Goal: Task Accomplishment & Management: Manage account settings

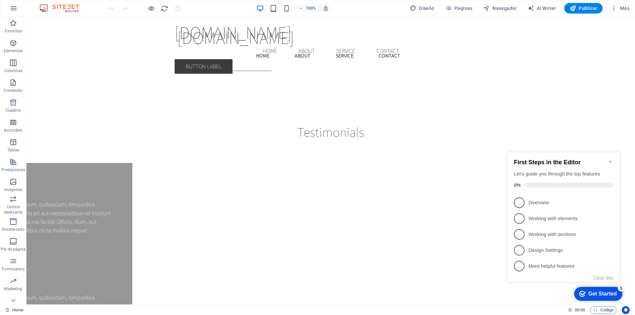
scroll to position [13, 0]
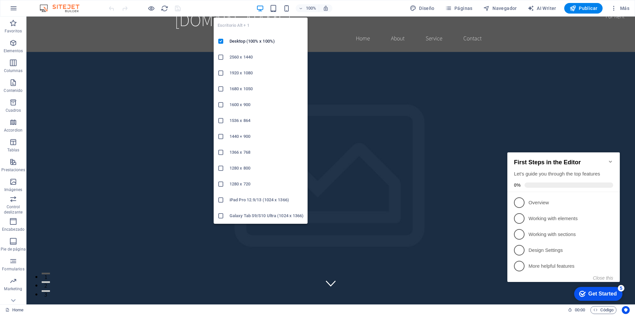
click at [260, 10] on icon "button" at bounding box center [260, 9] width 8 height 8
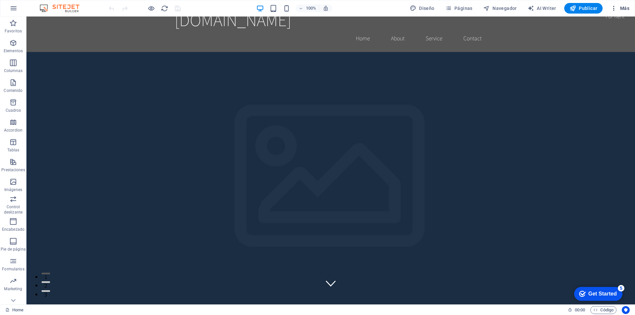
click at [622, 6] on span "Más" at bounding box center [620, 8] width 19 height 7
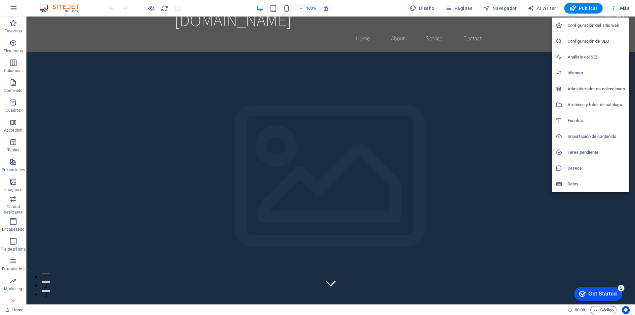
click at [626, 7] on div at bounding box center [317, 157] width 635 height 315
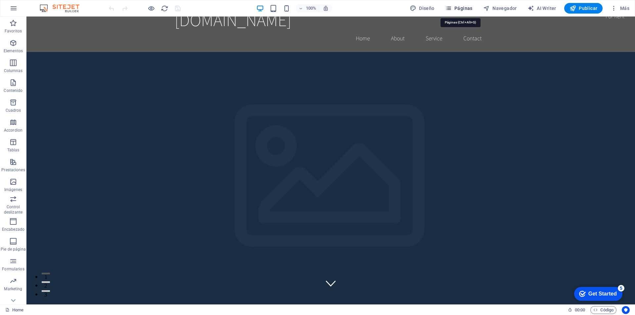
click at [466, 9] on span "Páginas" at bounding box center [458, 8] width 27 height 7
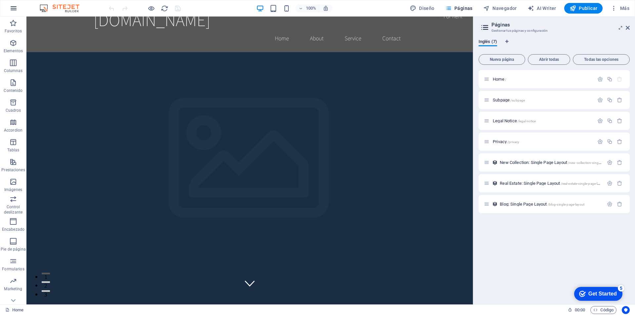
click at [15, 8] on icon "button" at bounding box center [14, 8] width 8 height 8
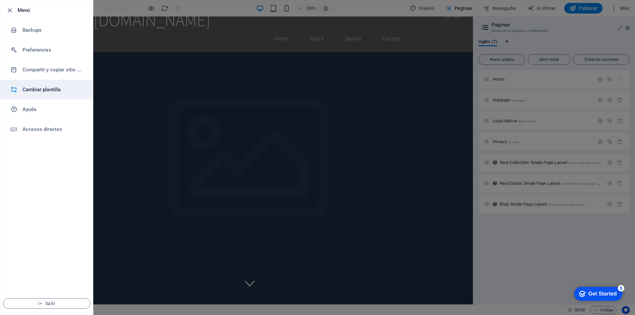
click at [51, 91] on h6 "Cambiar plantilla" at bounding box center [52, 90] width 61 height 8
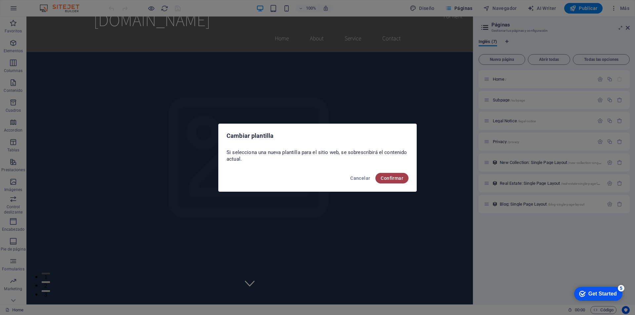
click at [394, 178] on span "Confirmar" at bounding box center [392, 178] width 22 height 5
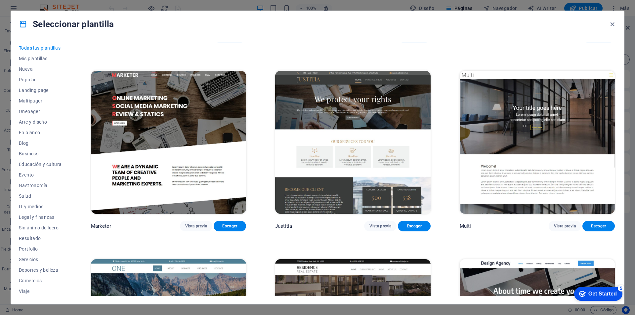
scroll to position [7542, 0]
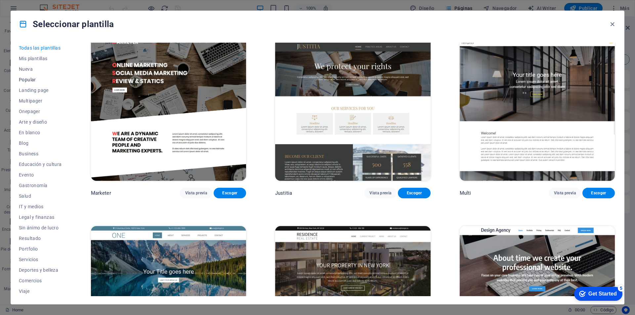
click at [32, 81] on span "Popular" at bounding box center [40, 79] width 43 height 5
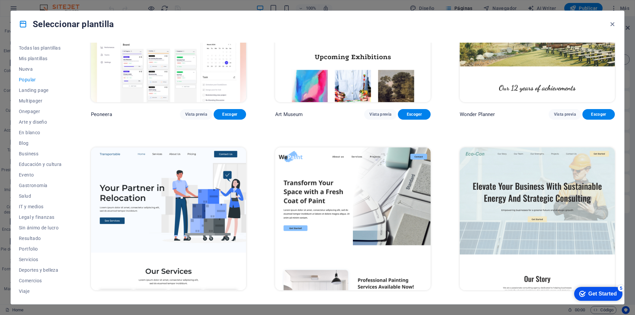
scroll to position [0, 0]
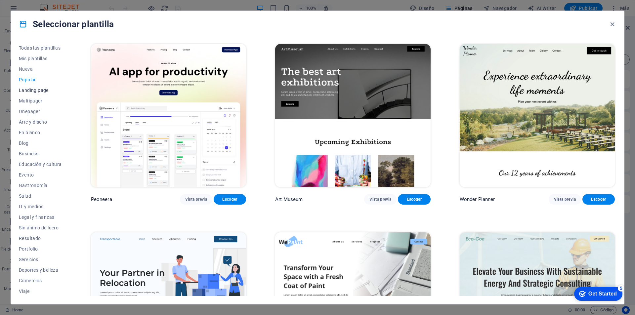
click at [37, 90] on span "Landing page" at bounding box center [40, 90] width 43 height 5
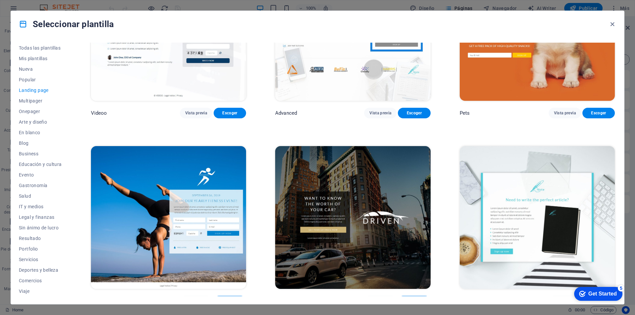
scroll to position [629, 0]
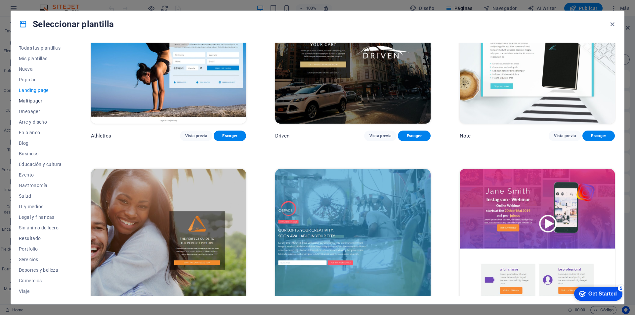
click at [35, 103] on span "Multipager" at bounding box center [40, 100] width 43 height 5
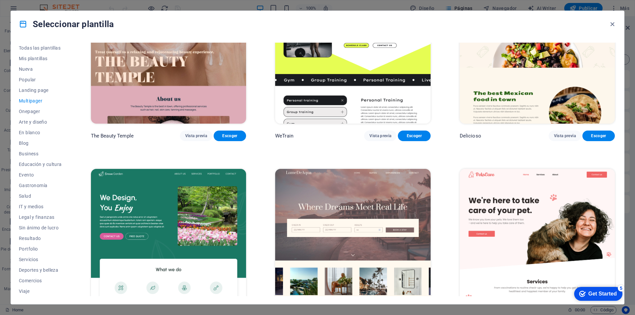
scroll to position [662, 0]
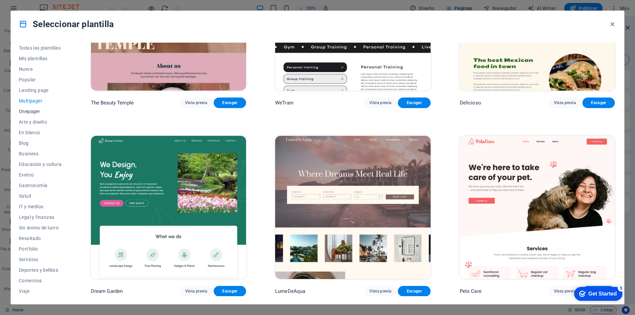
click at [34, 111] on span "Onepager" at bounding box center [40, 111] width 43 height 5
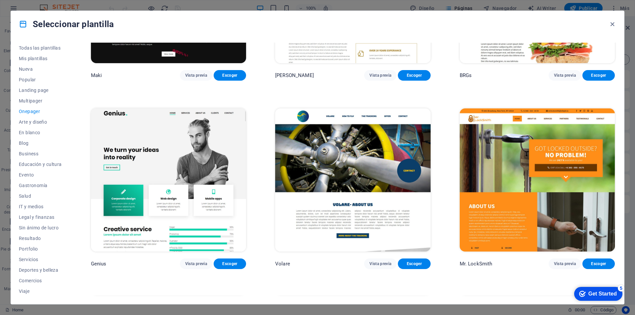
scroll to position [1852, 0]
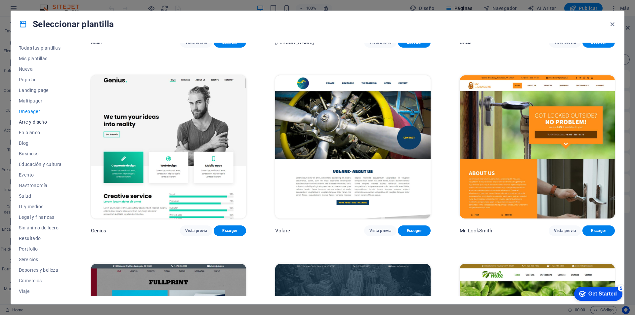
click at [32, 122] on span "Arte y diseño" at bounding box center [40, 121] width 43 height 5
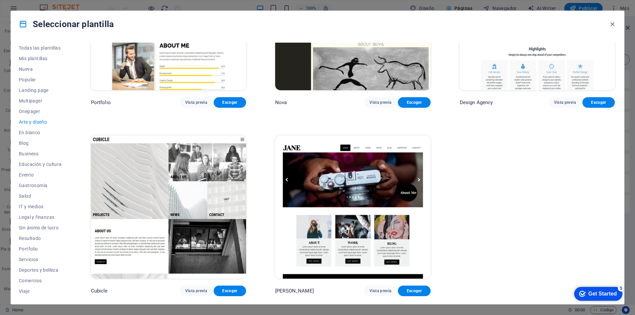
scroll to position [658, 0]
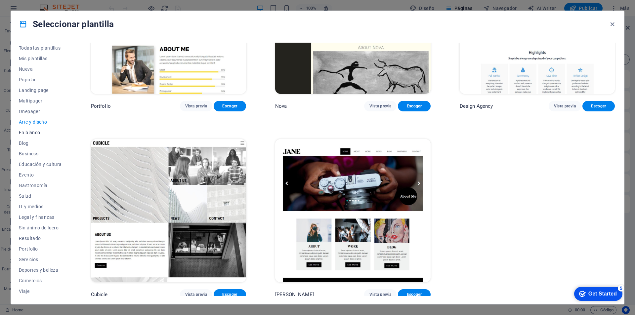
click at [34, 134] on span "En blanco" at bounding box center [40, 132] width 43 height 5
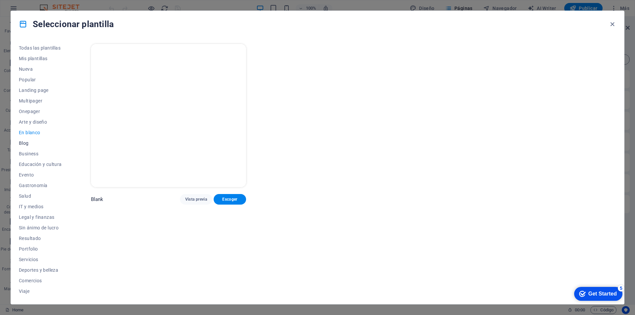
click at [21, 144] on span "Blog" at bounding box center [40, 143] width 43 height 5
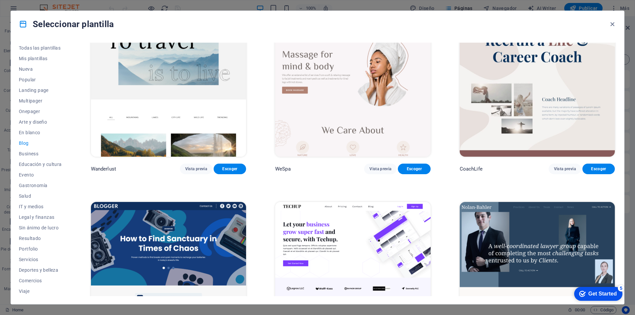
scroll to position [629, 0]
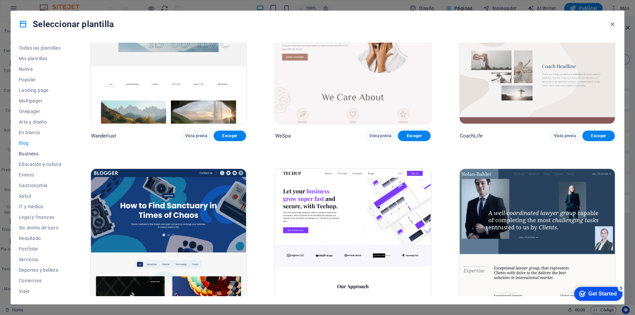
click at [34, 153] on span "Business" at bounding box center [40, 153] width 43 height 5
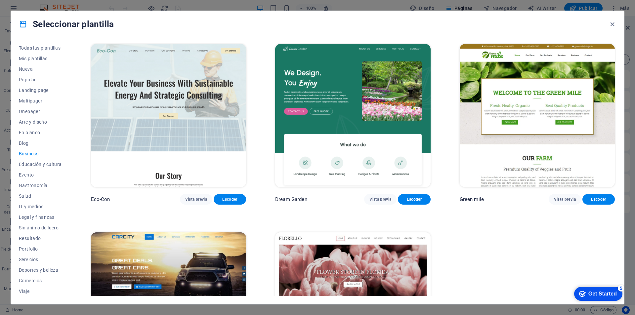
scroll to position [95, 0]
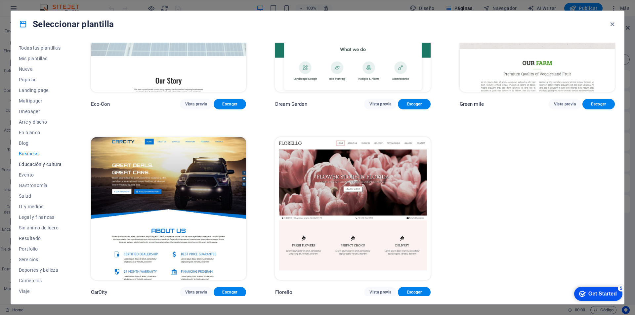
click at [27, 166] on span "Educación y cultura" at bounding box center [40, 164] width 43 height 5
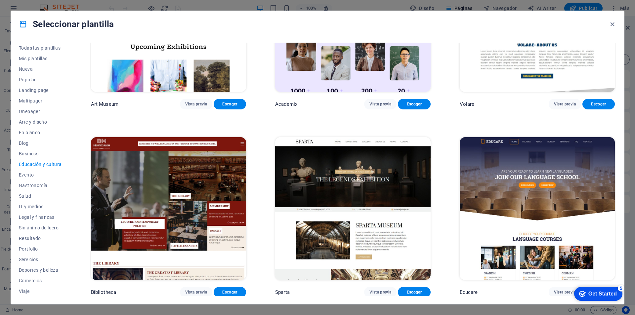
scroll to position [283, 0]
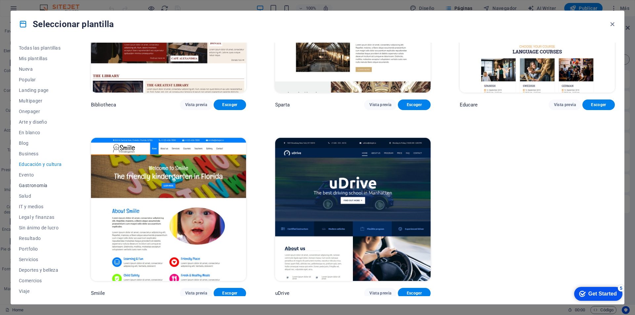
click at [26, 187] on span "Gastronomía" at bounding box center [40, 185] width 43 height 5
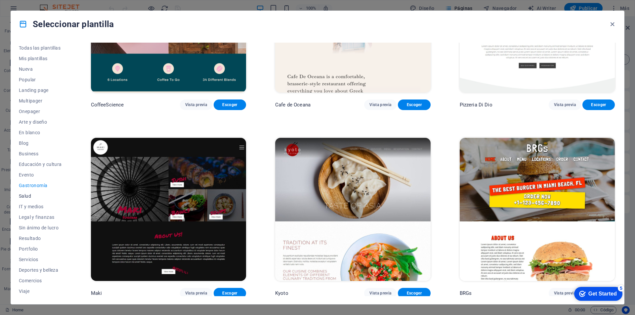
click at [27, 197] on span "Salud" at bounding box center [40, 196] width 43 height 5
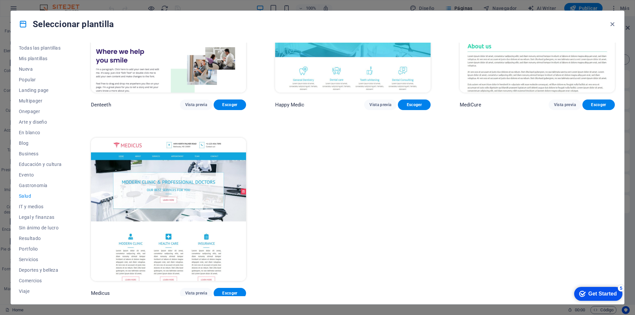
scroll to position [0, 0]
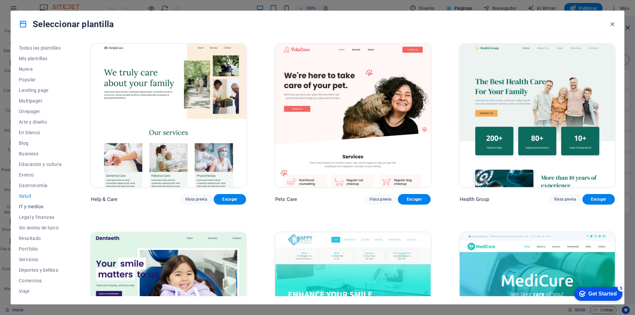
click at [33, 205] on span "IT y medios" at bounding box center [40, 206] width 43 height 5
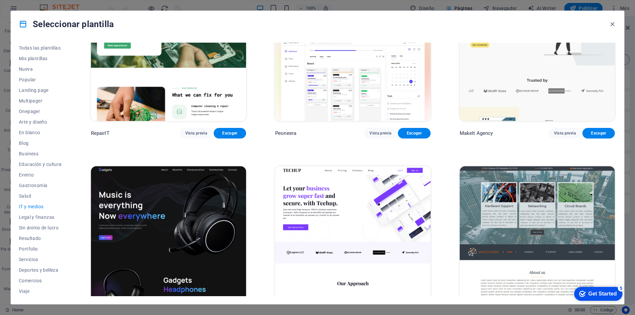
scroll to position [99, 0]
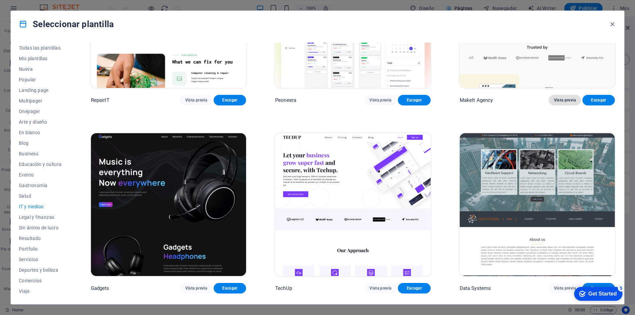
click at [563, 99] on span "Vista previa" at bounding box center [565, 100] width 22 height 5
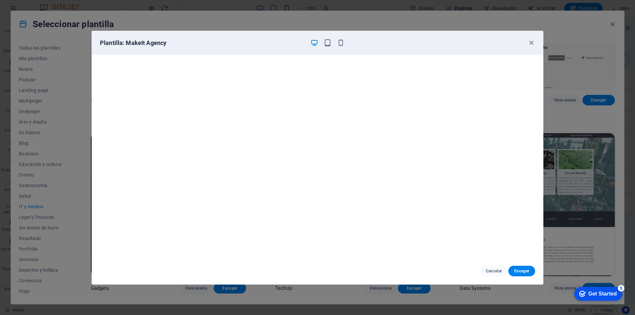
scroll to position [2, 0]
click at [533, 42] on icon "button" at bounding box center [532, 43] width 8 height 8
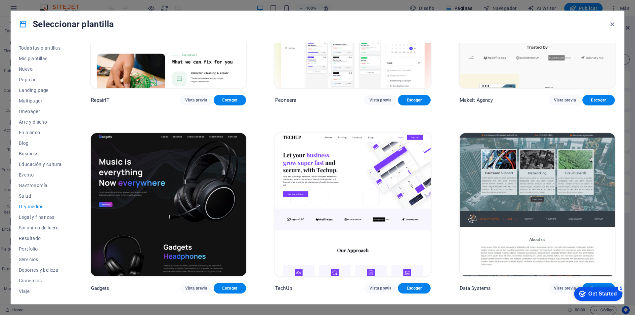
click at [362, 192] on img at bounding box center [352, 204] width 155 height 143
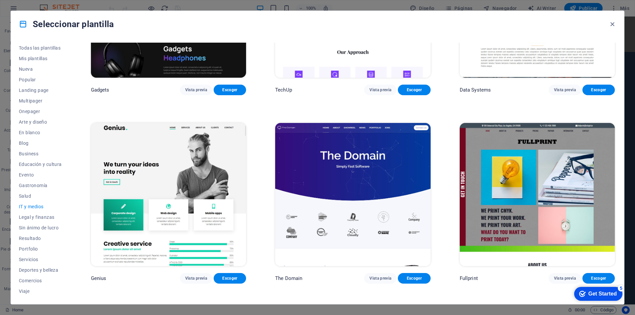
scroll to position [331, 0]
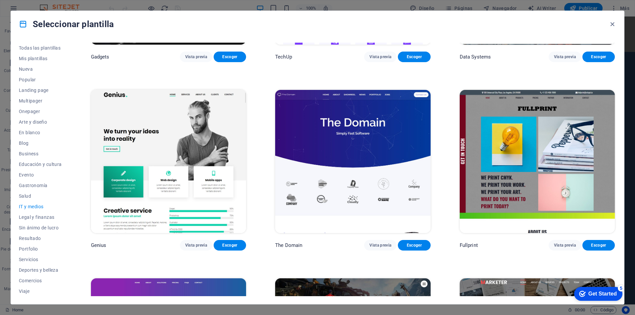
click at [160, 179] on img at bounding box center [168, 161] width 155 height 143
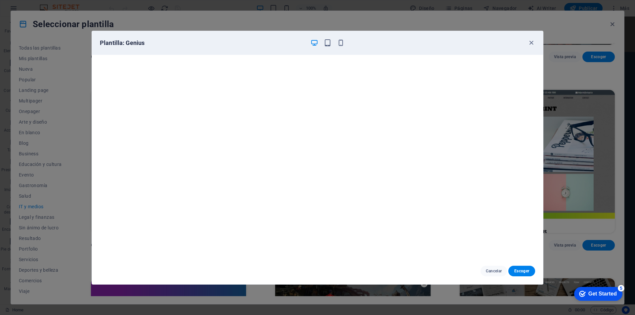
scroll to position [2, 0]
click at [531, 43] on icon "button" at bounding box center [532, 43] width 8 height 8
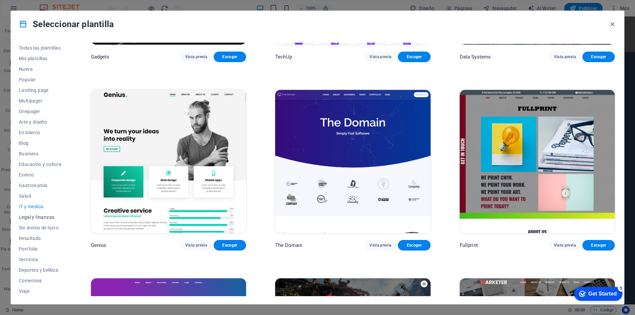
click at [32, 216] on span "Legal y finanzas" at bounding box center [40, 217] width 43 height 5
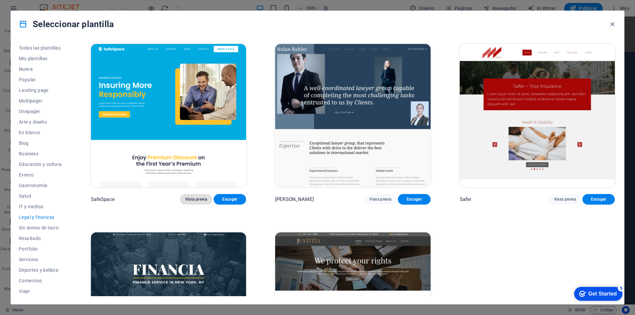
scroll to position [95, 0]
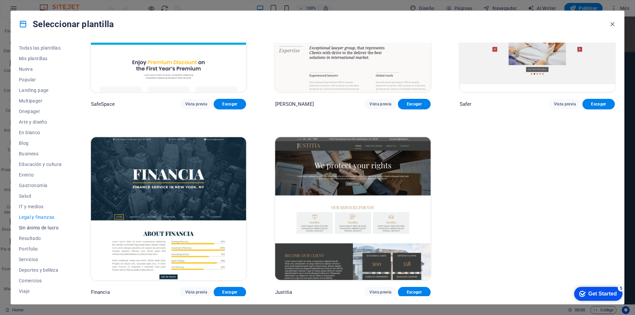
click at [31, 229] on span "Sin ánimo de lucro" at bounding box center [40, 227] width 43 height 5
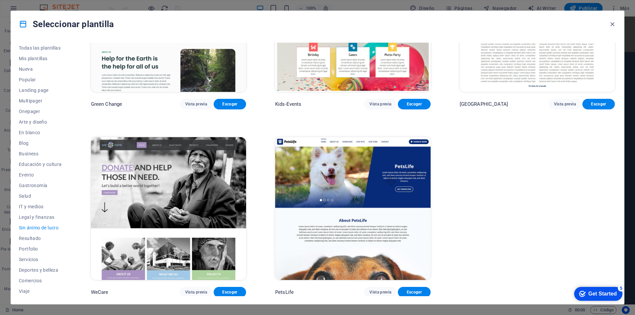
scroll to position [0, 0]
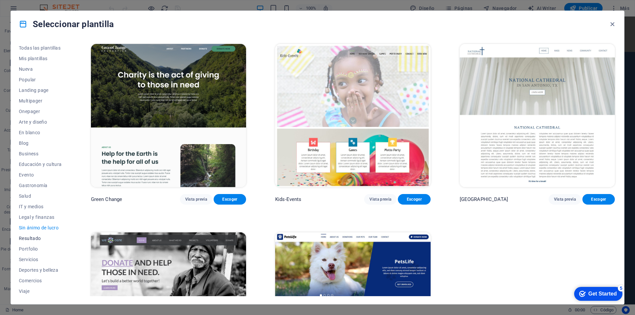
click at [33, 239] on span "Resultado" at bounding box center [40, 238] width 43 height 5
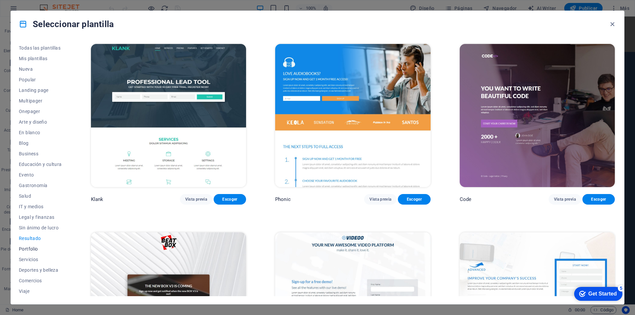
click at [29, 248] on span "Portfolio" at bounding box center [40, 248] width 43 height 5
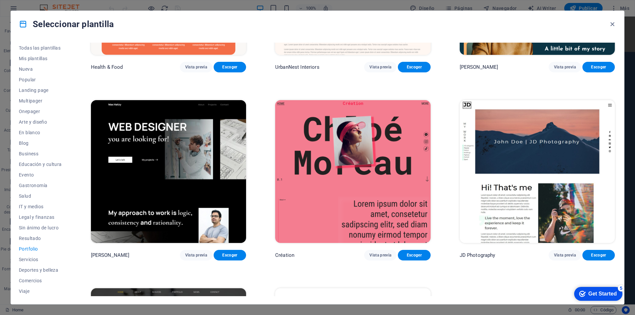
scroll to position [165, 0]
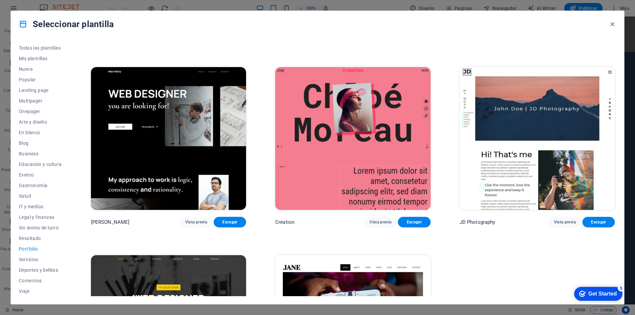
click at [184, 122] on img at bounding box center [168, 138] width 155 height 143
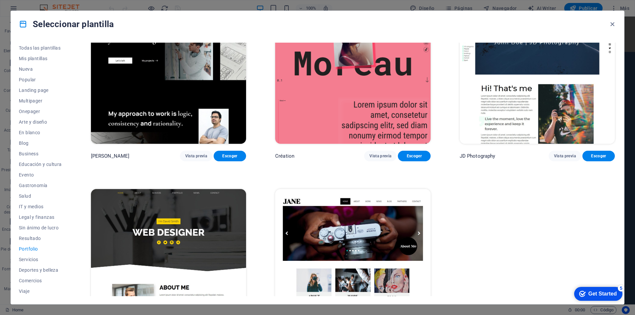
scroll to position [283, 0]
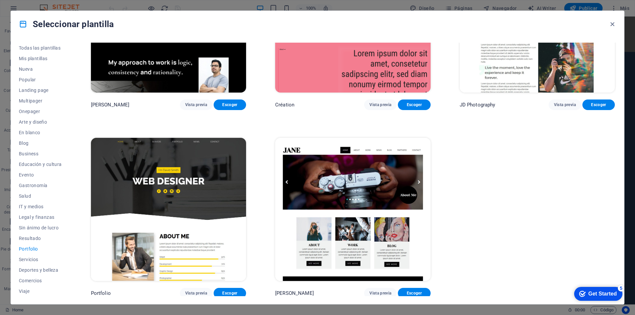
click at [333, 246] on img at bounding box center [352, 209] width 155 height 143
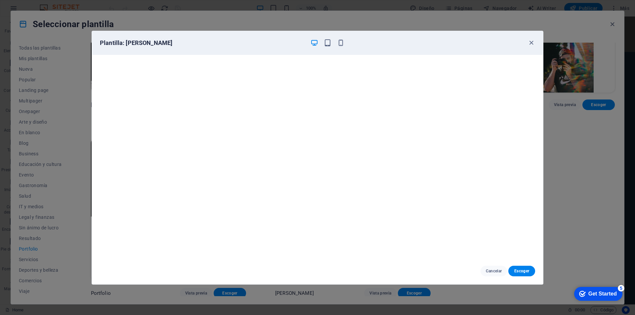
scroll to position [2, 0]
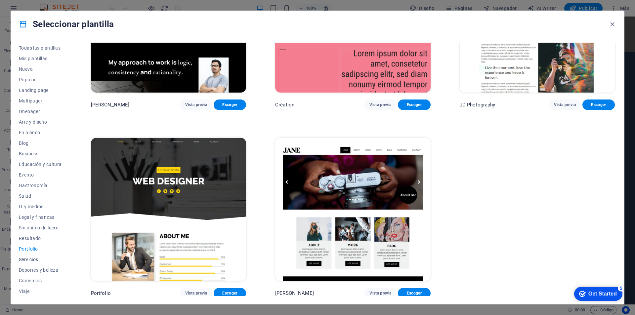
click at [29, 259] on span "Servicios" at bounding box center [40, 259] width 43 height 5
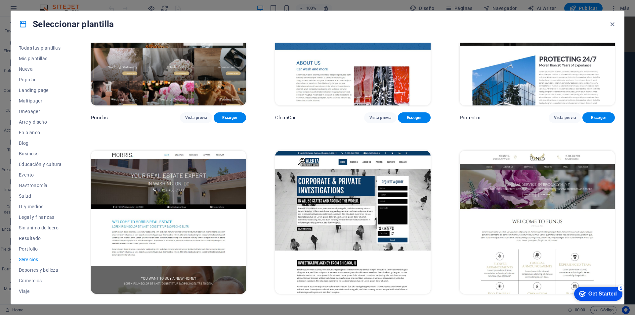
scroll to position [680, 0]
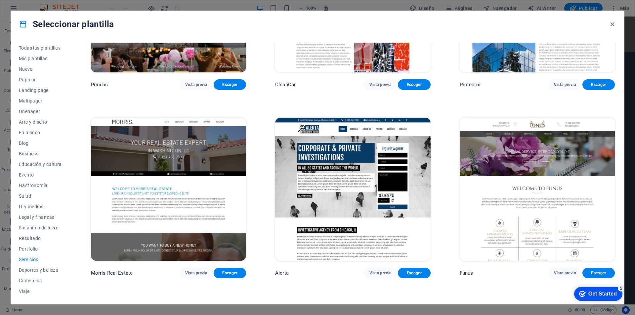
click at [551, 202] on img at bounding box center [537, 189] width 155 height 143
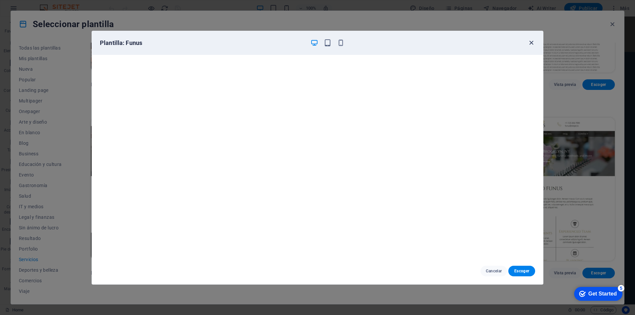
click at [530, 40] on icon "button" at bounding box center [532, 43] width 8 height 8
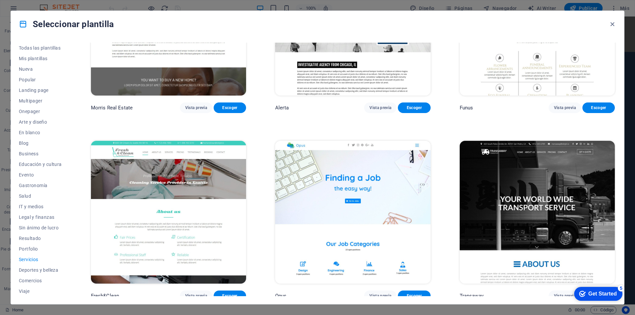
scroll to position [878, 0]
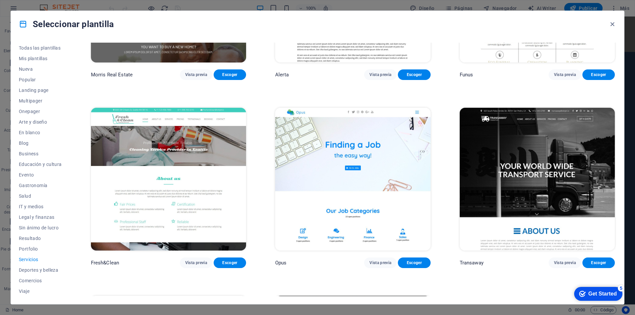
click at [173, 168] on img at bounding box center [168, 179] width 155 height 143
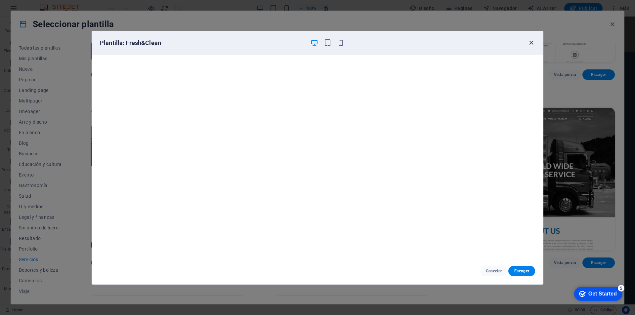
click at [532, 42] on icon "button" at bounding box center [532, 43] width 8 height 8
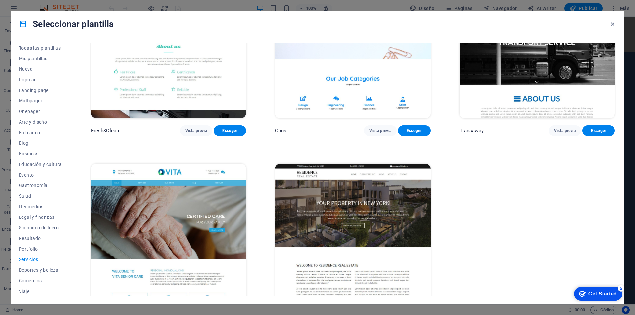
scroll to position [1033, 0]
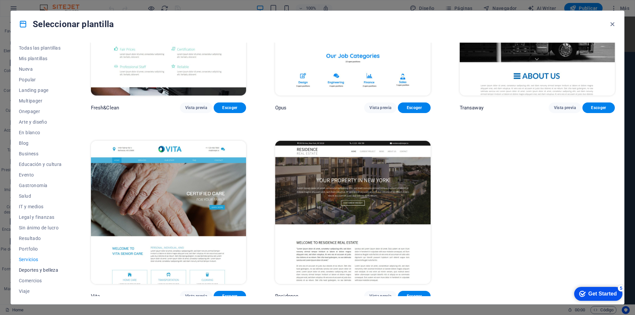
click at [49, 269] on span "Deportes y belleza" at bounding box center [40, 270] width 43 height 5
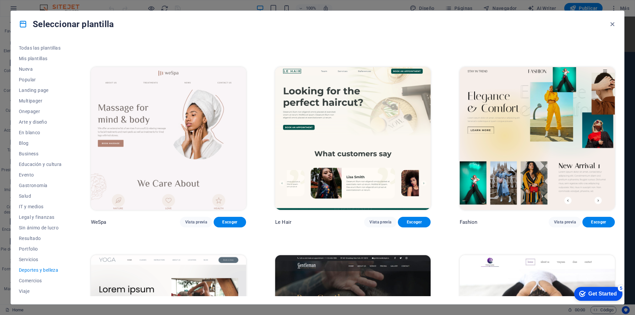
scroll to position [331, 0]
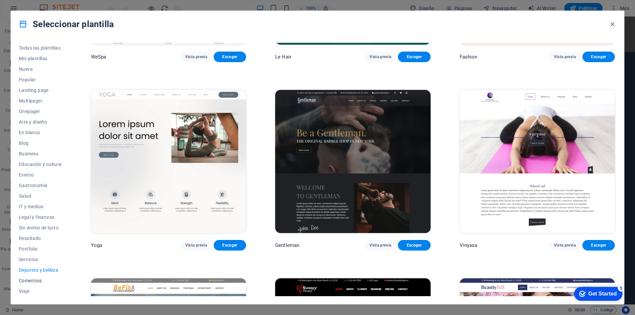
click at [27, 281] on span "Comercios" at bounding box center [40, 280] width 43 height 5
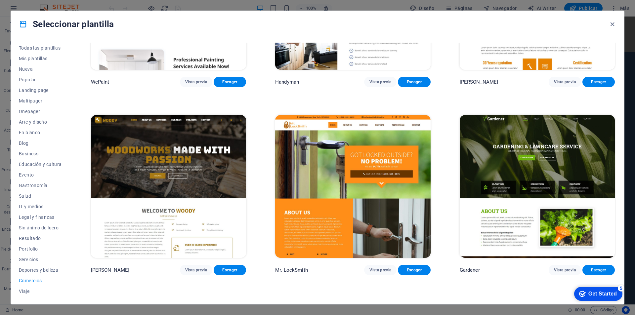
scroll to position [84, 0]
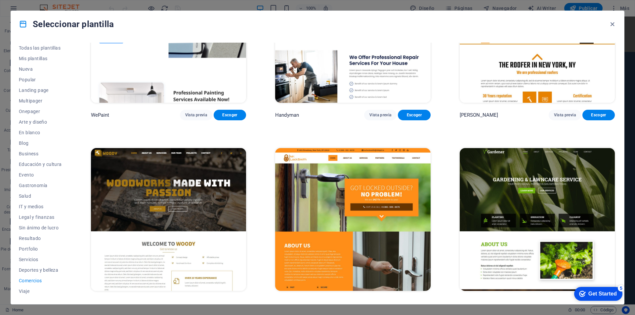
click at [161, 178] on img at bounding box center [168, 219] width 155 height 143
click at [31, 292] on span "Viaje" at bounding box center [40, 291] width 43 height 5
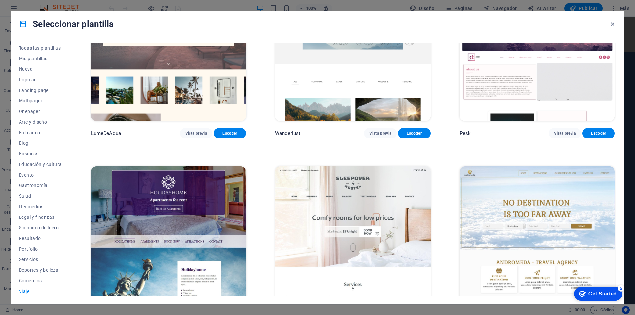
scroll to position [132, 0]
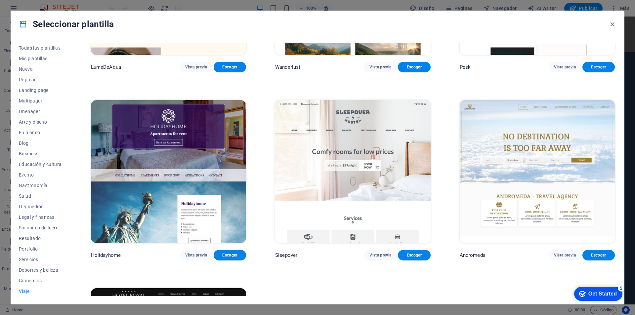
click at [545, 138] on img at bounding box center [537, 171] width 155 height 143
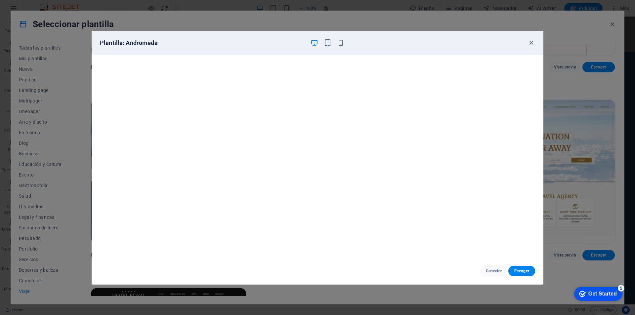
scroll to position [2, 0]
click at [531, 44] on icon "button" at bounding box center [532, 43] width 8 height 8
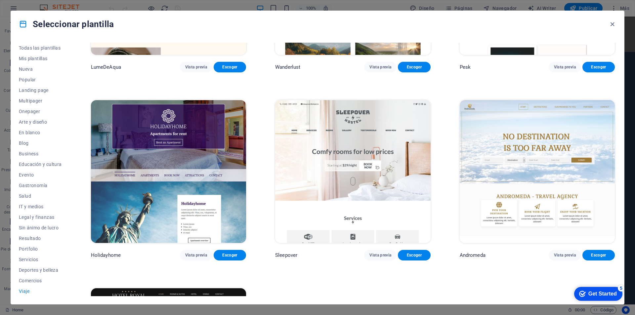
click at [384, 176] on img at bounding box center [352, 171] width 155 height 143
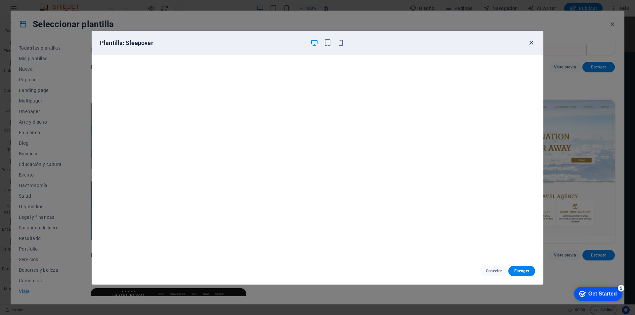
click at [533, 43] on icon "button" at bounding box center [532, 43] width 8 height 8
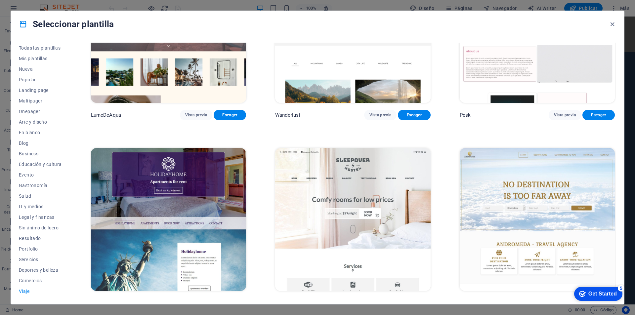
scroll to position [0, 0]
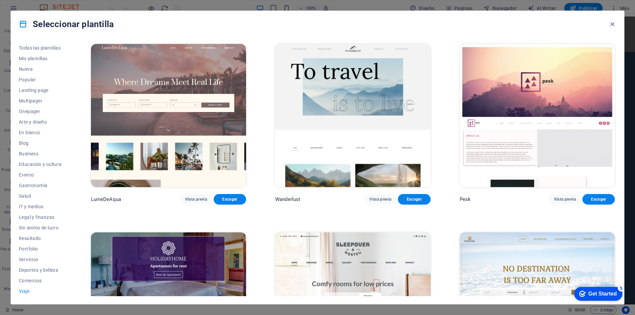
click at [158, 115] on img at bounding box center [168, 115] width 155 height 143
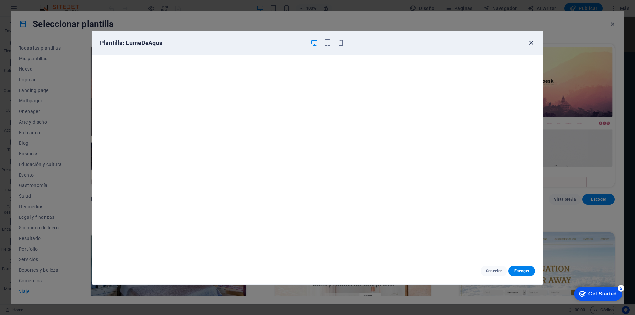
click at [533, 44] on icon "button" at bounding box center [532, 43] width 8 height 8
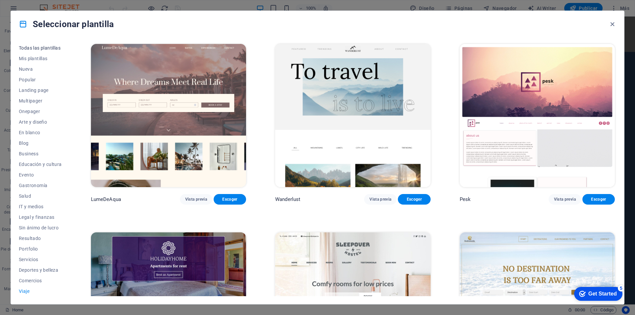
click at [45, 49] on span "Todas las plantillas" at bounding box center [40, 47] width 43 height 5
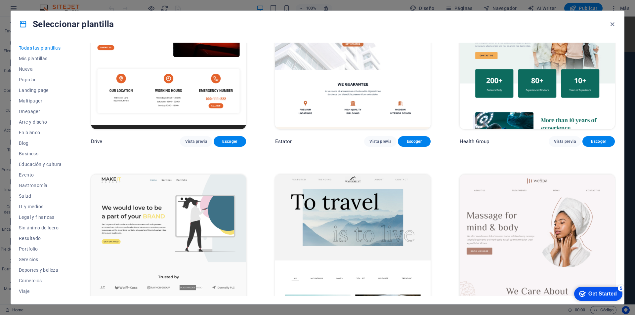
scroll to position [1819, 0]
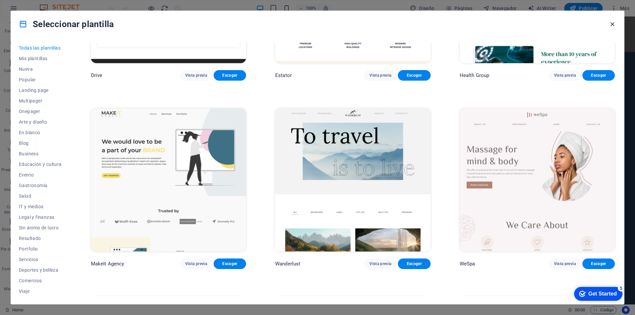
click at [613, 24] on icon "button" at bounding box center [613, 25] width 8 height 8
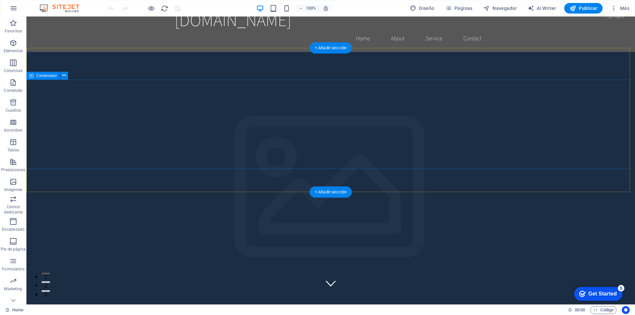
scroll to position [0, 0]
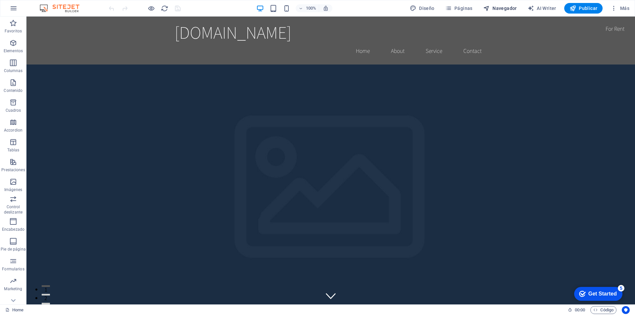
click at [502, 9] on span "Navegador" at bounding box center [500, 8] width 34 height 7
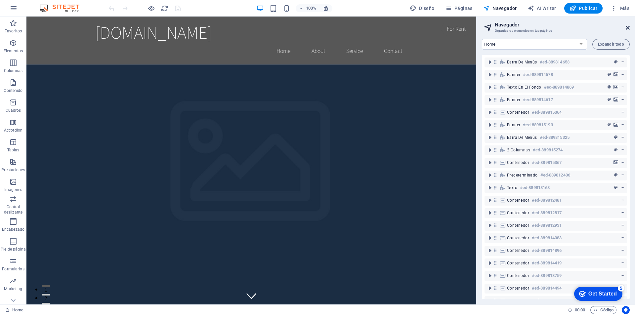
click at [629, 28] on icon at bounding box center [628, 27] width 4 height 5
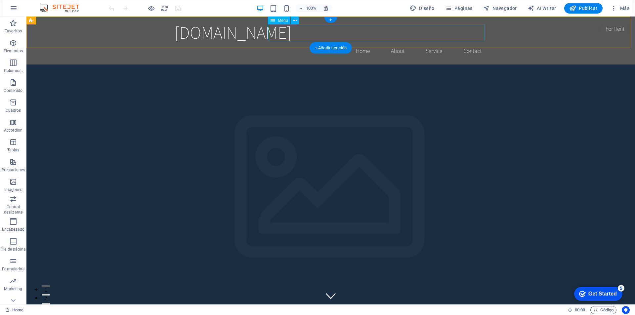
click at [359, 43] on nav "Home About Service Contact" at bounding box center [331, 51] width 312 height 17
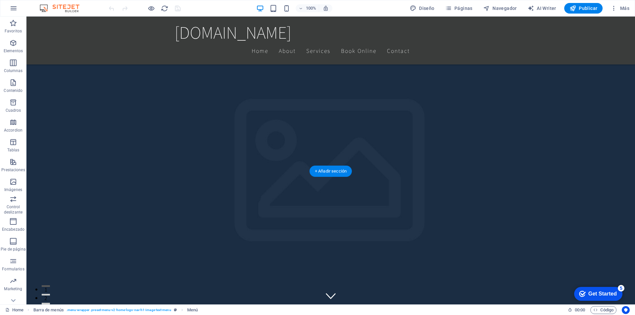
scroll to position [198, 0]
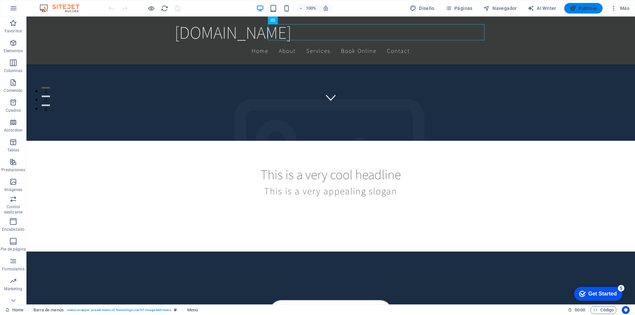
click at [587, 7] on span "Publicar" at bounding box center [584, 8] width 28 height 7
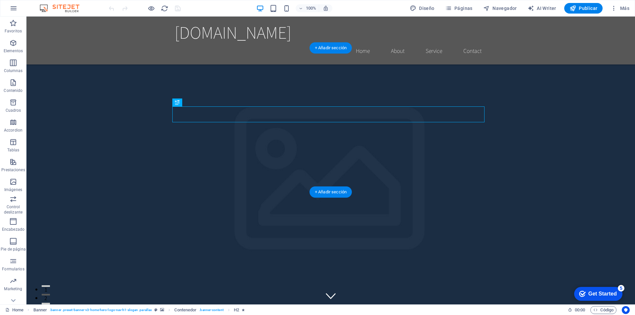
scroll to position [33, 0]
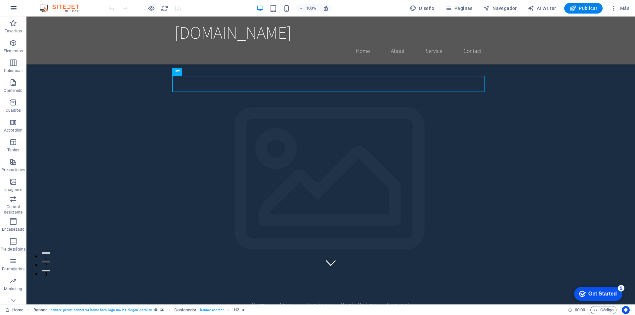
click at [15, 8] on icon "button" at bounding box center [14, 8] width 8 height 8
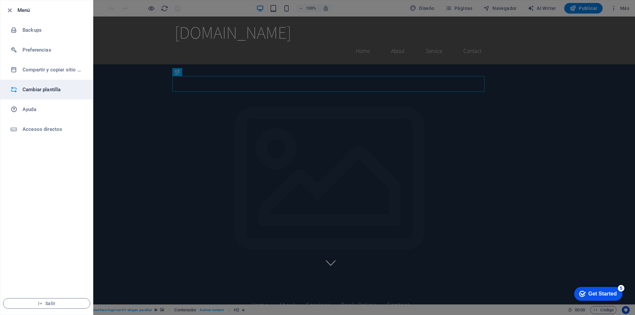
click at [50, 91] on h6 "Cambiar plantilla" at bounding box center [52, 90] width 61 height 8
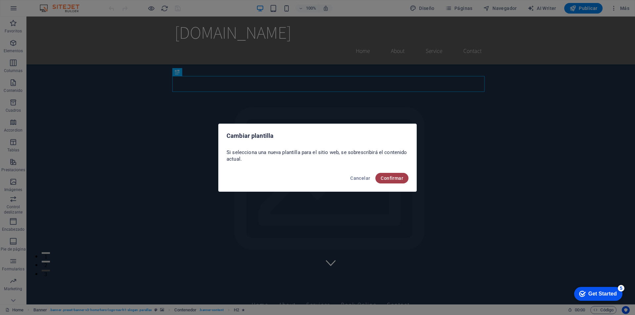
click at [401, 178] on span "Confirmar" at bounding box center [392, 178] width 22 height 5
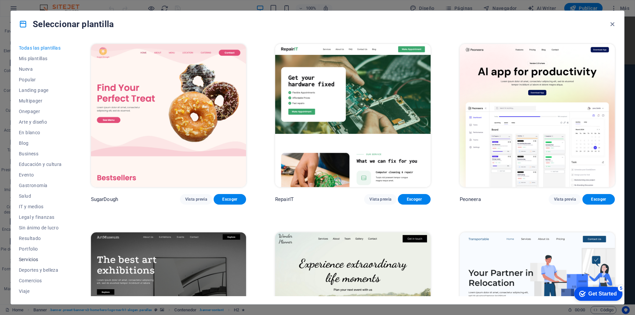
click at [31, 259] on span "Servicios" at bounding box center [40, 259] width 43 height 5
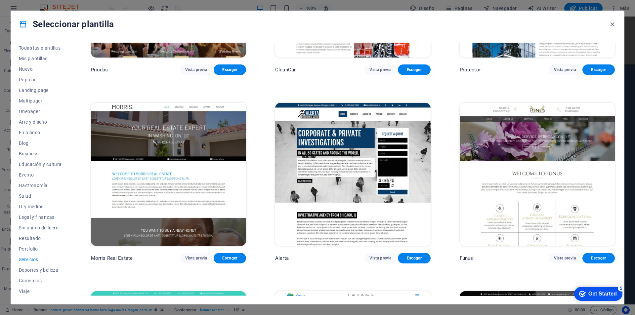
scroll to position [728, 0]
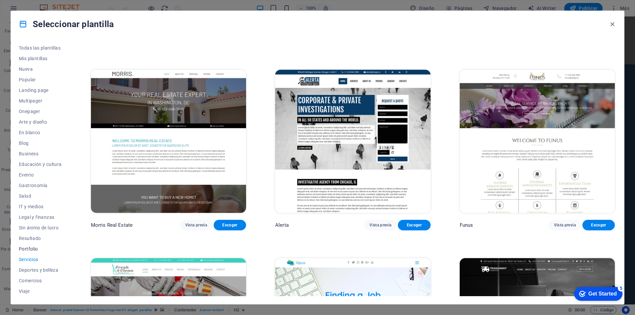
click at [26, 249] on span "Portfolio" at bounding box center [40, 248] width 43 height 5
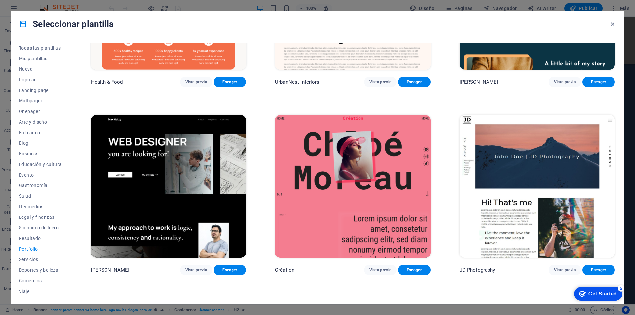
scroll to position [0, 0]
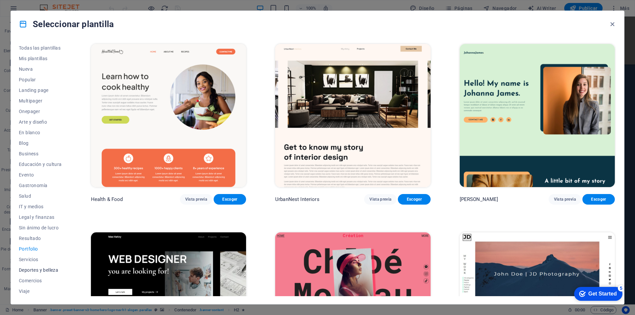
click at [33, 271] on span "Deportes y belleza" at bounding box center [40, 270] width 43 height 5
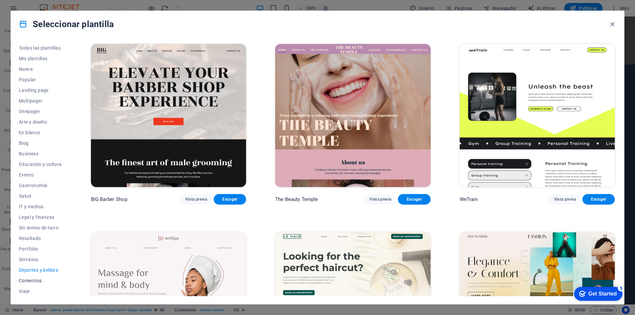
click at [31, 279] on span "Comercios" at bounding box center [40, 280] width 43 height 5
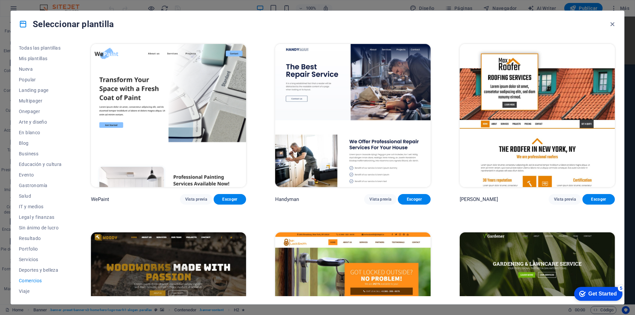
scroll to position [132, 0]
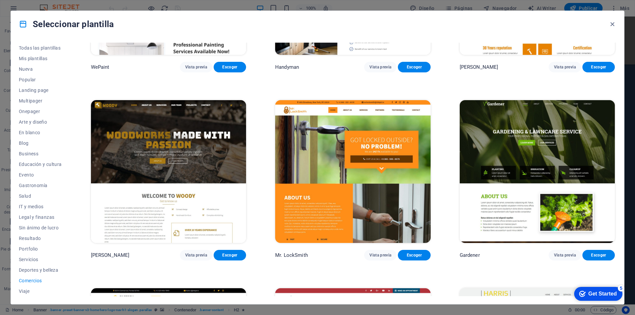
click at [199, 133] on img at bounding box center [168, 171] width 155 height 143
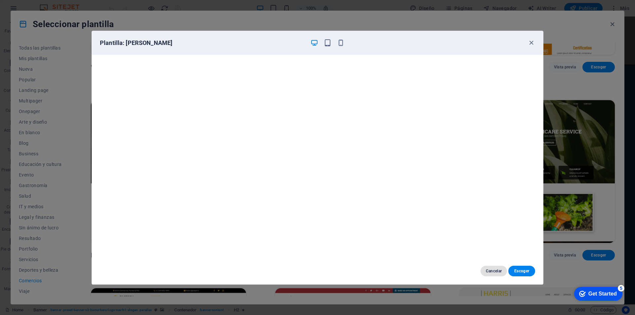
click at [493, 272] on span "Cancelar" at bounding box center [494, 271] width 16 height 5
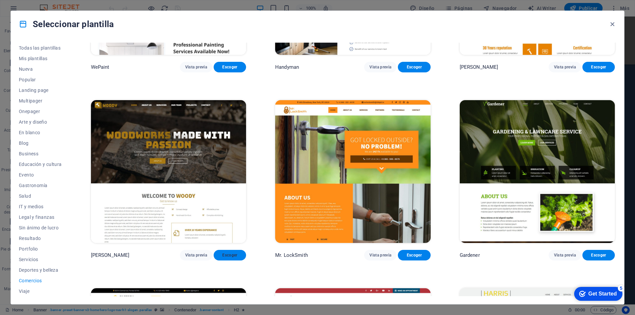
click at [233, 254] on span "Escoger" at bounding box center [230, 255] width 22 height 5
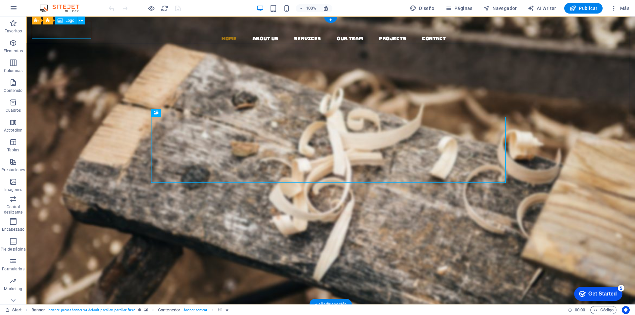
click at [89, 31] on div at bounding box center [333, 26] width 603 height 18
click at [86, 31] on div at bounding box center [333, 26] width 603 height 18
select select "px"
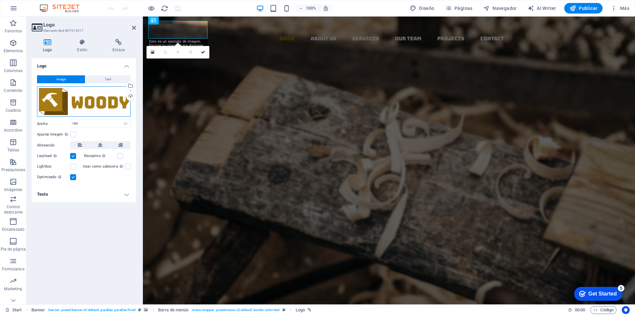
click at [105, 102] on div "Arrastra archivos aquí, haz clic para escoger archivos o selecciona archivos de…" at bounding box center [84, 101] width 94 height 31
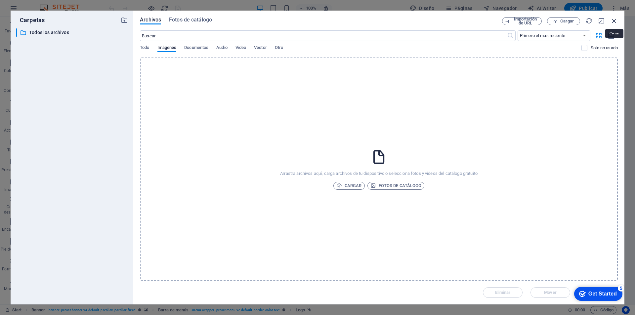
click at [614, 20] on icon "button" at bounding box center [614, 20] width 7 height 7
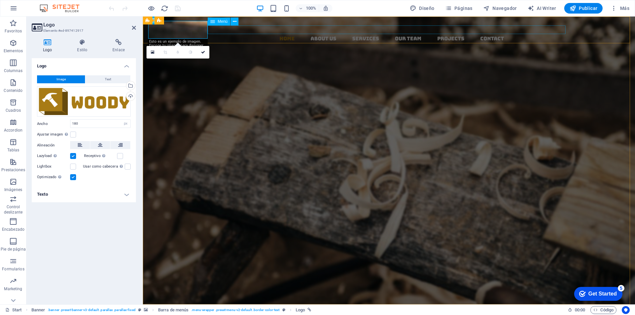
click at [317, 34] on nav "Home About us Services Our Team Projects Contact" at bounding box center [391, 38] width 487 height 9
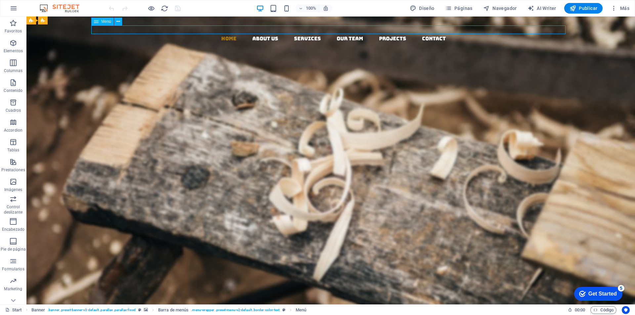
click at [263, 34] on nav "Home About us Services Our Team Projects Contact" at bounding box center [333, 38] width 603 height 9
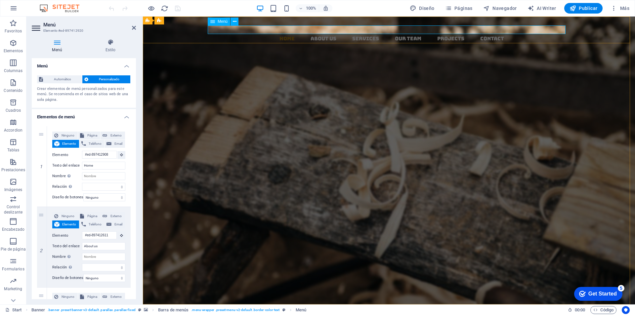
click at [318, 34] on nav "Home About us Services Our Team Projects Contact" at bounding box center [391, 38] width 487 height 9
click at [317, 34] on nav "Home About us Services Our Team Projects Contact" at bounding box center [391, 38] width 487 height 9
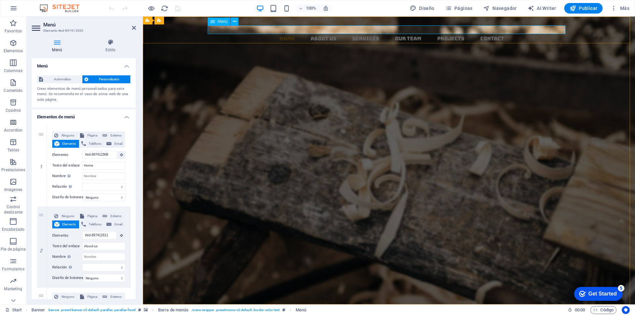
click at [317, 34] on nav "Home About us Services Our Team Projects Contact" at bounding box center [391, 38] width 487 height 9
click at [215, 22] on div "Menú" at bounding box center [219, 22] width 22 height 8
click at [359, 34] on nav "Home About us Services Our Team Projects Contact" at bounding box center [391, 38] width 487 height 9
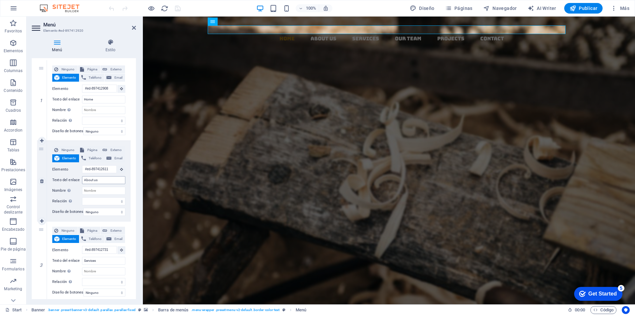
scroll to position [33, 0]
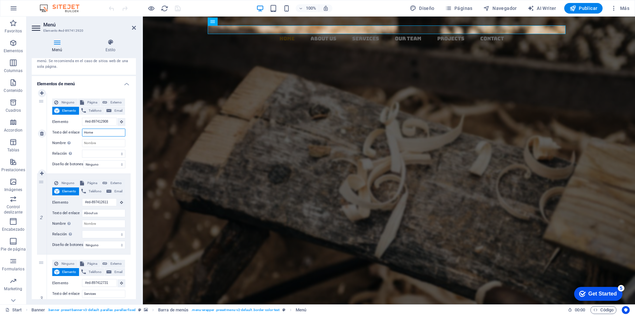
click at [107, 134] on input "Home" at bounding box center [103, 133] width 43 height 8
drag, startPoint x: 107, startPoint y: 134, endPoint x: 62, endPoint y: 132, distance: 44.7
click at [62, 132] on div "Texto del enlace Home" at bounding box center [88, 133] width 73 height 8
type input "Inicio"
select select
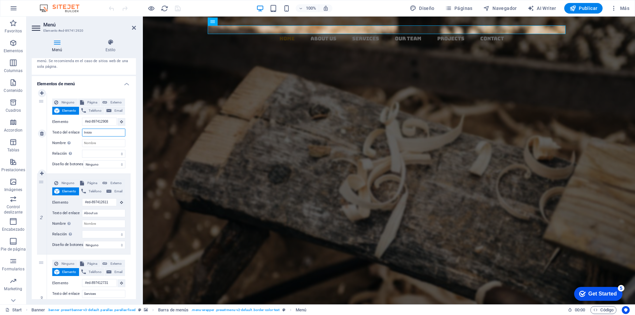
select select
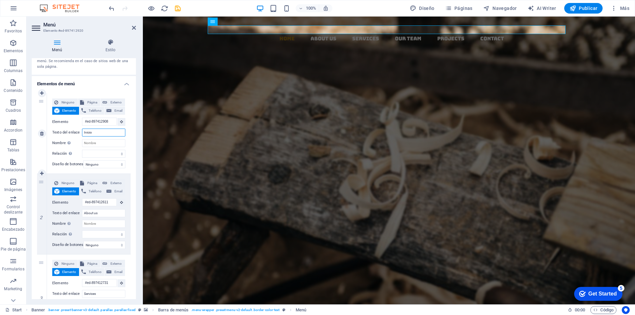
type input "Inicio"
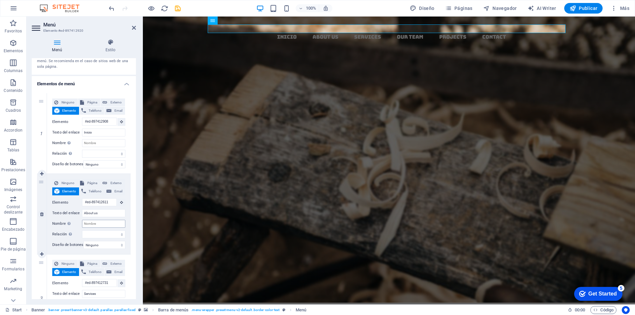
scroll to position [0, 0]
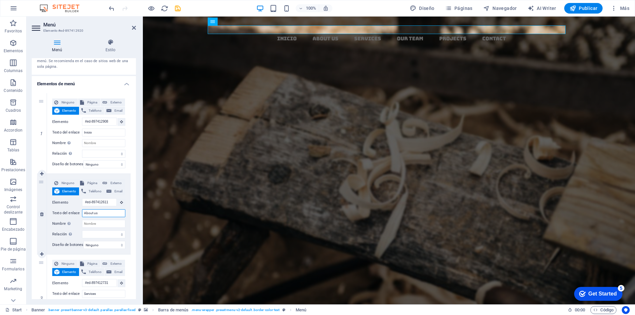
drag, startPoint x: 106, startPoint y: 216, endPoint x: 65, endPoint y: 211, distance: 41.2
click at [65, 211] on div "Texto del enlace About us" at bounding box center [88, 213] width 73 height 8
type input "Nosotros"
select select
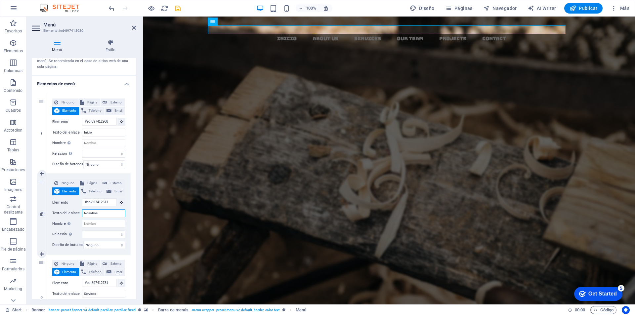
select select
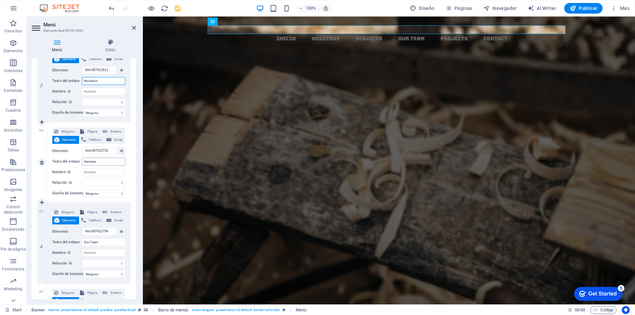
type input "Nosotros"
click at [106, 165] on input "Services" at bounding box center [103, 162] width 43 height 8
type input "Servic"
select select
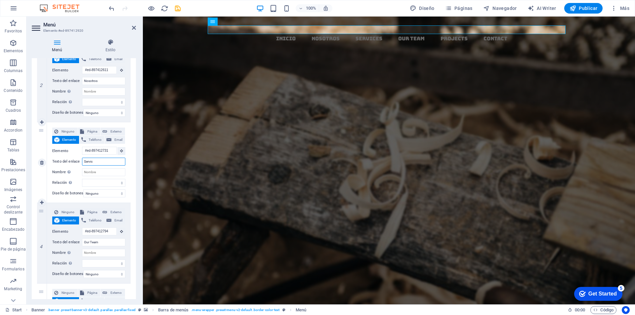
select select
type input "Servicios"
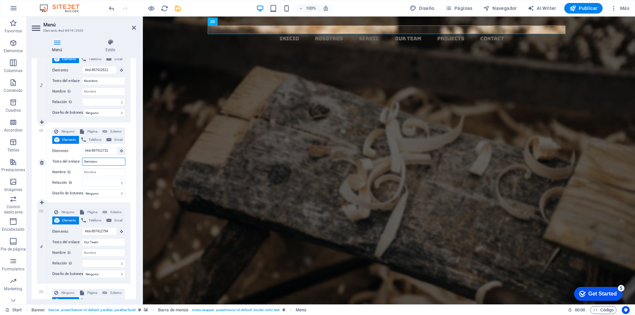
select select
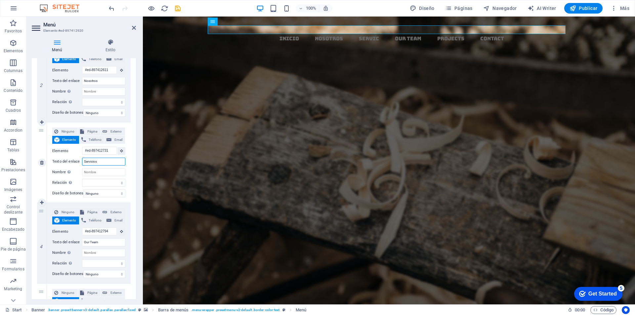
select select
type input "Servicios"
click at [107, 244] on input "Our Team" at bounding box center [103, 243] width 43 height 8
drag, startPoint x: 107, startPoint y: 244, endPoint x: 54, endPoint y: 235, distance: 53.7
click at [54, 235] on div "Ninguno Página Externo Elemento Teléfono Email Página Start Subpage Legal Notic…" at bounding box center [88, 237] width 73 height 59
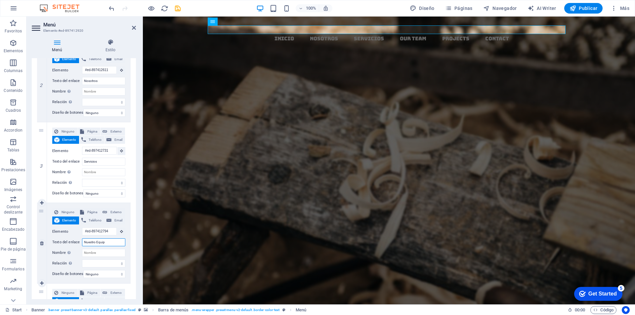
type input "Nuestro Equipo"
select select
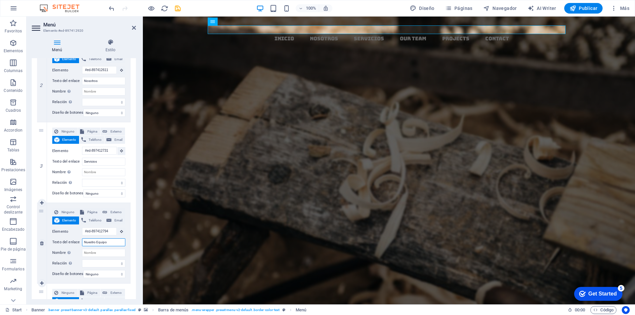
select select
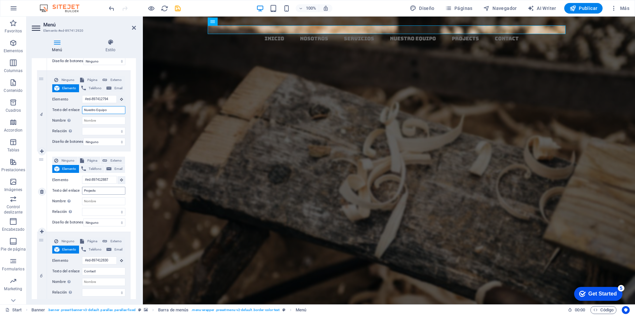
type input "Nuestro Equipo"
click at [105, 193] on input "Projects" at bounding box center [103, 191] width 43 height 8
type input "Projectos"
select select
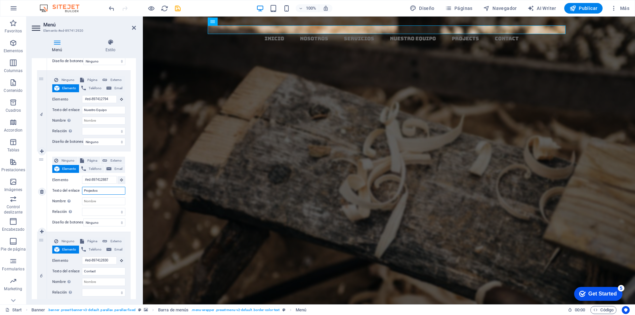
select select
type input "Projectos"
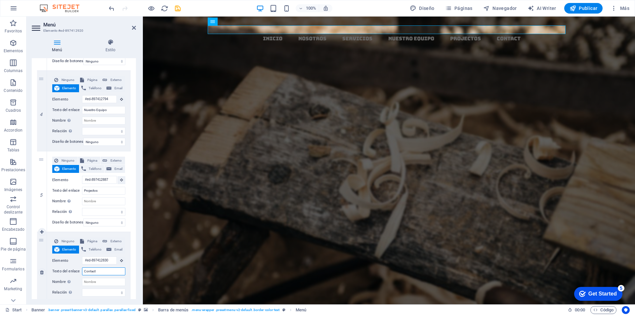
click at [97, 271] on input "Contact" at bounding box center [103, 272] width 43 height 8
type input "Contacto"
select select
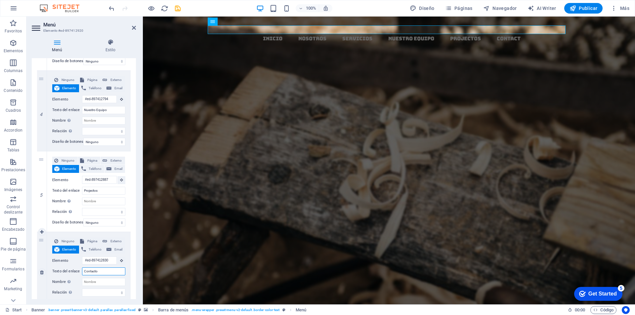
select select
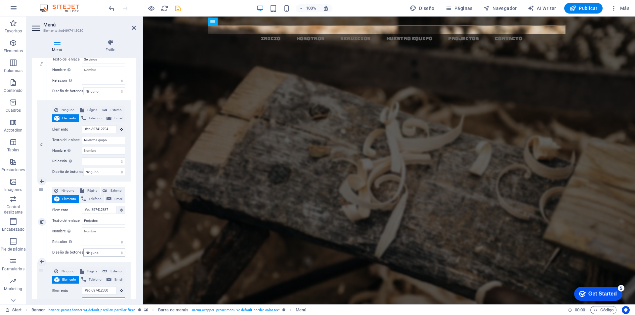
scroll to position [201, 0]
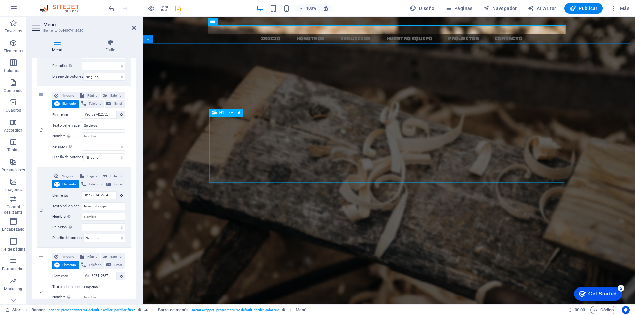
type input "Contacto"
click at [339, 149] on div "Woodworks ­ made with Passion" at bounding box center [389, 182] width 355 height 66
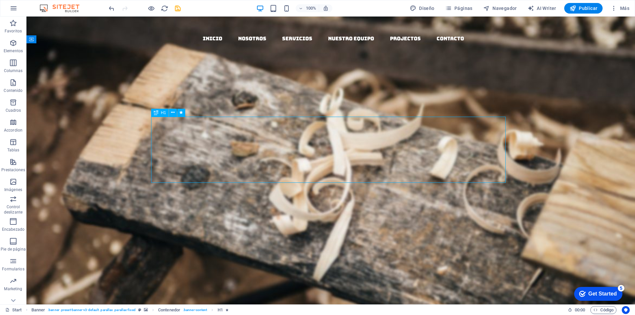
click at [279, 149] on div "Woodworks ­ made with Passion" at bounding box center [330, 182] width 355 height 66
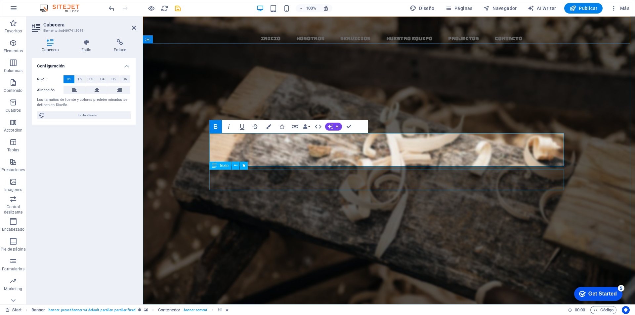
click at [252, 186] on div "Lorem ipsum dolor sit amet, consectetuer adipiscing elit. Aenean commodo ligula…" at bounding box center [389, 201] width 355 height 31
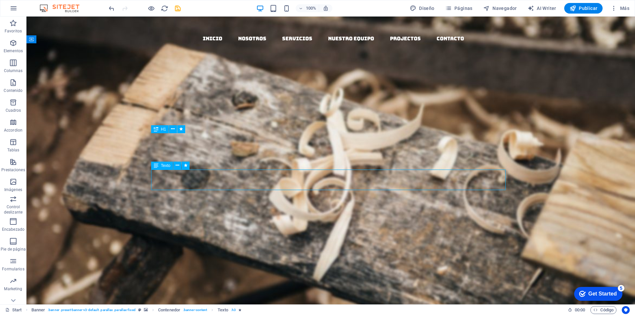
click at [258, 186] on div "Lorem ipsum dolor sit amet, consectetuer adipiscing elit. Aenean commodo ligula…" at bounding box center [330, 201] width 355 height 31
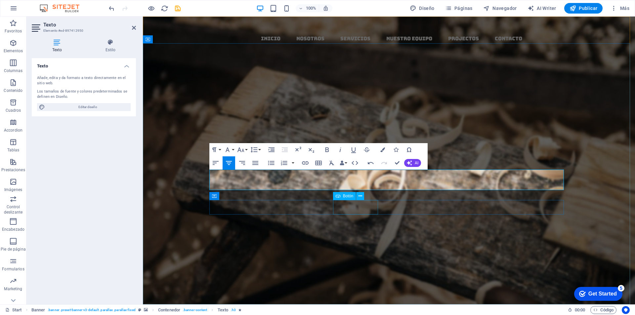
click at [360, 216] on div "About us" at bounding box center [389, 223] width 355 height 15
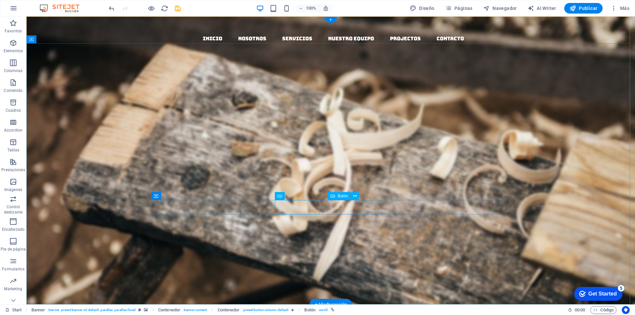
click at [362, 235] on div "Our Services" at bounding box center [330, 242] width 355 height 15
click at [309, 216] on div "About us" at bounding box center [330, 223] width 355 height 15
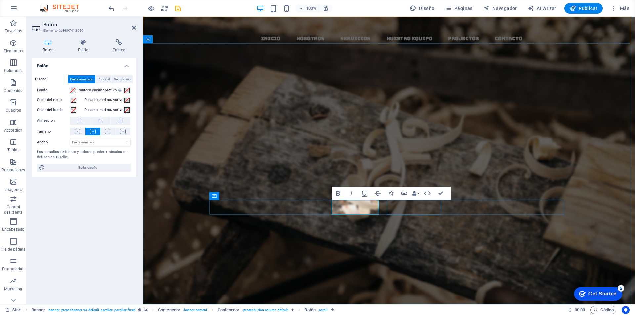
click at [418, 235] on div "Our Services" at bounding box center [389, 242] width 355 height 15
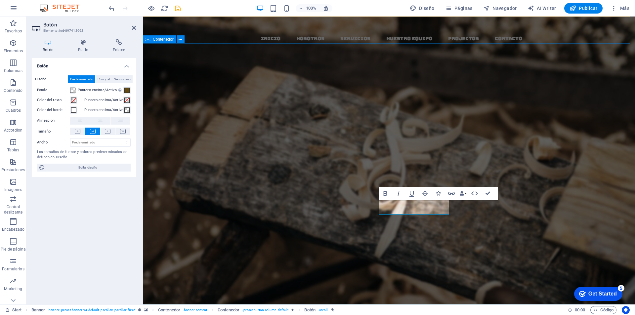
click at [443, 123] on div "dmaya gt Somos una empresa cuya prioridad es darle a nuestros clientes los prod…" at bounding box center [389, 199] width 492 height 153
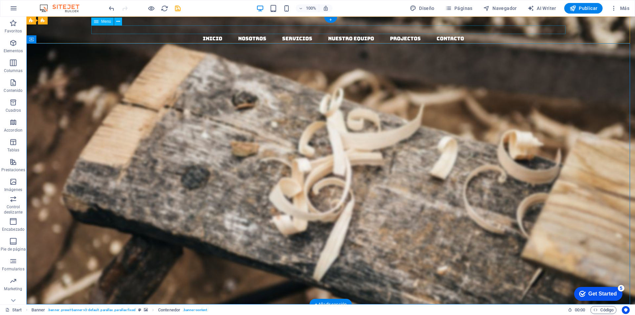
click at [282, 34] on nav "Inicio Nosotros Servicios Nuestro Equipo Projectos Contacto" at bounding box center [333, 38] width 603 height 9
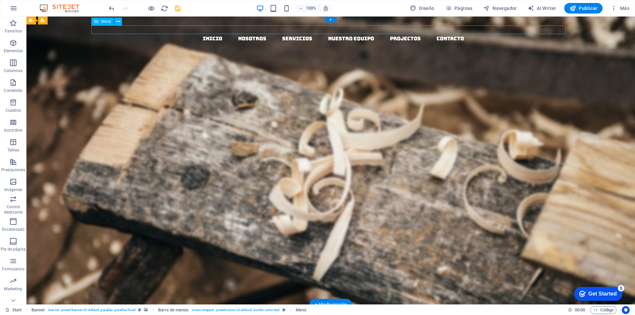
click at [288, 34] on nav "Inicio Nosotros Servicios Nuestro Equipo Projectos Contacto" at bounding box center [333, 38] width 603 height 9
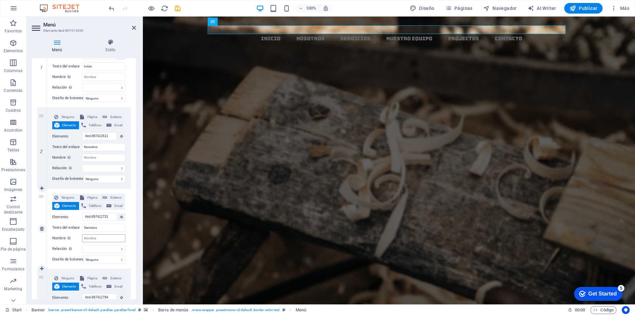
scroll to position [132, 0]
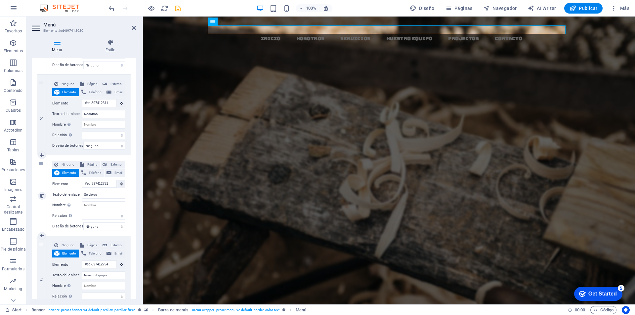
click at [42, 164] on div "3" at bounding box center [42, 195] width 10 height 80
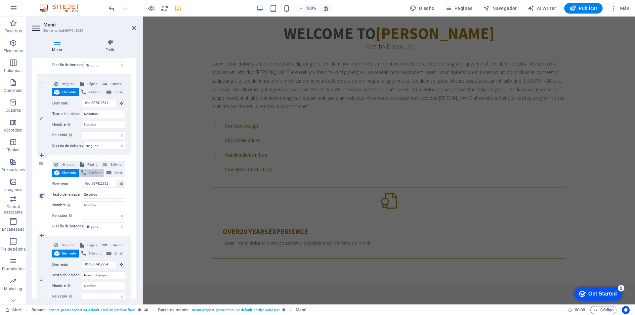
scroll to position [0, 0]
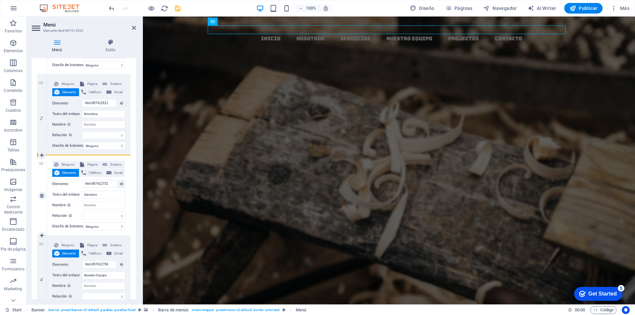
click at [46, 164] on div "3" at bounding box center [42, 195] width 10 height 80
select select
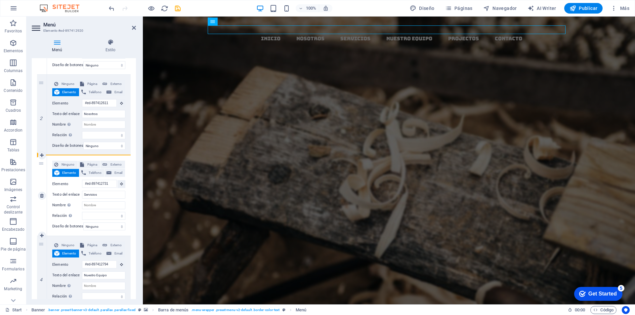
select select
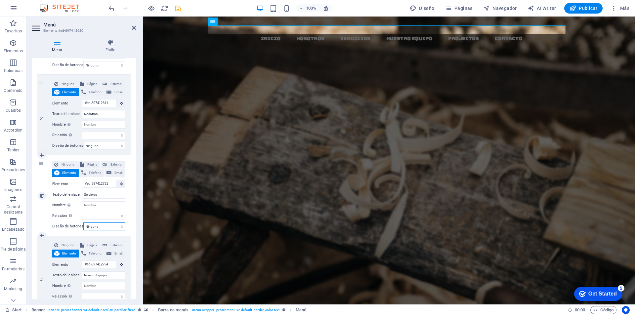
click at [120, 225] on select "Ninguno Predeterminado Principal Secundario" at bounding box center [104, 227] width 42 height 8
click at [584, 7] on span "Publicar" at bounding box center [584, 8] width 28 height 7
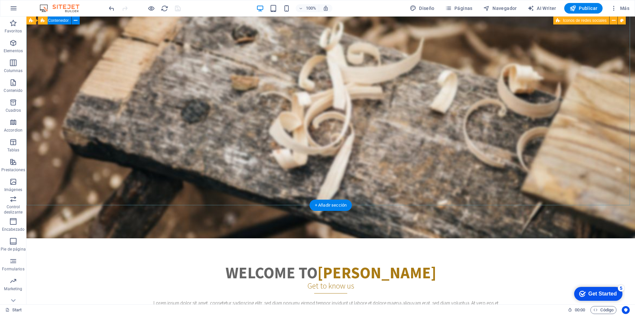
scroll to position [132, 0]
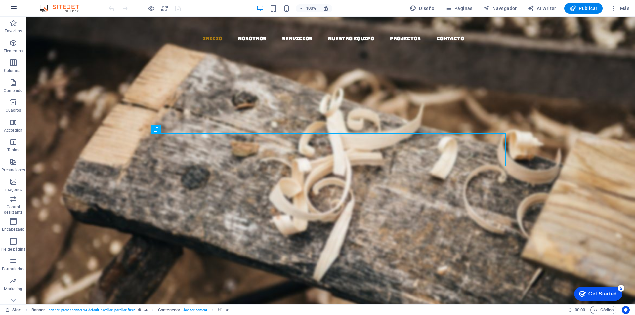
click at [12, 8] on icon "button" at bounding box center [14, 8] width 8 height 8
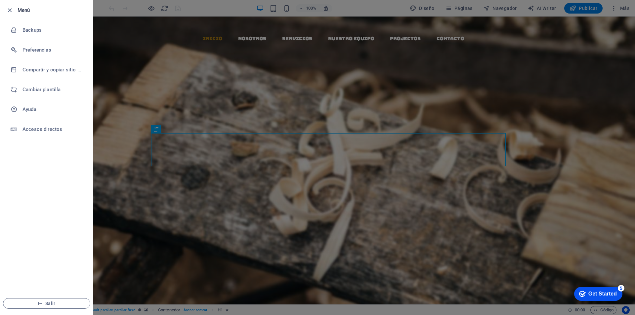
click at [360, 183] on div at bounding box center [317, 157] width 635 height 315
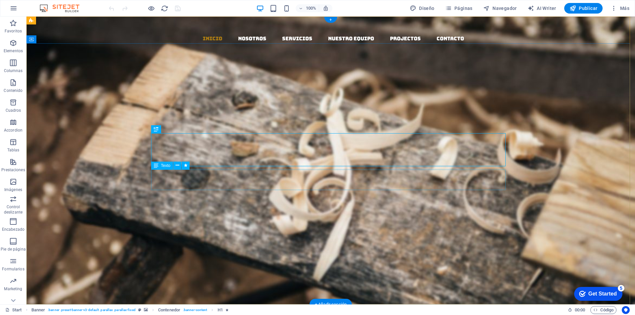
click at [398, 186] on div "Somos una empresa cuya prioridad es darle a nuestros clientes los productos de …" at bounding box center [330, 196] width 355 height 21
click at [396, 187] on div "Somos una empresa cuya prioridad es darle a nuestros clientes los productos de …" at bounding box center [330, 196] width 355 height 21
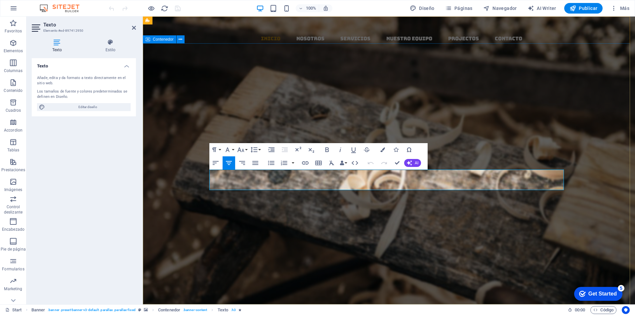
drag, startPoint x: 451, startPoint y: 187, endPoint x: 201, endPoint y: 168, distance: 249.8
click at [201, 168] on div "dmaya gt Somos una empresa cuya prioridad es darle a nuestros clientes los prod…" at bounding box center [389, 199] width 492 height 153
copy span "Somos una empresa cuya prioridad es darle a nuestros clientes los productos de …"
click at [16, 8] on icon "button" at bounding box center [14, 8] width 8 height 8
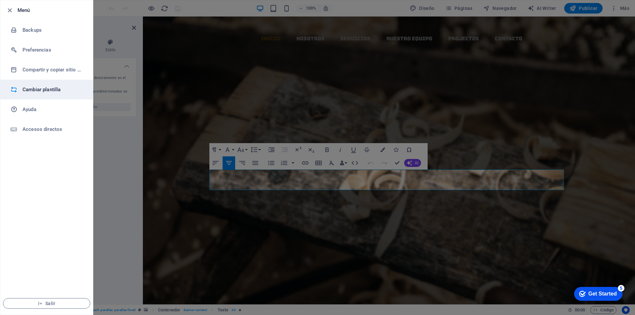
click at [49, 89] on h6 "Cambiar plantilla" at bounding box center [52, 90] width 61 height 8
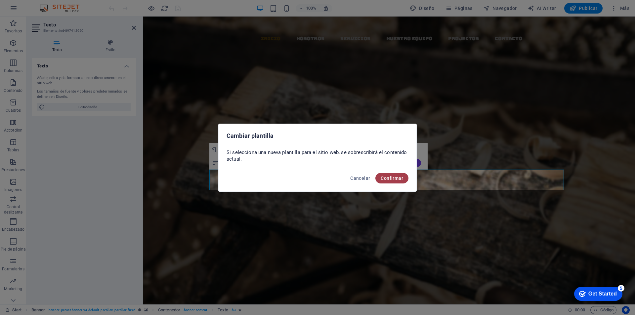
click at [393, 179] on span "Confirmar" at bounding box center [392, 178] width 22 height 5
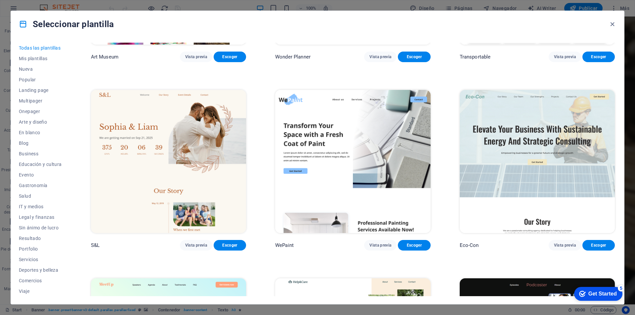
scroll to position [364, 0]
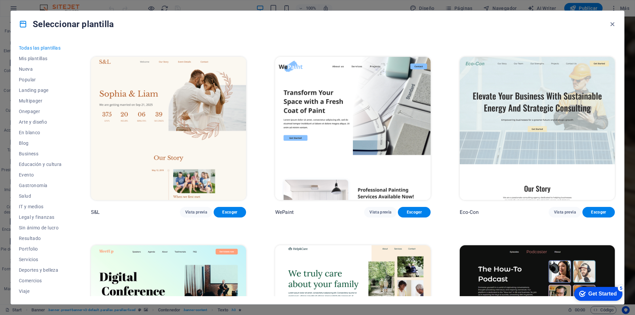
click at [199, 110] on img at bounding box center [168, 128] width 155 height 143
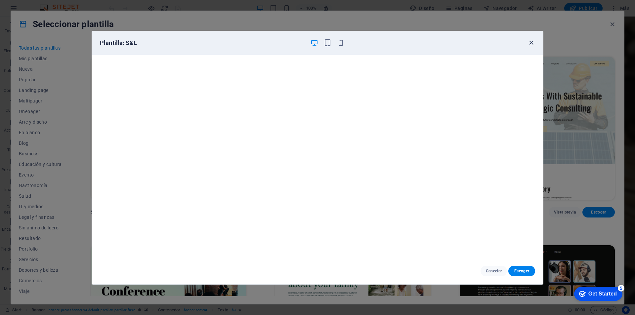
click at [532, 42] on icon "button" at bounding box center [532, 43] width 8 height 8
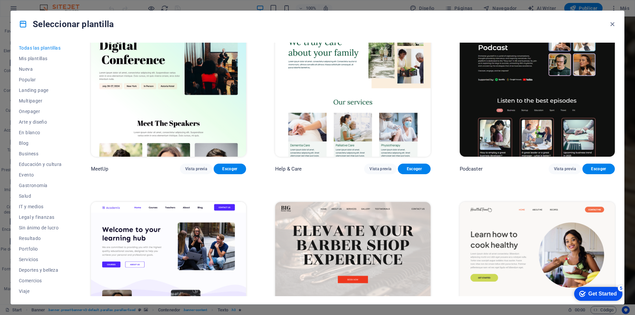
scroll to position [662, 0]
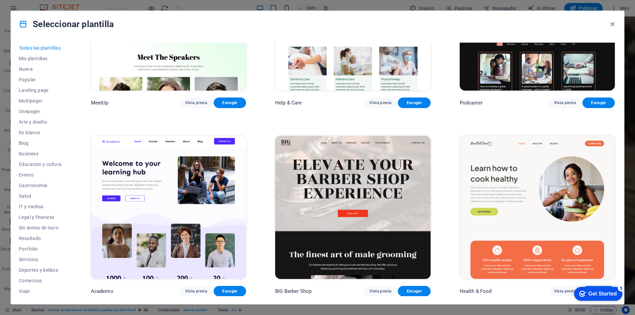
click at [158, 179] on img at bounding box center [168, 207] width 155 height 143
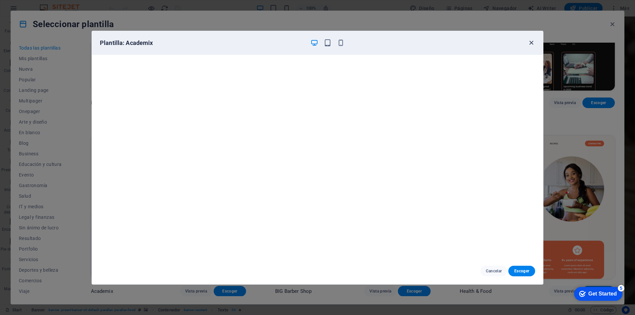
click at [532, 42] on icon "button" at bounding box center [532, 43] width 8 height 8
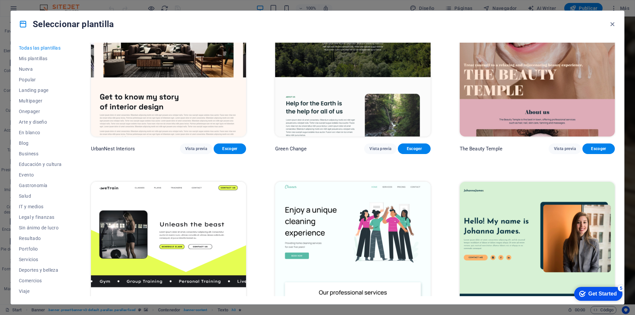
scroll to position [1059, 0]
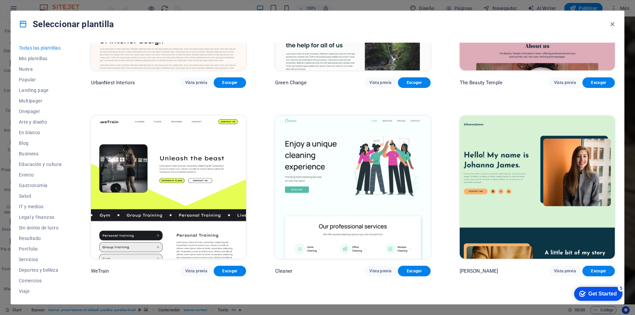
click at [163, 127] on img at bounding box center [168, 187] width 155 height 143
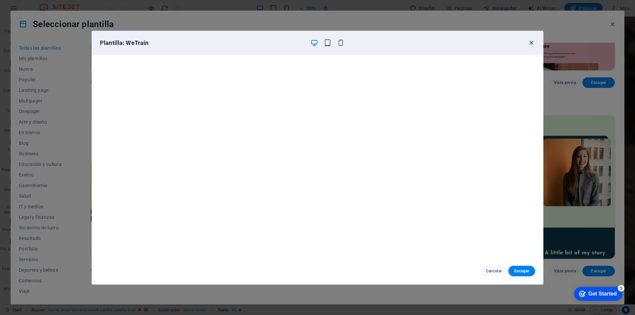
click at [532, 42] on icon "button" at bounding box center [532, 43] width 8 height 8
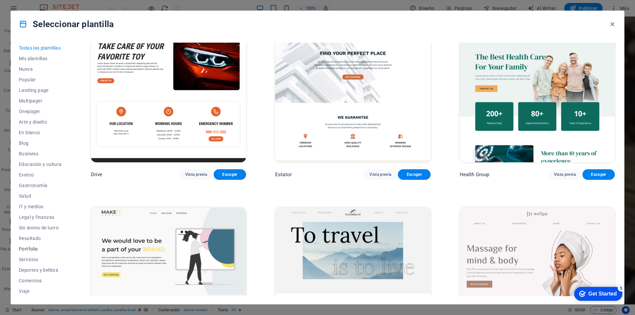
scroll to position [11, 0]
click at [35, 293] on span "Wireframe" at bounding box center [40, 290] width 43 height 5
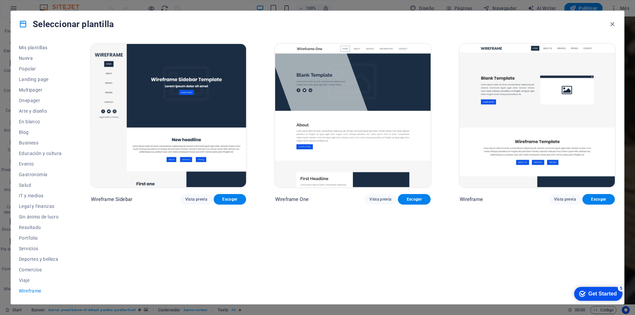
scroll to position [0, 0]
click at [31, 280] on span "Viaje" at bounding box center [40, 280] width 43 height 5
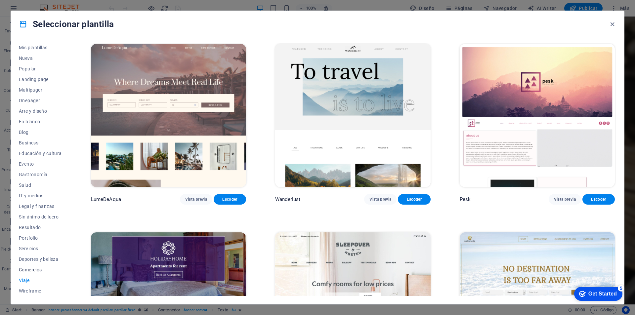
click at [37, 273] on button "Comercios" at bounding box center [40, 270] width 43 height 11
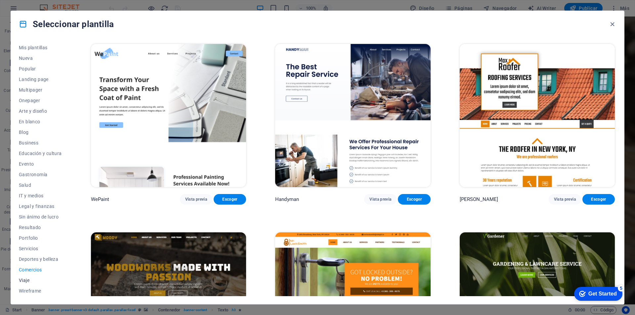
click at [30, 282] on span "Viaje" at bounding box center [40, 280] width 43 height 5
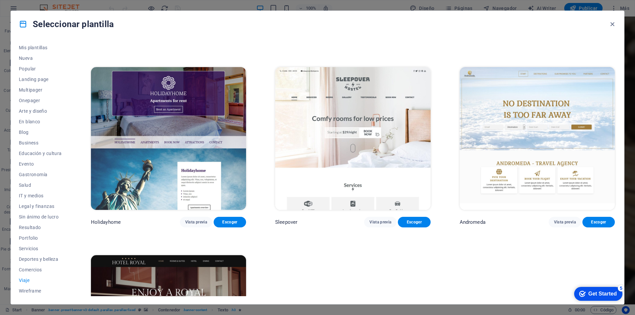
scroll to position [283, 0]
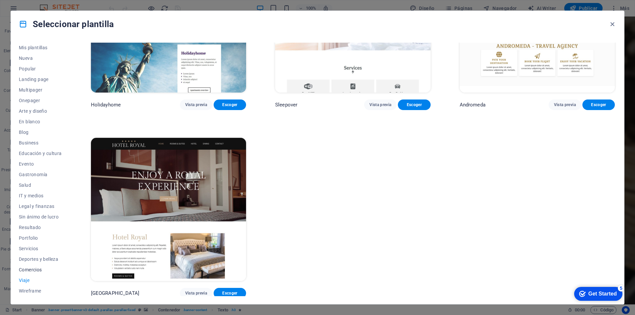
click at [32, 269] on span "Comercios" at bounding box center [40, 269] width 43 height 5
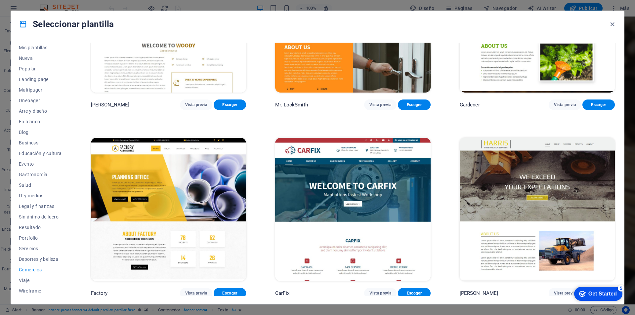
click at [196, 168] on img at bounding box center [168, 209] width 155 height 143
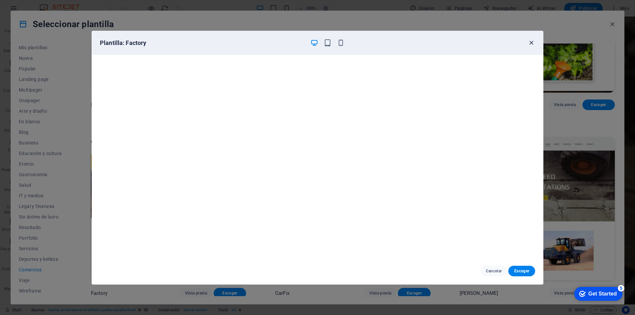
click at [531, 44] on icon "button" at bounding box center [532, 43] width 8 height 8
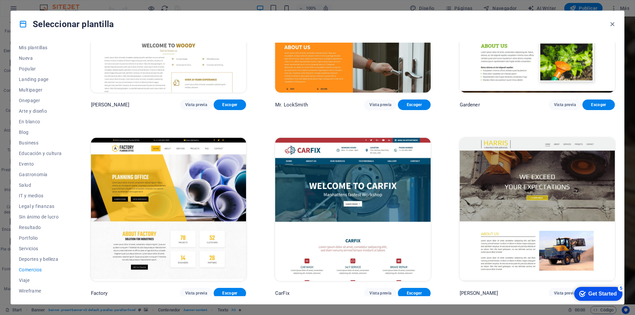
click at [324, 182] on img at bounding box center [352, 209] width 155 height 143
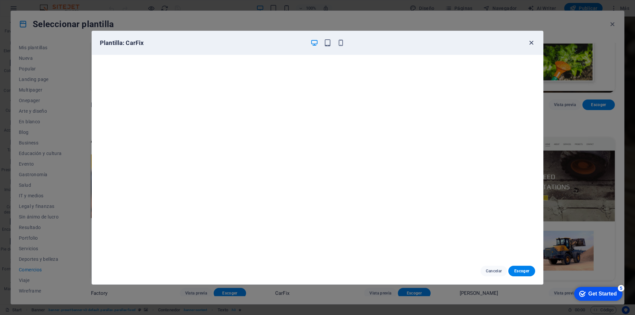
click at [533, 44] on icon "button" at bounding box center [532, 43] width 8 height 8
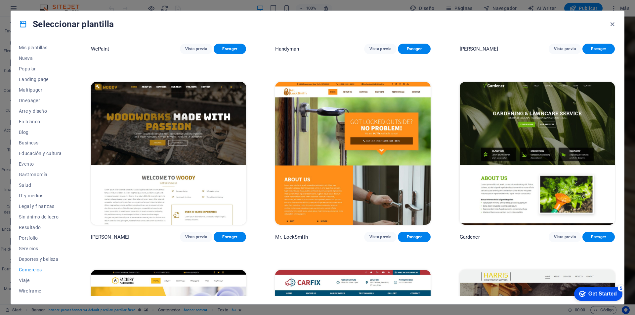
scroll to position [0, 0]
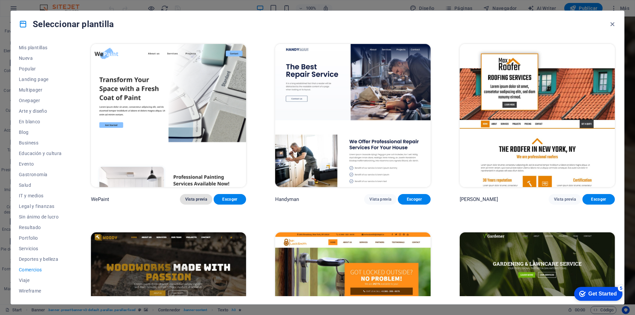
click at [199, 199] on span "Vista previa" at bounding box center [196, 199] width 22 height 5
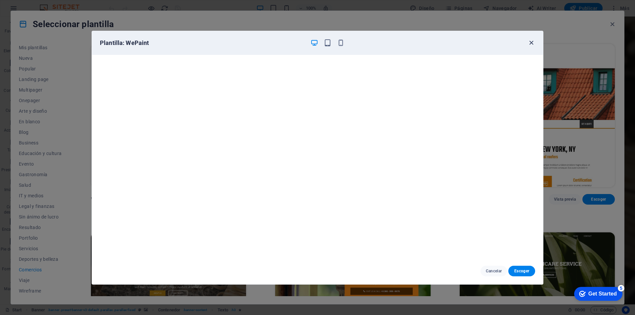
click at [531, 44] on icon "button" at bounding box center [532, 43] width 8 height 8
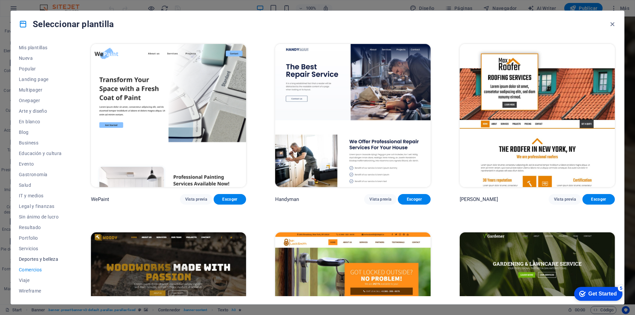
click at [43, 259] on span "Deportes y belleza" at bounding box center [40, 259] width 43 height 5
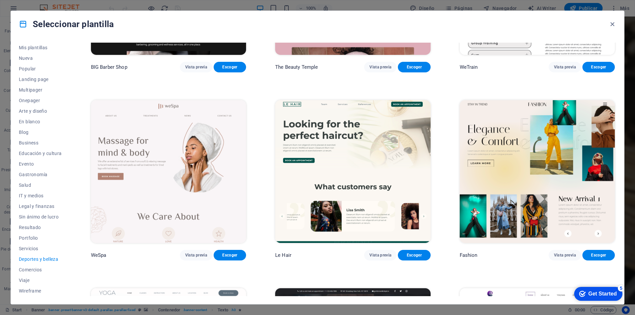
scroll to position [298, 0]
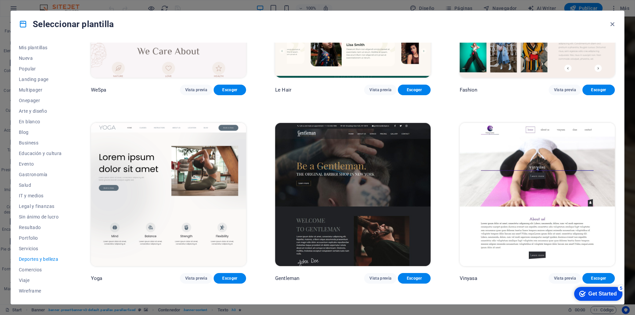
click at [196, 190] on img at bounding box center [168, 194] width 155 height 143
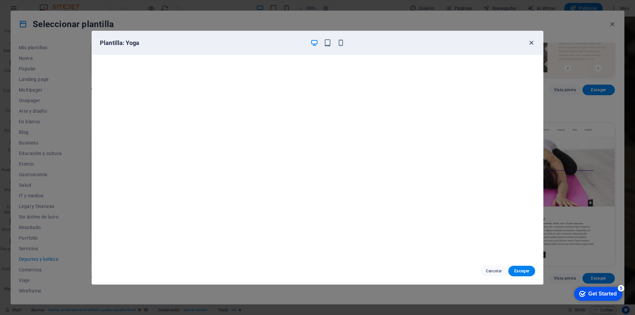
click at [531, 43] on icon "button" at bounding box center [532, 43] width 8 height 8
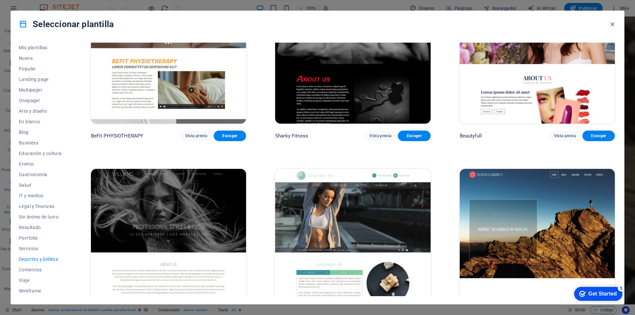
scroll to position [658, 0]
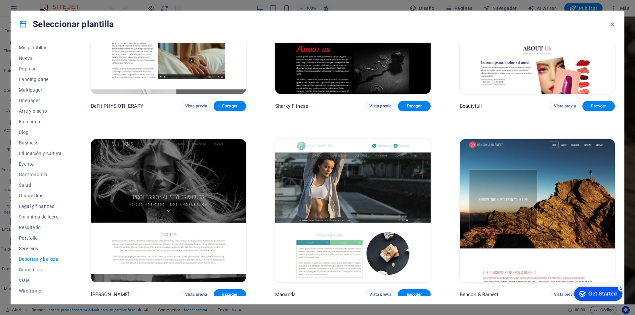
click at [22, 248] on span "Servicios" at bounding box center [40, 248] width 43 height 5
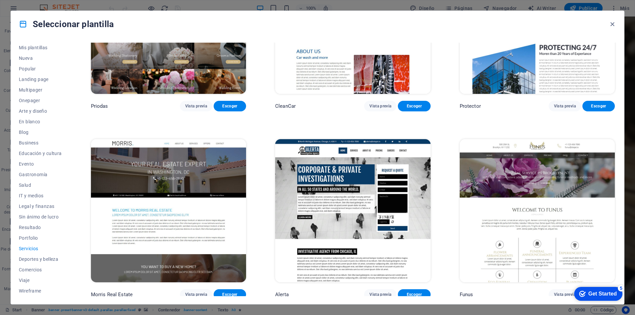
click at [537, 246] on img at bounding box center [537, 210] width 155 height 143
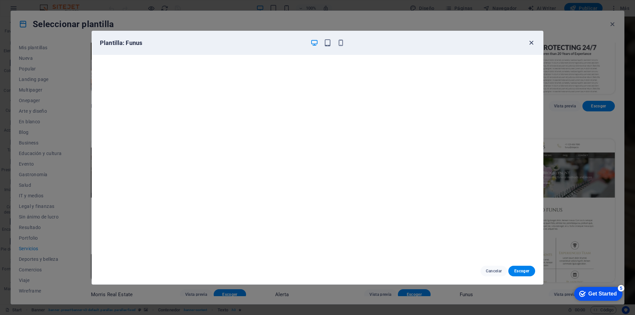
click at [532, 44] on icon "button" at bounding box center [532, 43] width 8 height 8
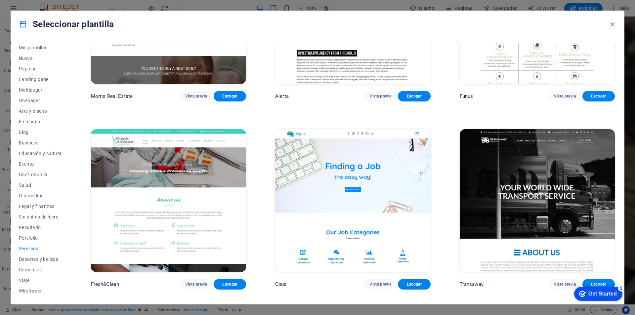
scroll to position [890, 0]
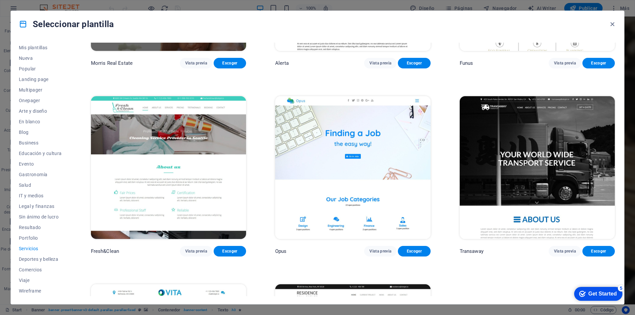
click at [572, 124] on img at bounding box center [537, 167] width 155 height 143
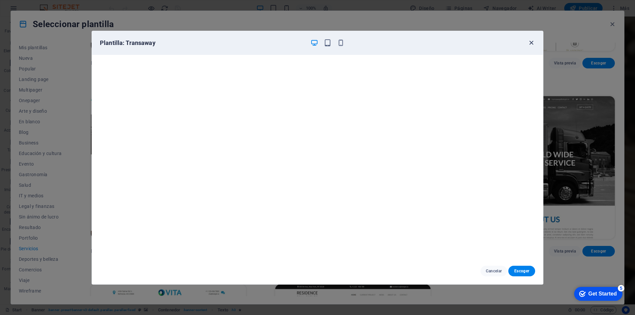
click at [532, 42] on icon "button" at bounding box center [532, 43] width 8 height 8
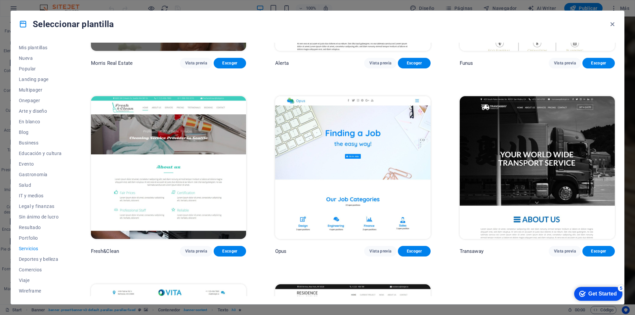
scroll to position [1033, 0]
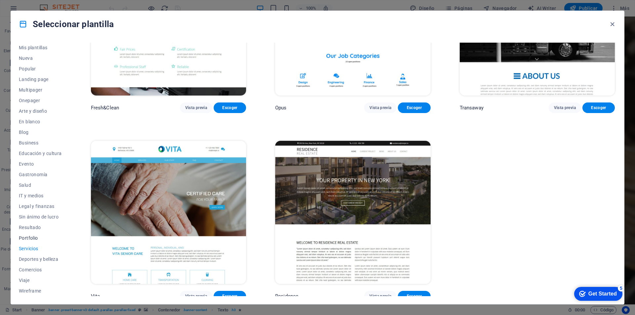
click at [26, 238] on span "Portfolio" at bounding box center [40, 238] width 43 height 5
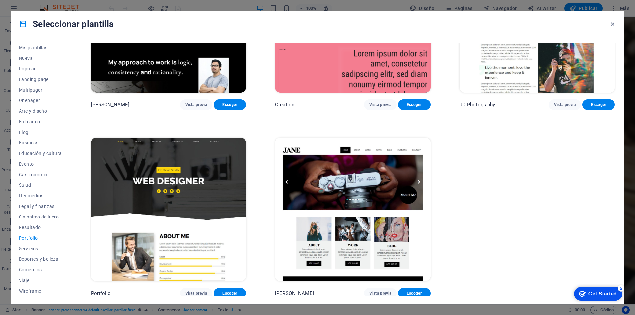
click at [412, 174] on img at bounding box center [352, 209] width 155 height 143
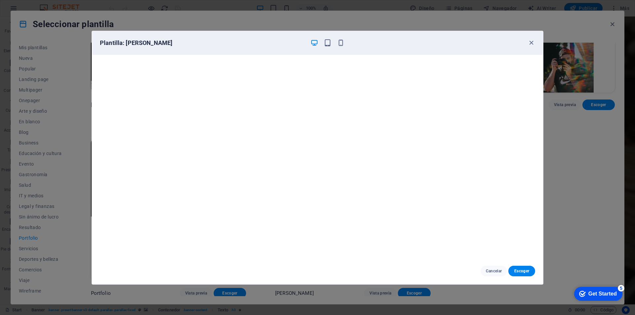
click at [535, 42] on div "Plantilla: Jane" at bounding box center [317, 43] width 451 height 24
click at [531, 44] on icon "button" at bounding box center [532, 43] width 8 height 8
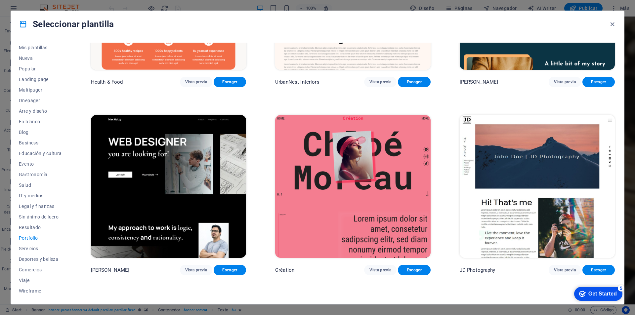
scroll to position [0, 0]
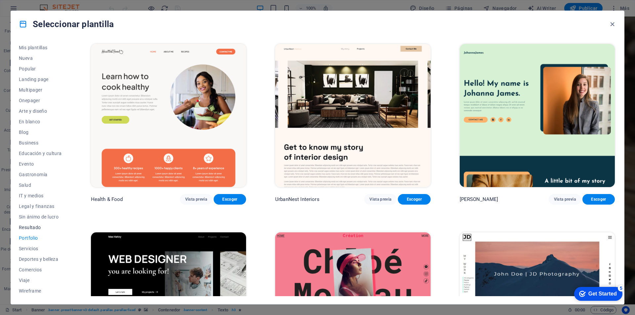
click at [20, 227] on span "Resultado" at bounding box center [40, 227] width 43 height 5
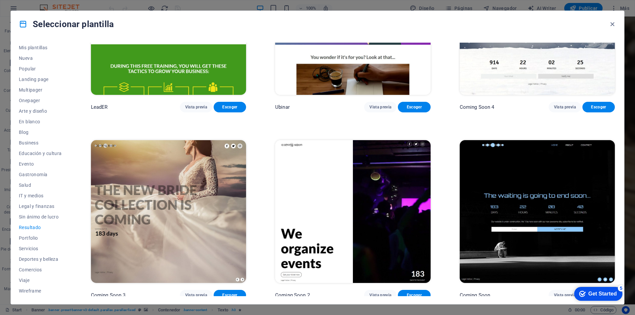
scroll to position [680, 0]
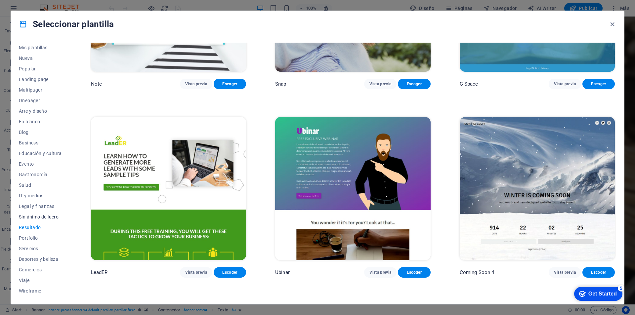
click at [38, 216] on span "Sin ánimo de lucro" at bounding box center [40, 216] width 43 height 5
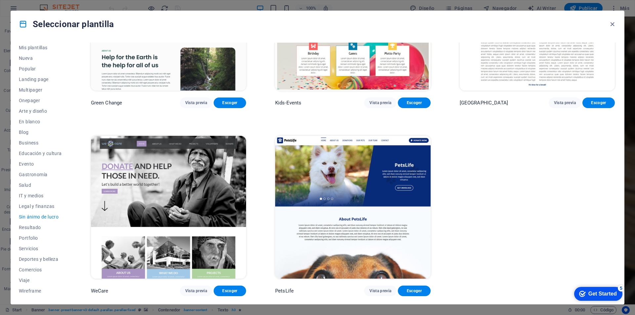
scroll to position [0, 0]
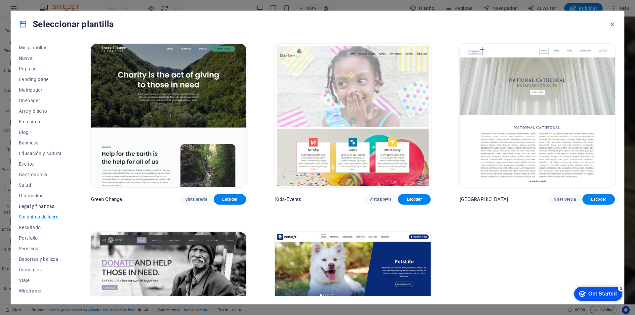
click at [41, 207] on span "Legal y finanzas" at bounding box center [40, 206] width 43 height 5
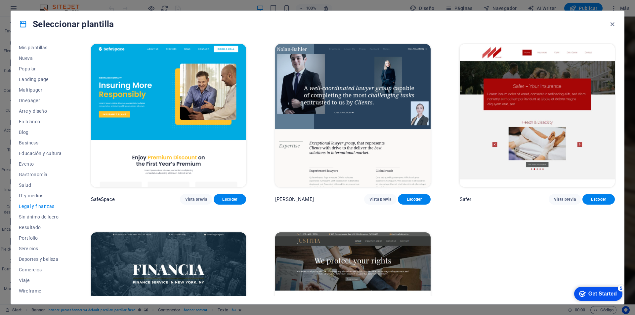
scroll to position [95, 0]
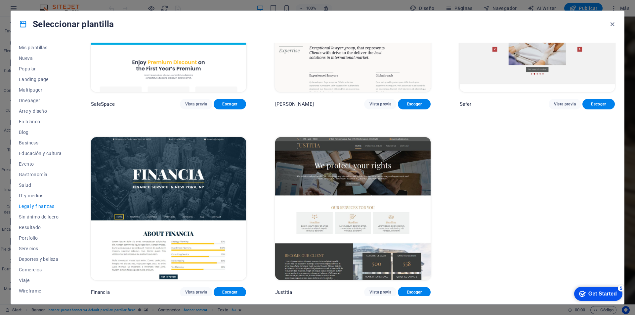
click at [355, 219] on img at bounding box center [352, 208] width 155 height 143
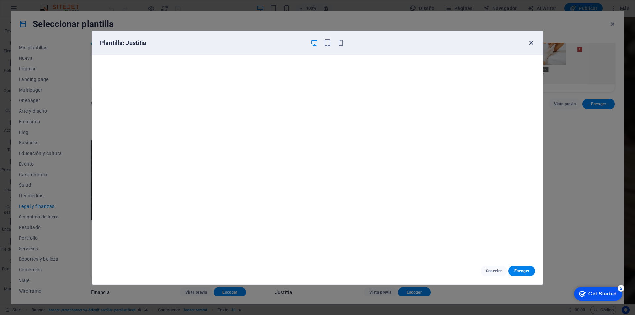
click at [532, 42] on icon "button" at bounding box center [532, 43] width 8 height 8
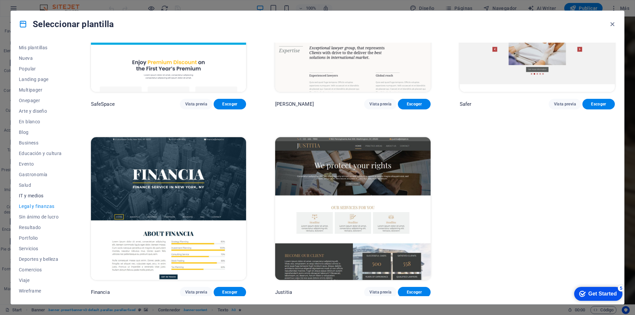
click at [41, 198] on span "IT y medios" at bounding box center [40, 195] width 43 height 5
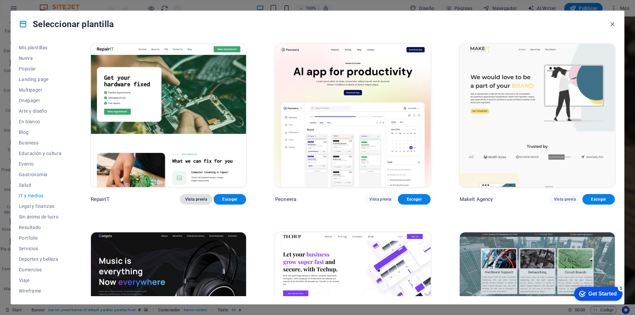
click at [193, 200] on span "Vista previa" at bounding box center [196, 199] width 22 height 5
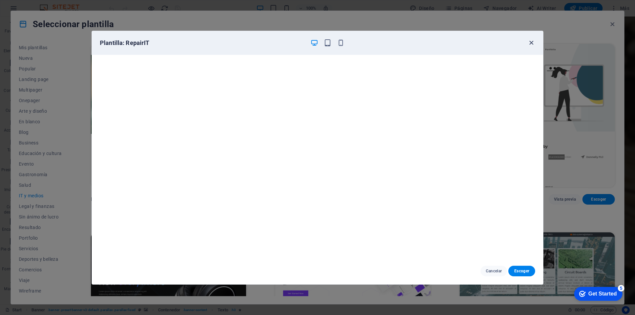
click at [532, 42] on icon "button" at bounding box center [532, 43] width 8 height 8
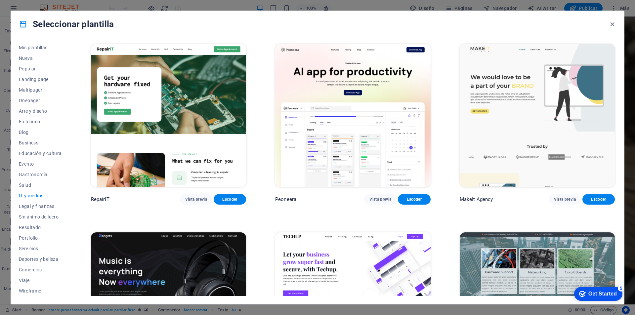
click at [524, 65] on img at bounding box center [537, 115] width 155 height 143
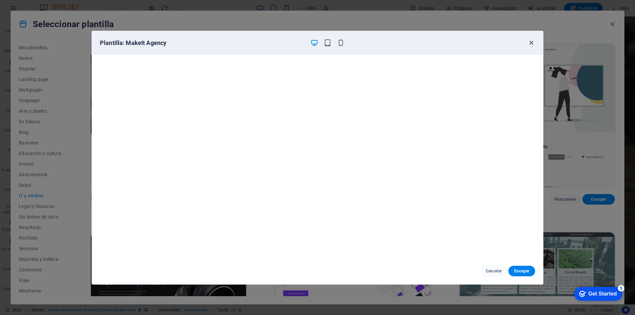
click at [532, 42] on icon "button" at bounding box center [532, 43] width 8 height 8
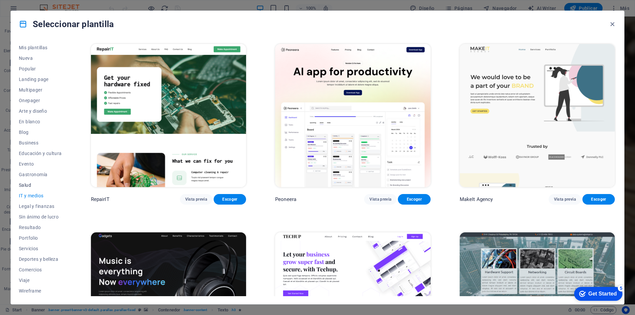
click at [26, 186] on span "Salud" at bounding box center [40, 185] width 43 height 5
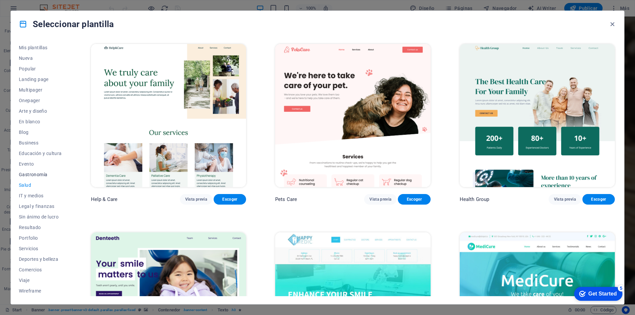
click at [38, 176] on span "Gastronomía" at bounding box center [40, 174] width 43 height 5
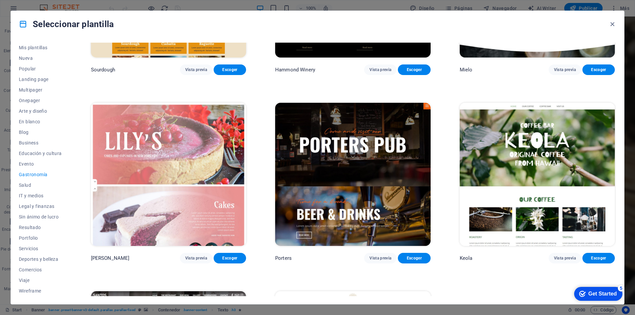
scroll to position [846, 0]
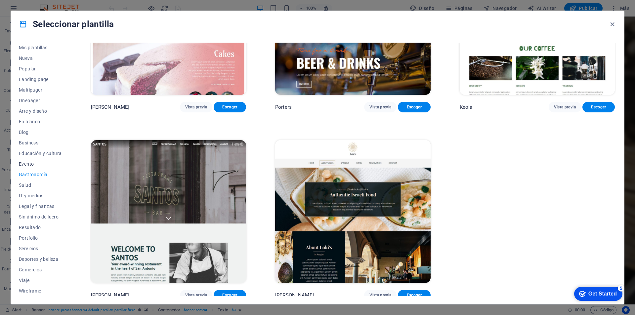
click at [29, 163] on span "Evento" at bounding box center [40, 163] width 43 height 5
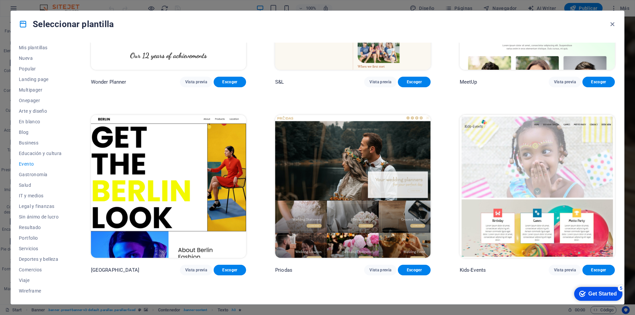
scroll to position [0, 0]
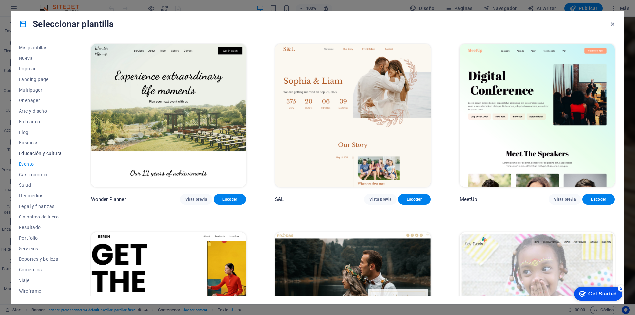
click at [45, 153] on span "Educación y cultura" at bounding box center [40, 153] width 43 height 5
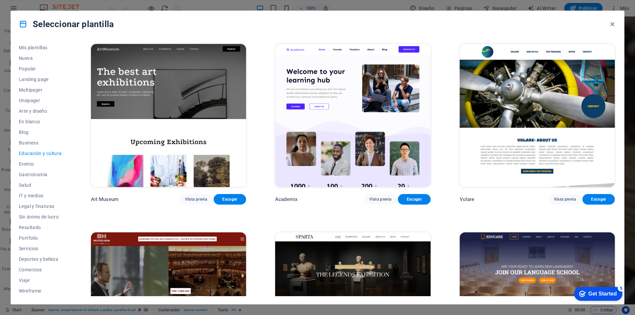
click at [348, 76] on img at bounding box center [352, 115] width 155 height 143
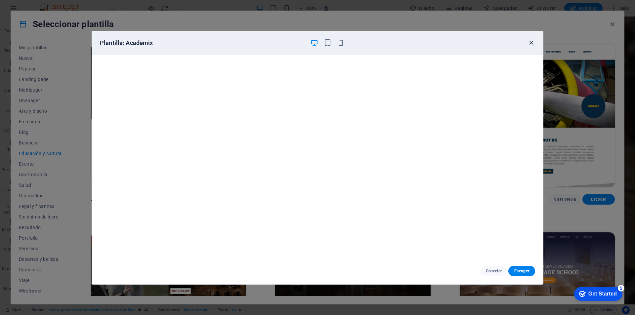
click at [532, 42] on icon "button" at bounding box center [532, 43] width 8 height 8
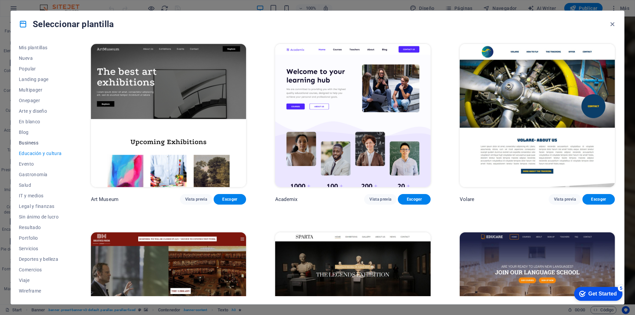
click at [34, 144] on span "Business" at bounding box center [40, 142] width 43 height 5
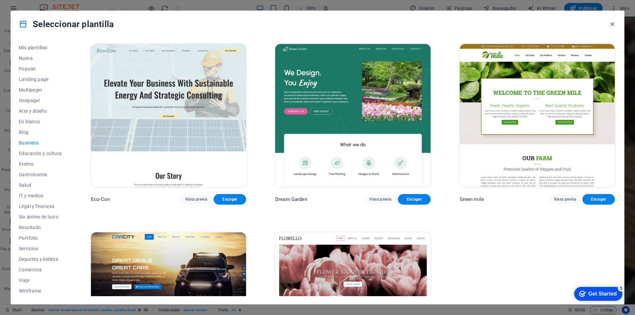
click at [180, 112] on img at bounding box center [168, 115] width 155 height 143
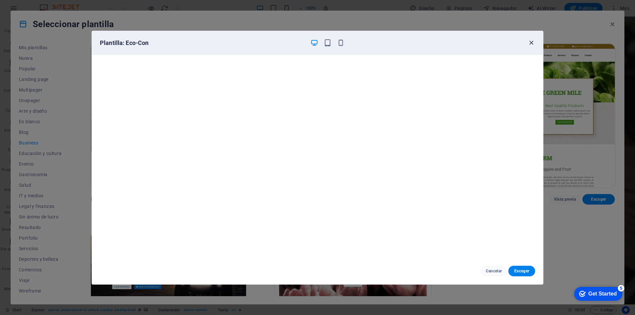
click at [532, 44] on icon "button" at bounding box center [532, 43] width 8 height 8
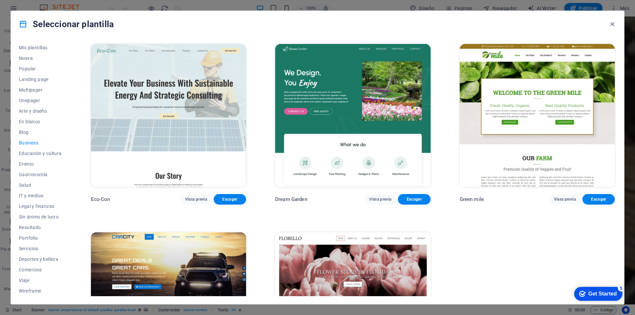
click at [542, 121] on img at bounding box center [537, 115] width 155 height 143
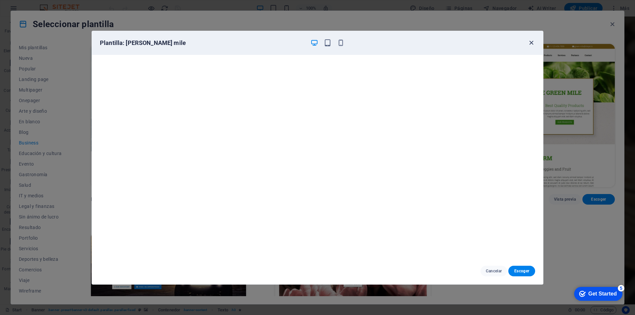
click at [533, 42] on icon "button" at bounding box center [532, 43] width 8 height 8
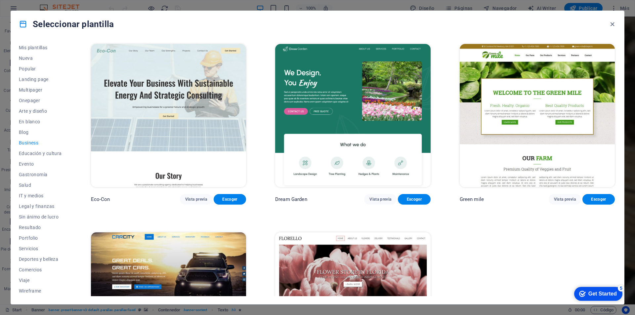
click at [533, 42] on icon "button" at bounding box center [532, 43] width 8 height 8
click at [24, 132] on span "Blog" at bounding box center [40, 132] width 43 height 5
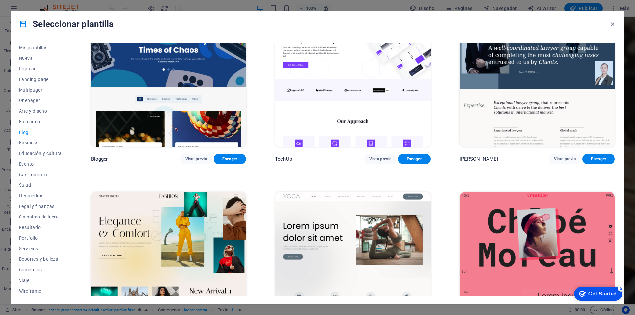
scroll to position [827, 0]
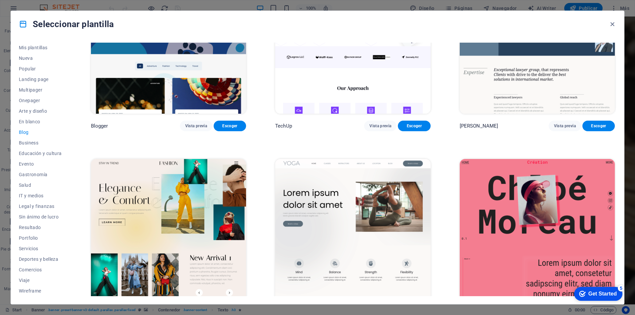
click at [352, 177] on img at bounding box center [352, 230] width 155 height 143
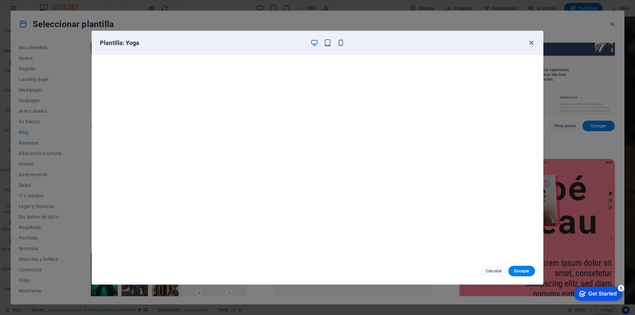
click at [534, 41] on icon "button" at bounding box center [532, 43] width 8 height 8
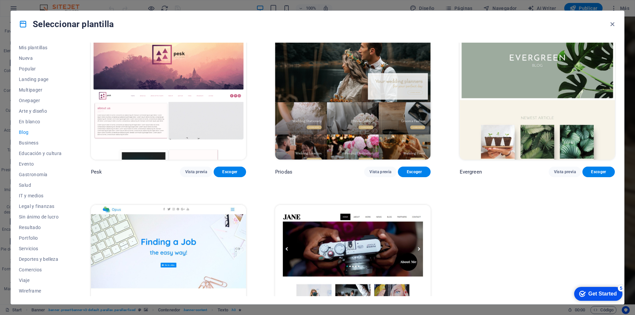
scroll to position [1221, 0]
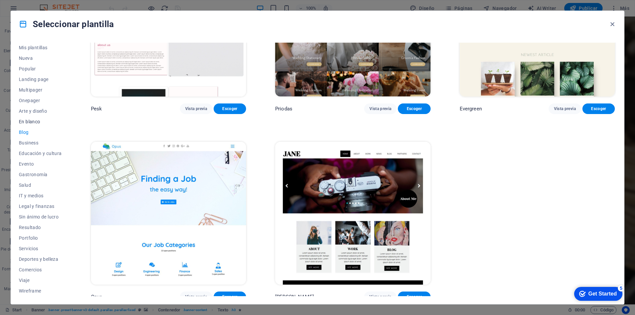
click at [34, 119] on span "En blanco" at bounding box center [40, 121] width 43 height 5
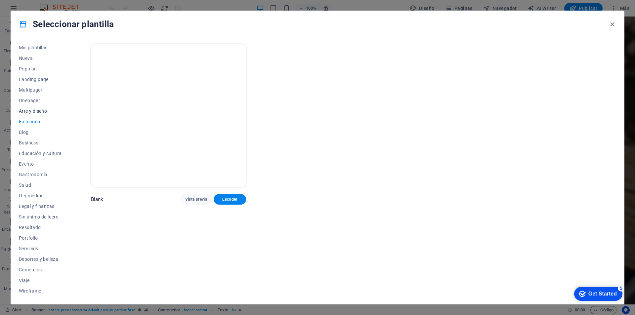
click at [38, 111] on span "Arte y diseño" at bounding box center [40, 111] width 43 height 5
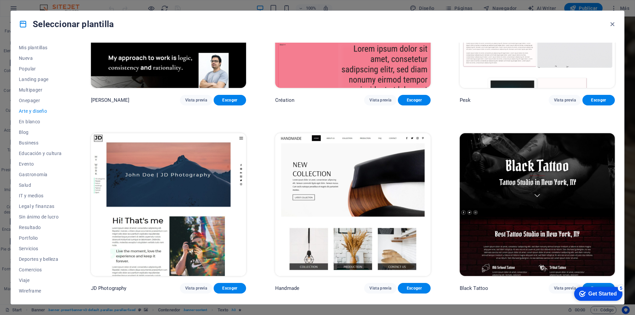
scroll to position [132, 0]
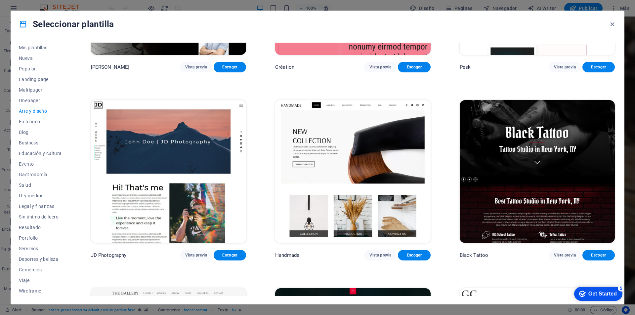
click at [240, 145] on img at bounding box center [168, 171] width 155 height 143
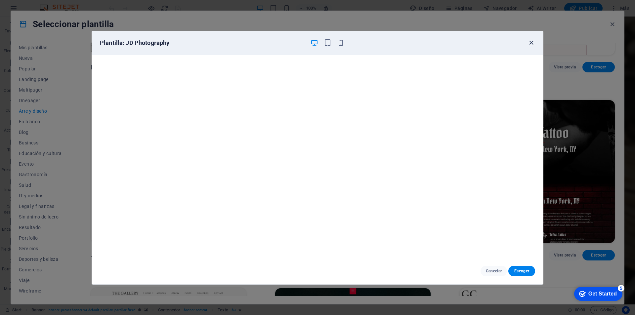
click at [532, 42] on icon "button" at bounding box center [532, 43] width 8 height 8
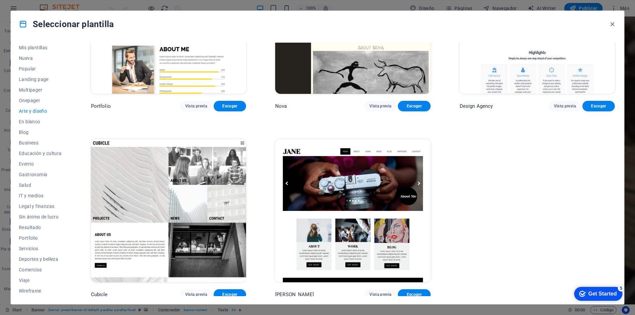
scroll to position [493, 0]
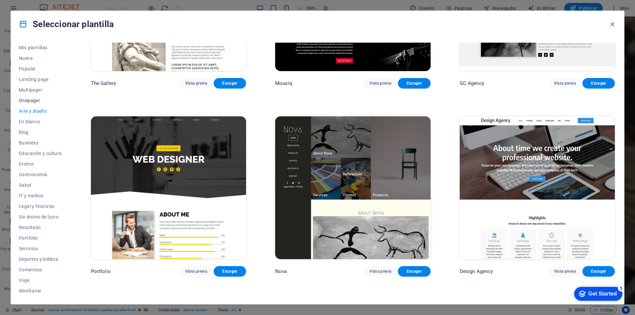
click at [32, 99] on span "Onepager" at bounding box center [40, 100] width 43 height 5
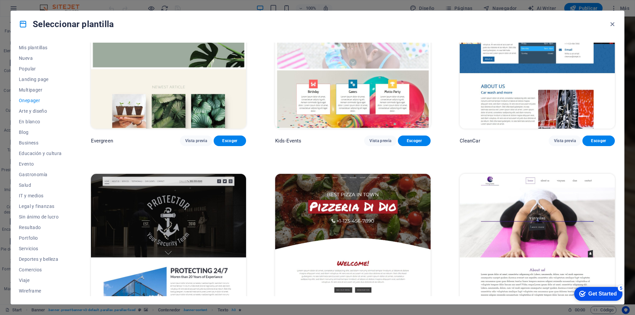
scroll to position [1543, 0]
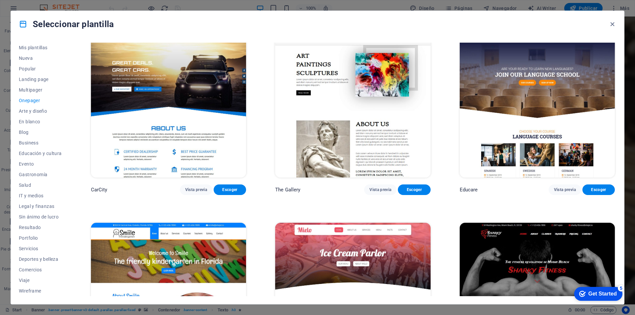
scroll to position [2303, 0]
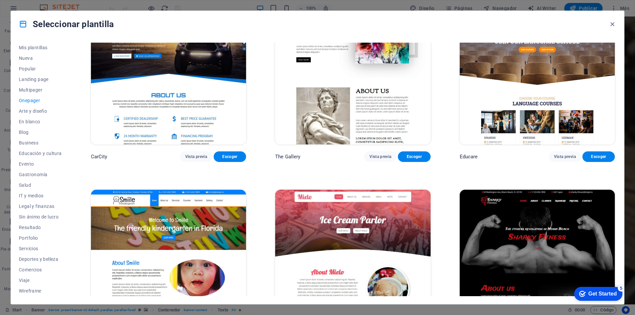
click at [365, 105] on img at bounding box center [352, 72] width 155 height 143
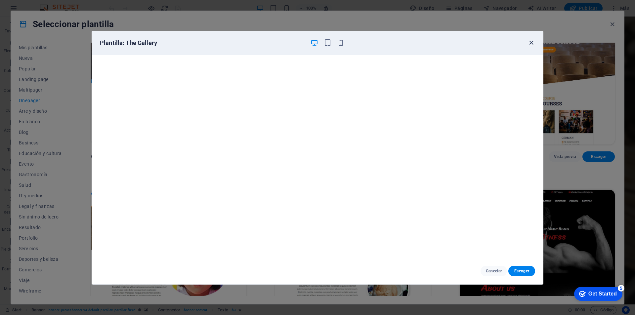
click at [533, 44] on icon "button" at bounding box center [532, 43] width 8 height 8
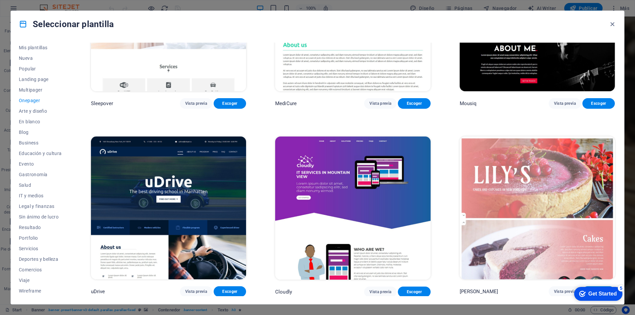
scroll to position [2601, 0]
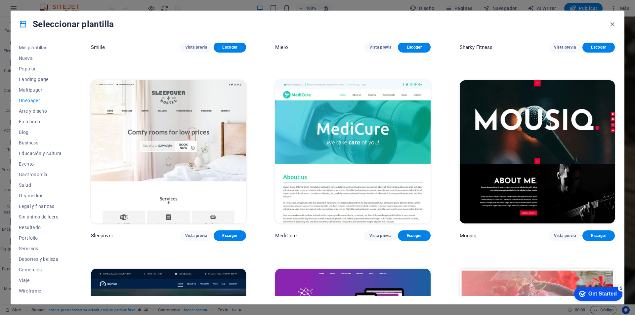
click at [157, 129] on img at bounding box center [168, 151] width 155 height 143
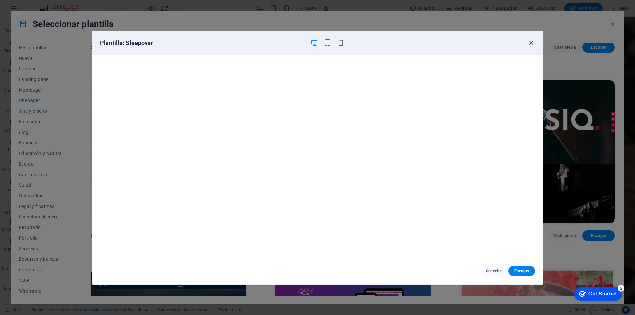
click at [532, 43] on icon "button" at bounding box center [532, 43] width 8 height 8
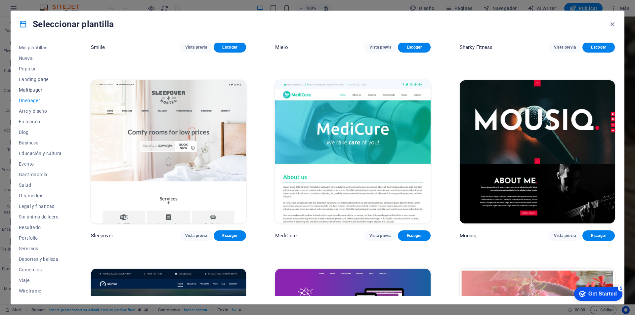
click at [36, 91] on span "Multipager" at bounding box center [40, 89] width 43 height 5
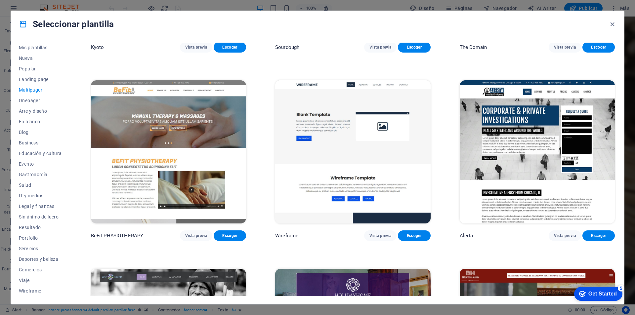
click at [175, 101] on img at bounding box center [168, 151] width 155 height 143
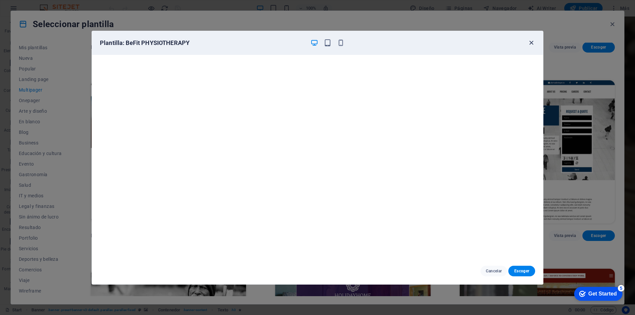
click at [531, 40] on icon "button" at bounding box center [532, 43] width 8 height 8
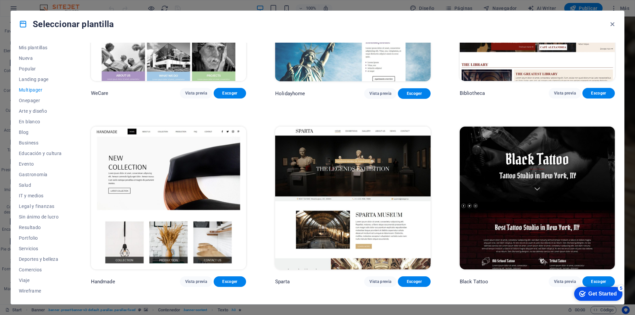
scroll to position [3163, 0]
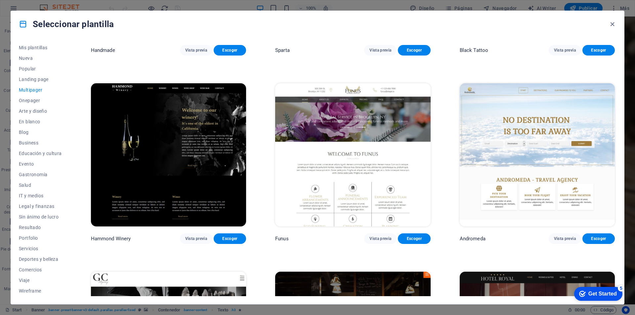
click at [519, 110] on img at bounding box center [537, 154] width 155 height 143
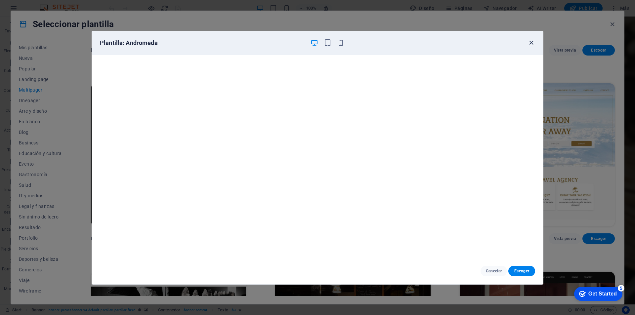
click at [533, 42] on icon "button" at bounding box center [532, 43] width 8 height 8
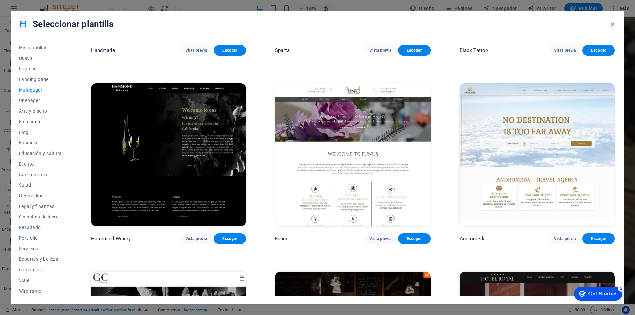
click at [348, 93] on img at bounding box center [352, 154] width 155 height 143
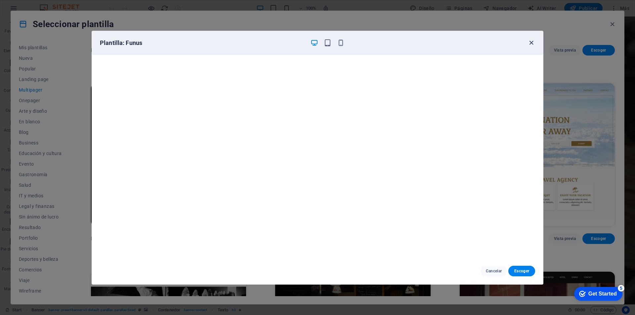
click at [532, 45] on icon "button" at bounding box center [532, 43] width 8 height 8
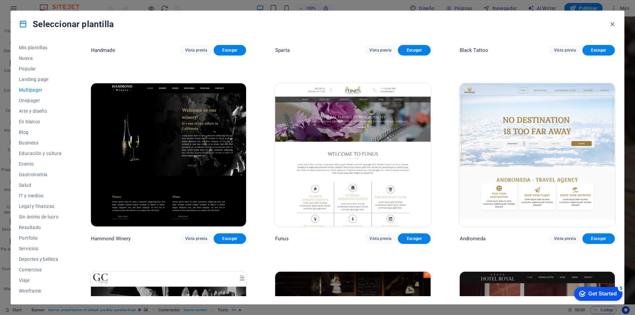
click at [552, 131] on img at bounding box center [537, 154] width 155 height 143
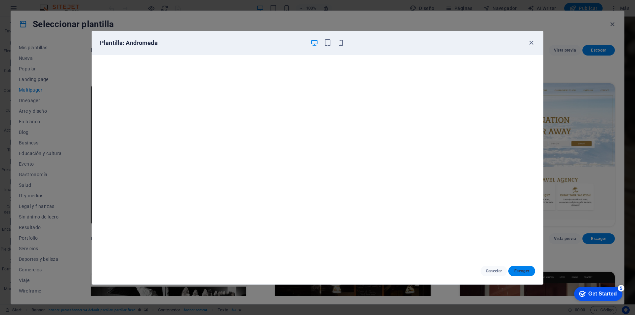
click at [521, 272] on span "Escoger" at bounding box center [522, 271] width 16 height 5
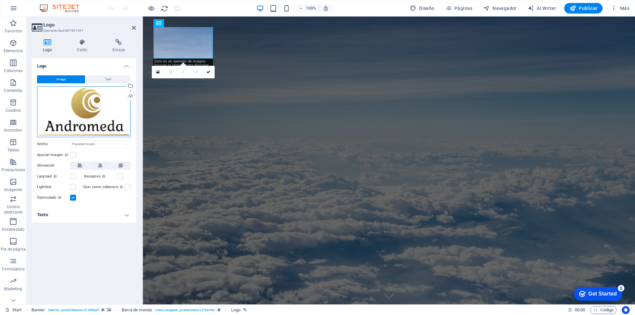
click at [99, 113] on div "Arrastra archivos aquí, haz clic para escoger archivos o selecciona archivos de…" at bounding box center [84, 111] width 94 height 51
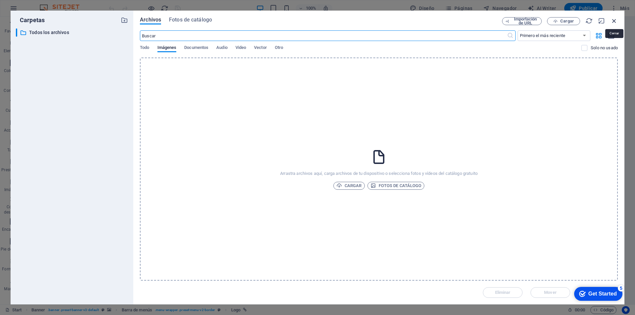
click at [614, 21] on icon "button" at bounding box center [614, 20] width 7 height 7
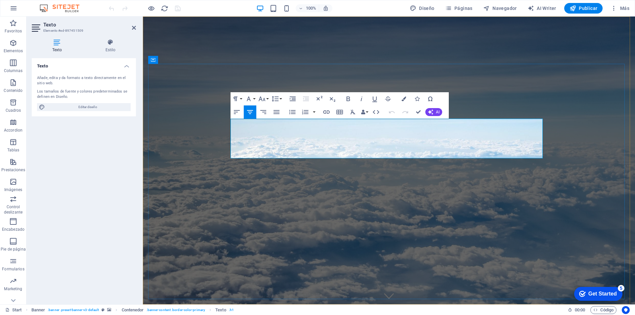
drag, startPoint x: 314, startPoint y: 149, endPoint x: 234, endPoint y: 130, distance: 82.2
click at [276, 113] on icon "button" at bounding box center [277, 112] width 8 height 8
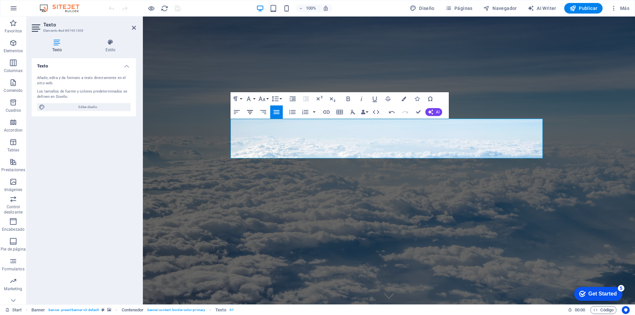
click at [249, 112] on icon "button" at bounding box center [250, 112] width 6 height 4
click at [251, 112] on icon "button" at bounding box center [250, 112] width 6 height 4
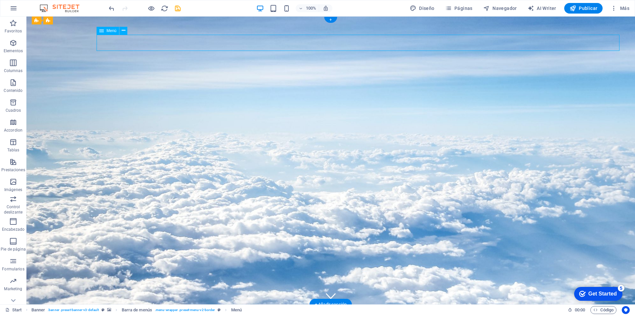
select select "1"
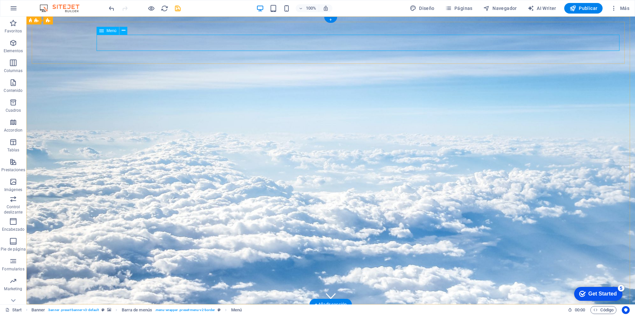
select select
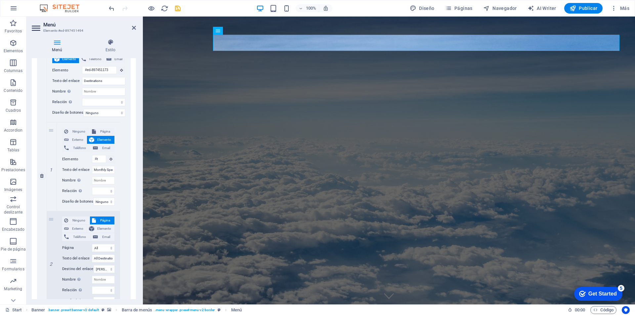
scroll to position [198, 0]
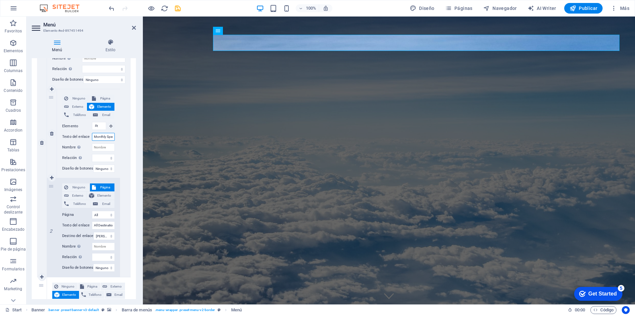
click at [105, 137] on input "Monthly Specials" at bounding box center [103, 137] width 23 height 8
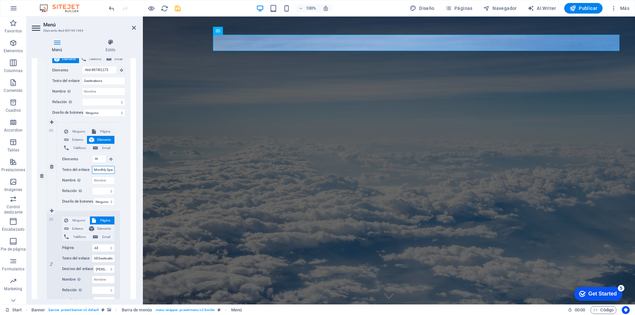
scroll to position [132, 0]
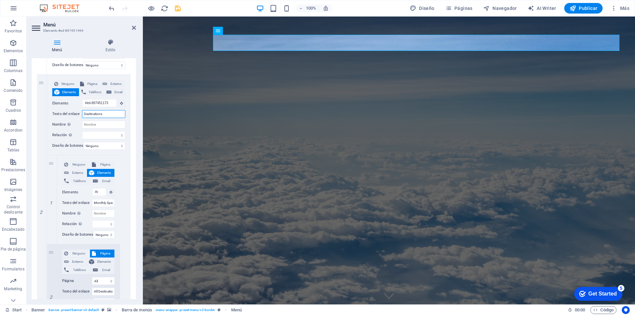
drag, startPoint x: 110, startPoint y: 112, endPoint x: 32, endPoint y: 100, distance: 79.4
click at [35, 100] on div "1 Ninguno Página Externo Elemento Teléfono Email Página Start All Destinations …" at bounding box center [84, 290] width 104 height 602
type input "Vel"
select select
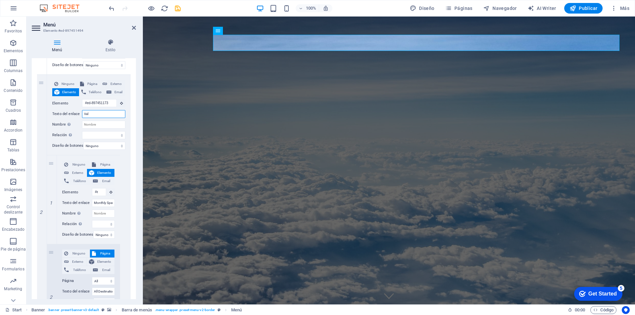
select select
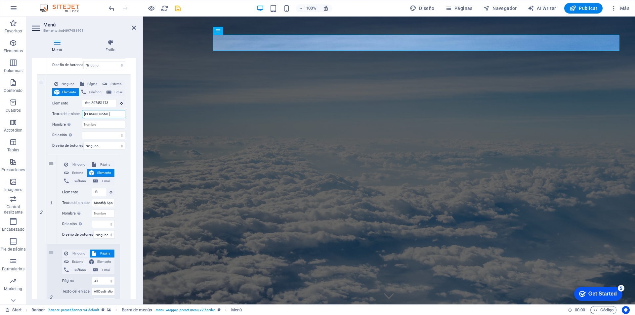
type input "Velas"
select select
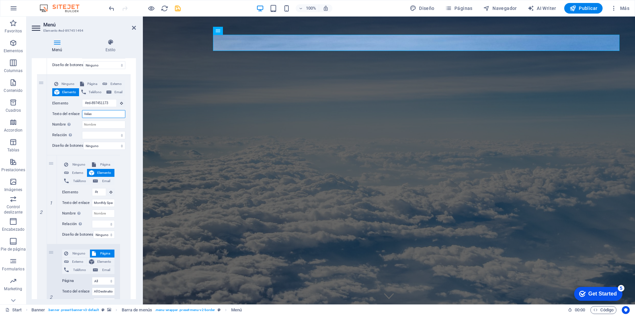
select select
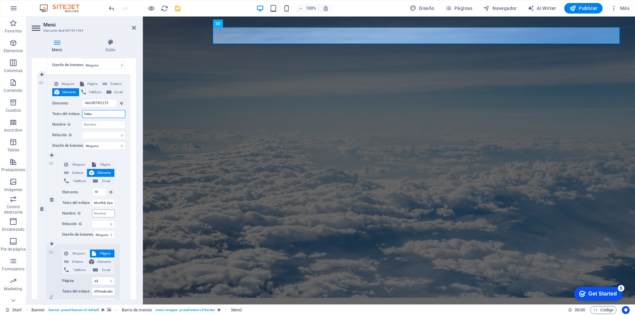
scroll to position [0, 0]
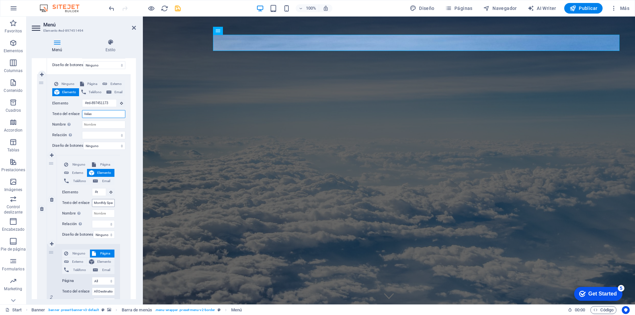
type input "Velas"
click at [103, 206] on input "Monthly Specials" at bounding box center [103, 203] width 23 height 8
type input "Tp"
select select
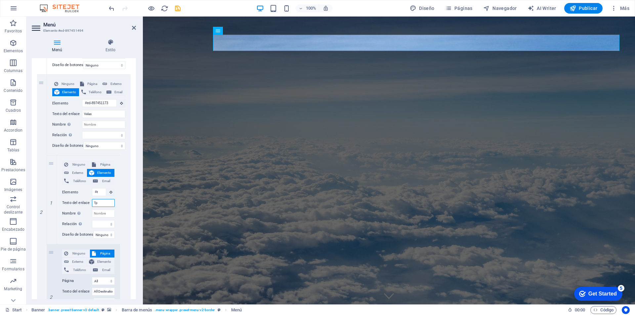
select select
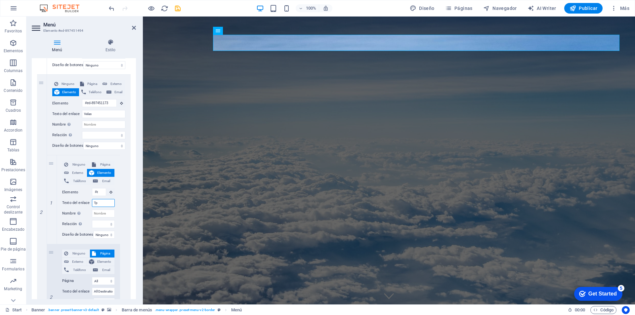
type input "T"
select select
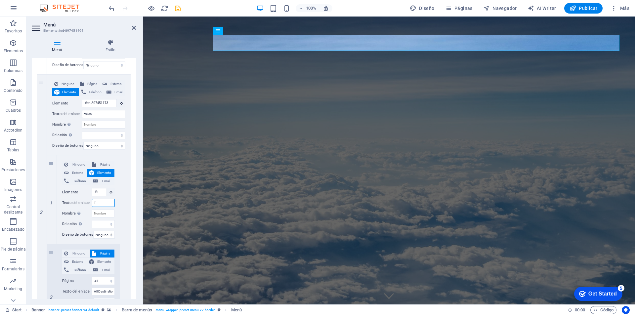
select select
type input "Típicas"
select select
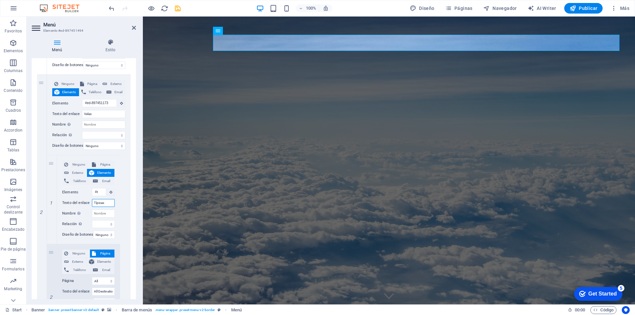
select select
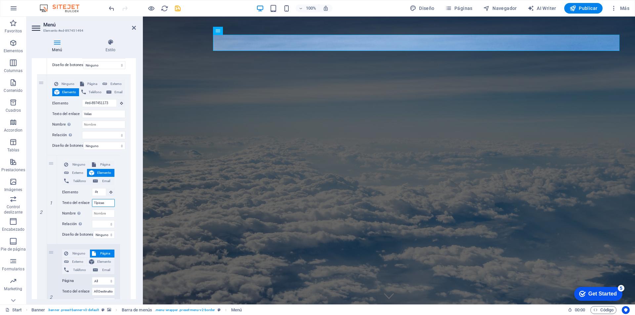
select select
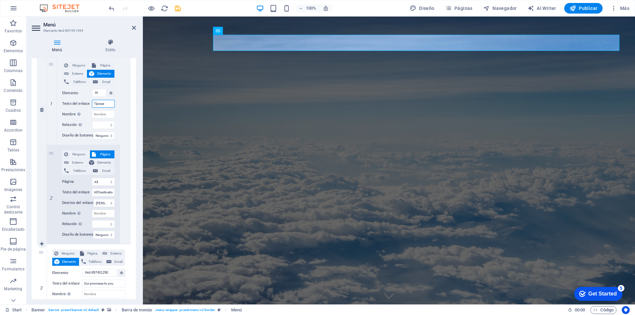
scroll to position [265, 0]
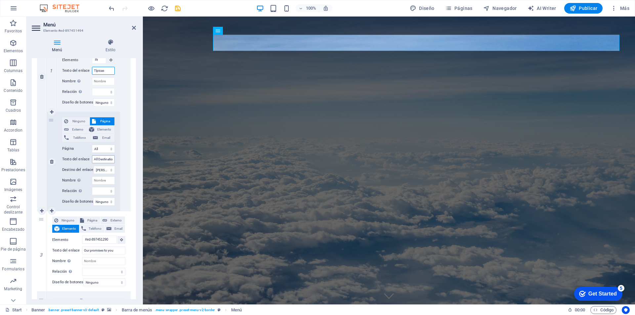
type input "Típicas"
click at [104, 160] on input "All Destinations" at bounding box center [103, 159] width 23 height 8
type input "Reli"
select select
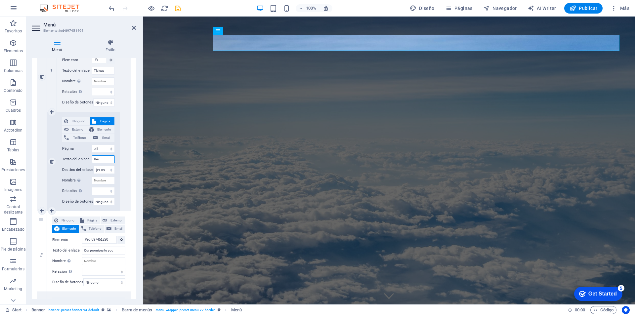
select select
type input "Relig"
select select
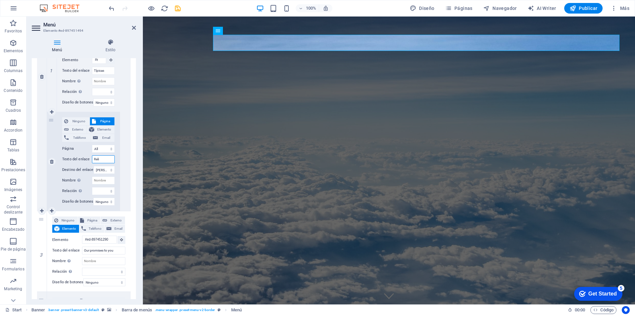
select select
type input "Religiosas"
select select
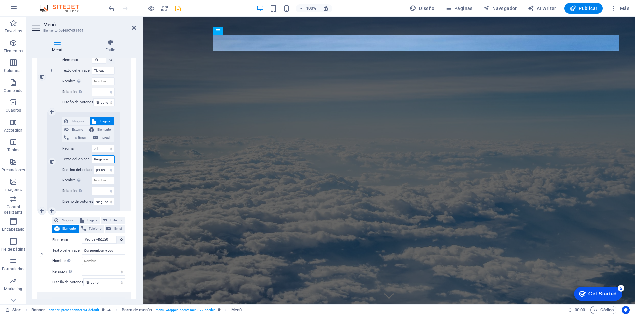
select select
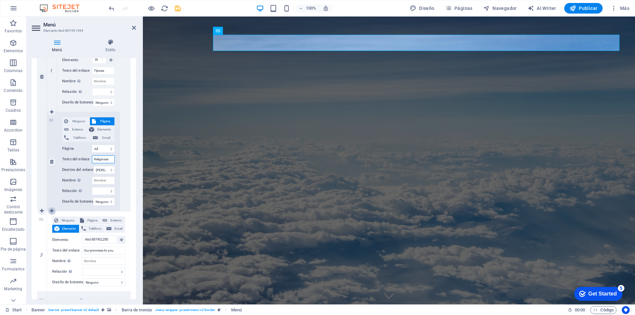
type input "Religiosas"
click at [52, 210] on icon at bounding box center [52, 211] width 4 height 5
select select
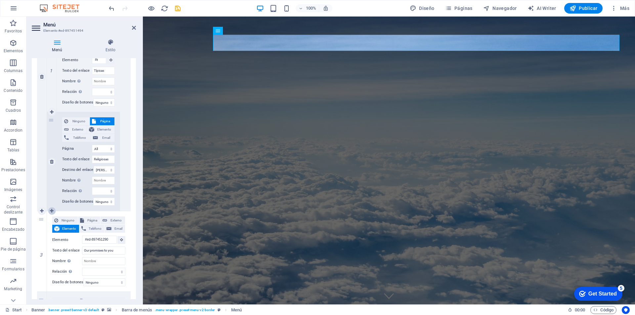
select select
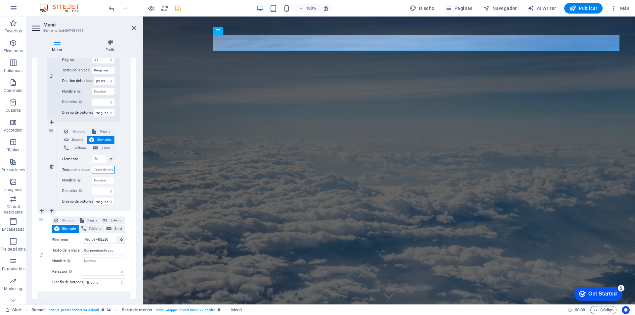
click at [105, 171] on input "Texto del enlace" at bounding box center [103, 170] width 23 height 8
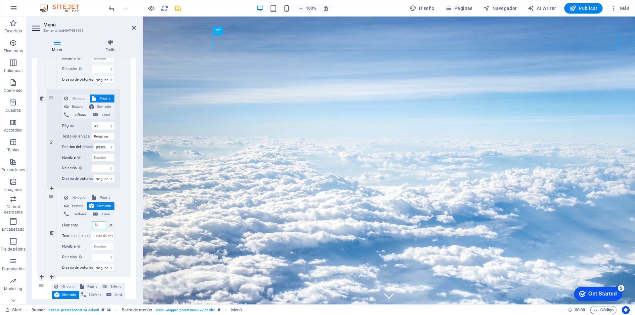
click at [100, 225] on input "Elemento" at bounding box center [99, 225] width 14 height 8
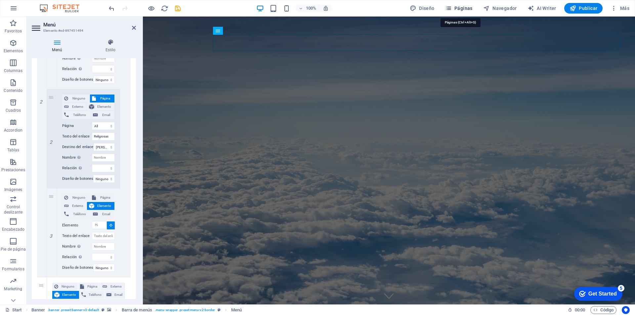
click at [457, 8] on span "Páginas" at bounding box center [458, 8] width 27 height 7
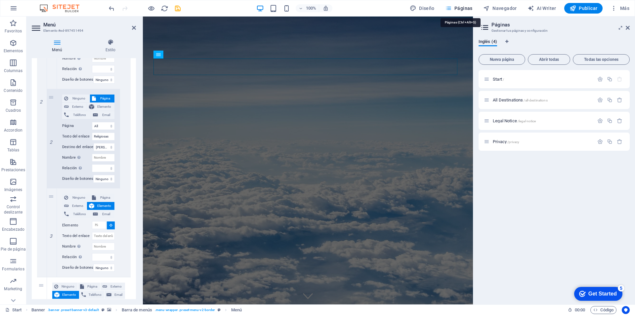
click at [457, 8] on span "Páginas" at bounding box center [458, 8] width 27 height 7
click at [101, 238] on input "Texto del enlace" at bounding box center [103, 236] width 23 height 8
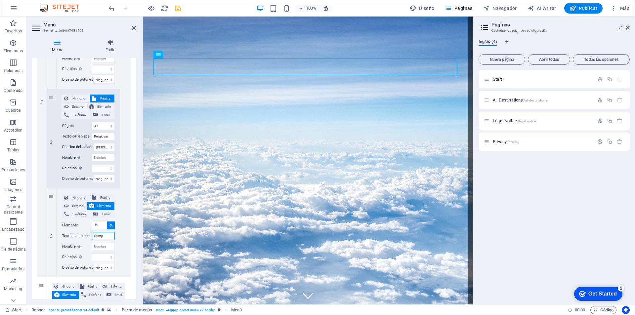
type input "Cum"
select select
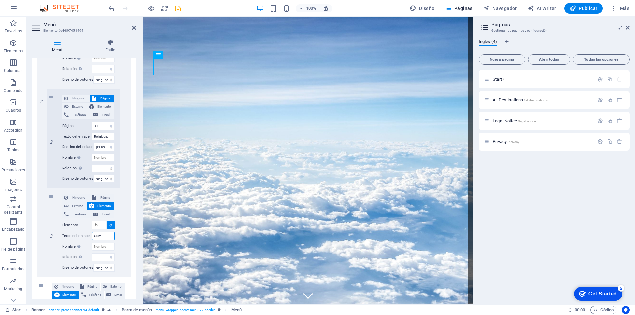
select select
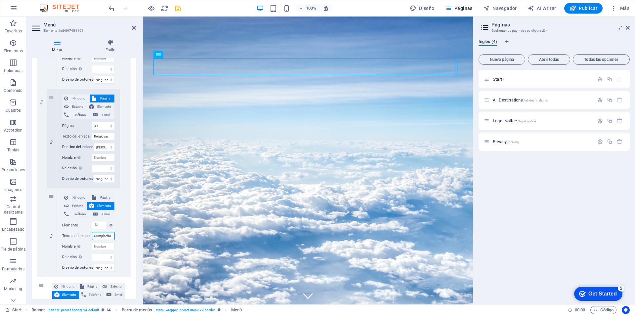
type input "Cumpleaños"
select select
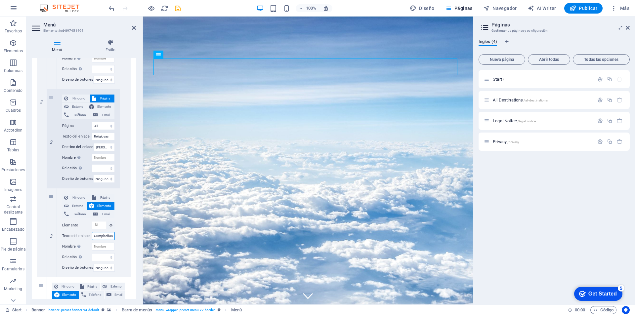
select select
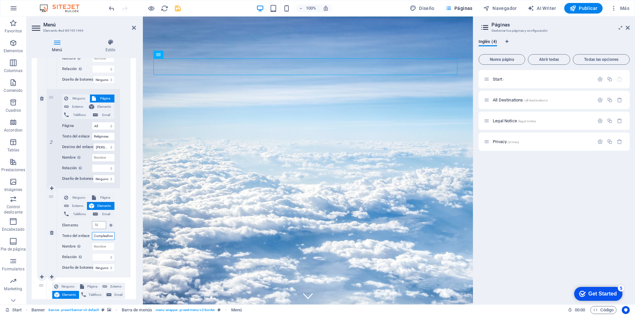
type input "Cumpleaños"
click at [96, 223] on input "Elemento" at bounding box center [99, 225] width 14 height 8
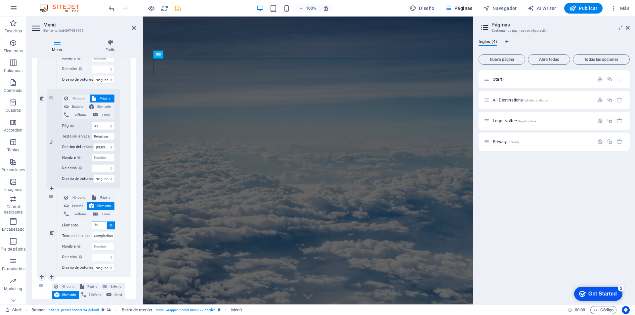
scroll to position [0, 0]
click at [110, 227] on button at bounding box center [111, 226] width 8 height 8
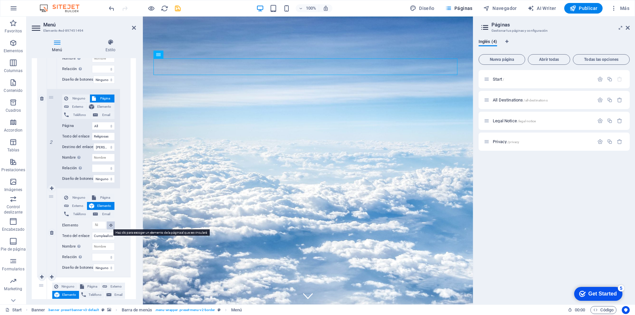
click at [110, 227] on button at bounding box center [111, 226] width 8 height 8
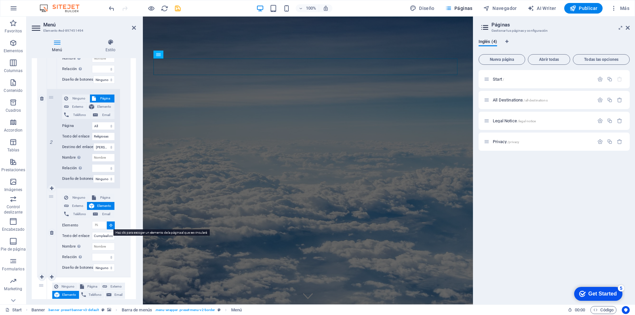
click at [110, 227] on button at bounding box center [111, 226] width 8 height 8
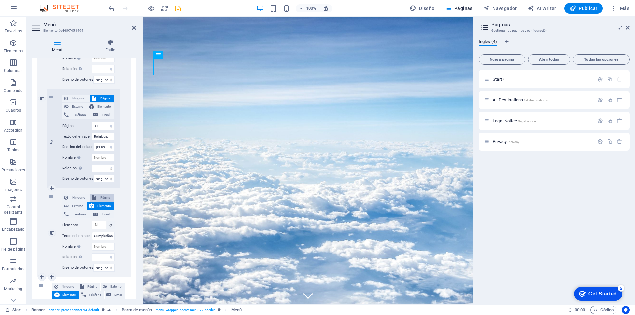
click at [105, 196] on span "Página" at bounding box center [105, 198] width 15 height 8
select select
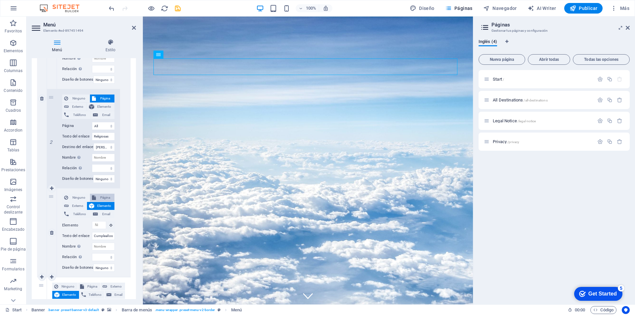
select select
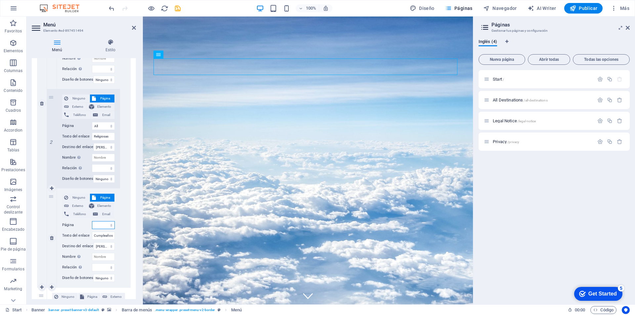
scroll to position [298, 0]
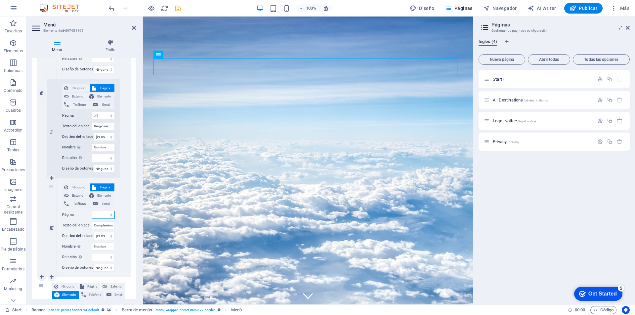
click at [106, 213] on select "Start All Destinations Legal Notice Privacy" at bounding box center [103, 215] width 23 height 8
select select "1"
click at [92, 211] on select "Start All Destinations Legal Notice Privacy" at bounding box center [103, 215] width 23 height 8
select select
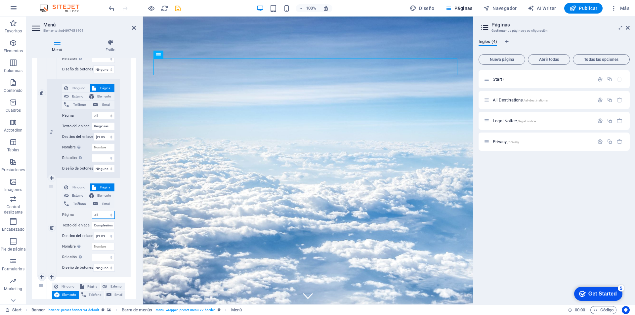
select select
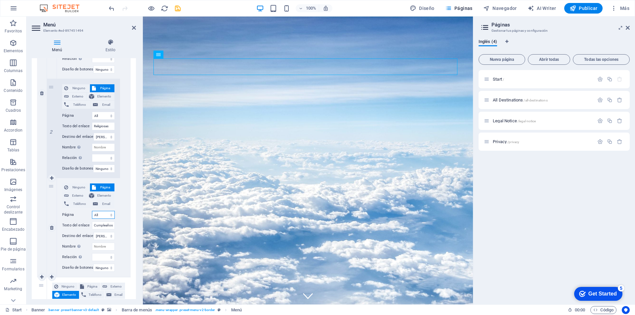
select select
click at [587, 11] on span "Publicar" at bounding box center [584, 8] width 28 height 7
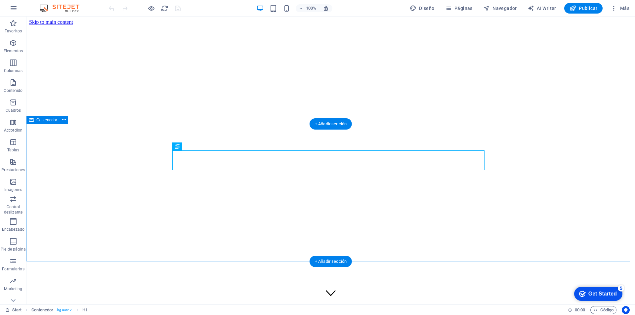
scroll to position [181, 0]
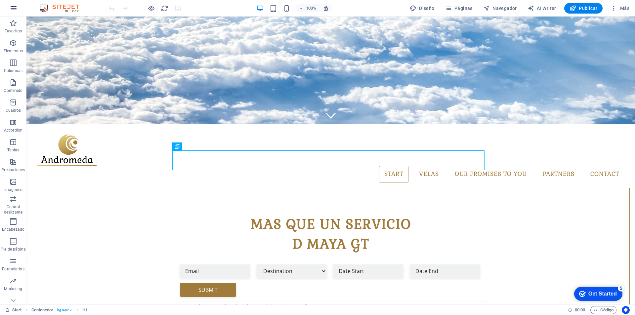
click at [15, 9] on icon "button" at bounding box center [14, 8] width 8 height 8
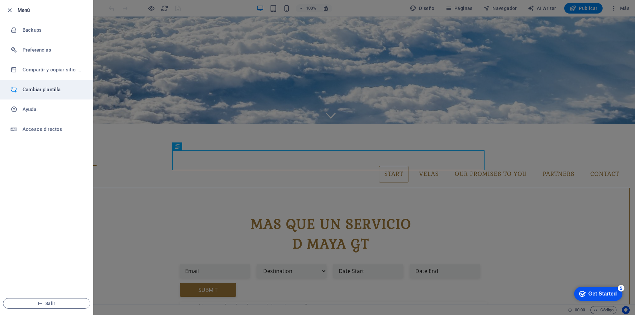
click at [41, 89] on h6 "Cambiar plantilla" at bounding box center [52, 90] width 61 height 8
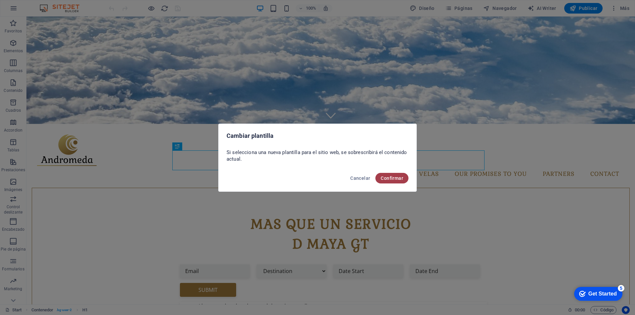
click at [399, 176] on span "Confirmar" at bounding box center [392, 178] width 22 height 5
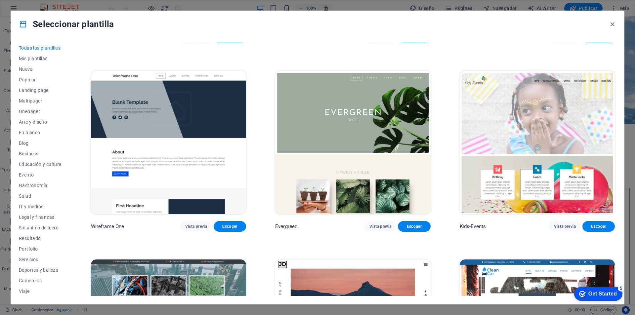
scroll to position [3242, 0]
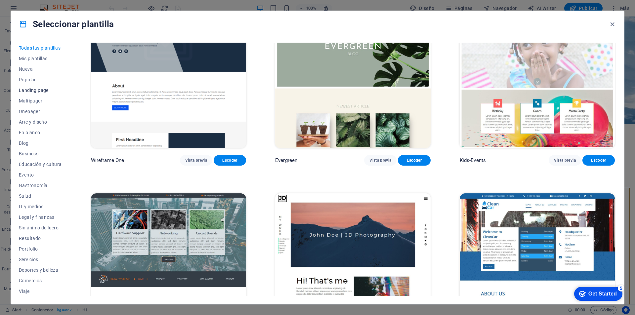
click at [41, 89] on span "Landing page" at bounding box center [40, 90] width 43 height 5
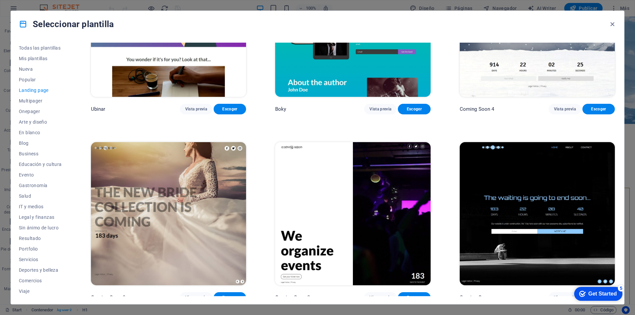
scroll to position [1277, 0]
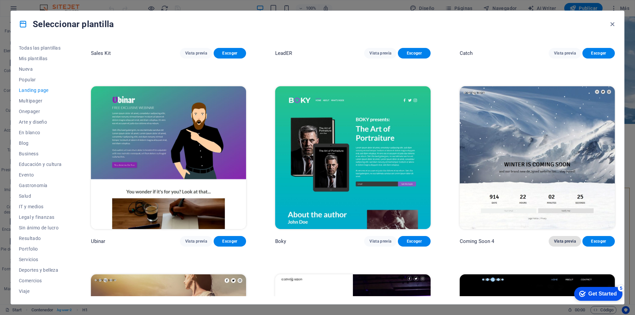
click at [557, 239] on span "Vista previa" at bounding box center [565, 241] width 22 height 5
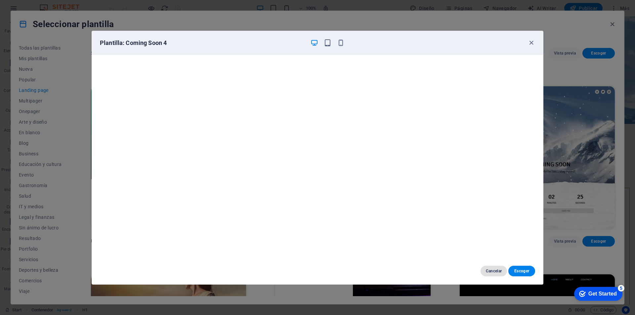
click at [494, 269] on span "Cancelar" at bounding box center [494, 271] width 16 height 5
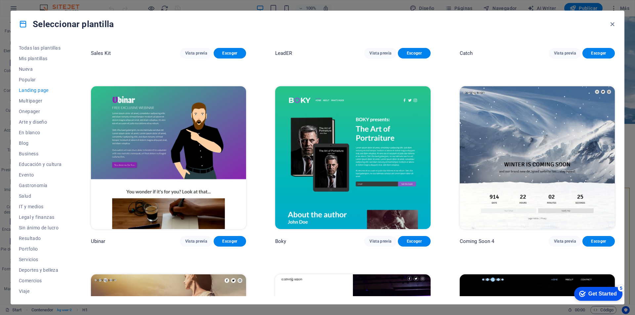
click at [191, 119] on img at bounding box center [168, 157] width 155 height 143
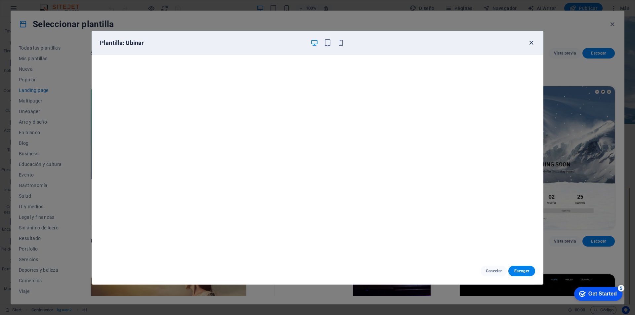
click at [532, 44] on icon "button" at bounding box center [532, 43] width 8 height 8
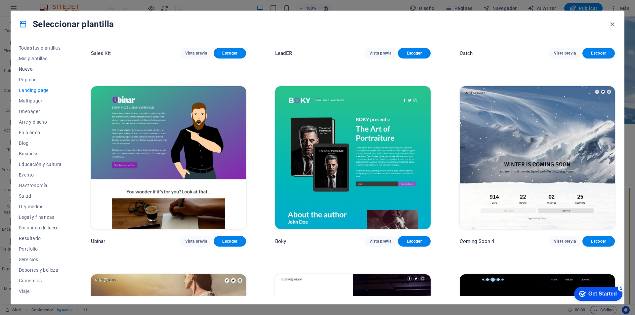
click at [25, 70] on span "Nueva" at bounding box center [40, 68] width 43 height 5
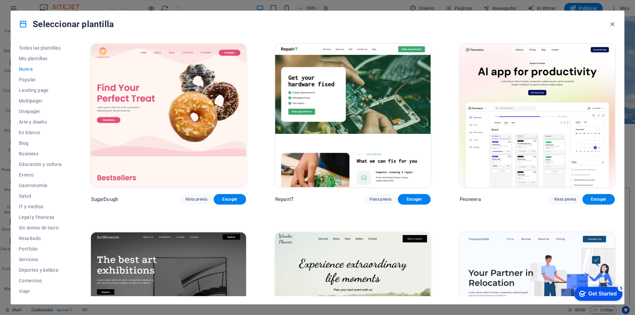
click at [496, 133] on img at bounding box center [537, 115] width 155 height 143
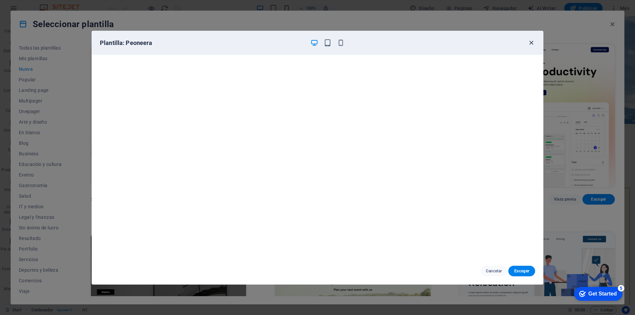
click at [531, 44] on icon "button" at bounding box center [532, 43] width 8 height 8
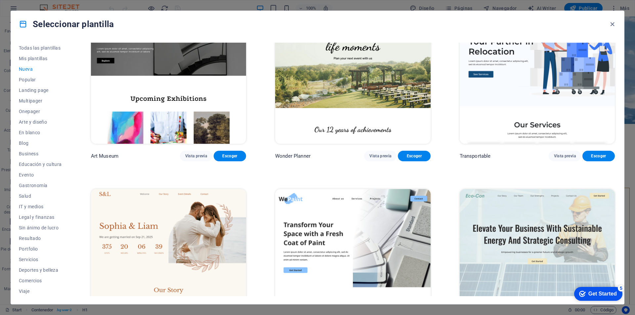
scroll to position [298, 0]
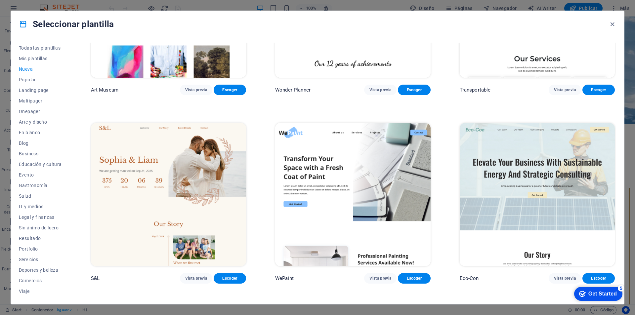
click at [366, 159] on img at bounding box center [352, 194] width 155 height 143
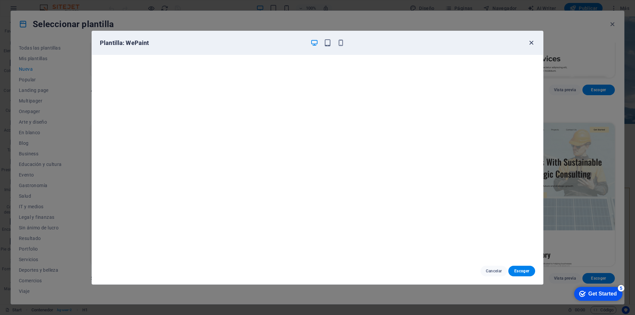
click at [533, 45] on icon "button" at bounding box center [532, 43] width 8 height 8
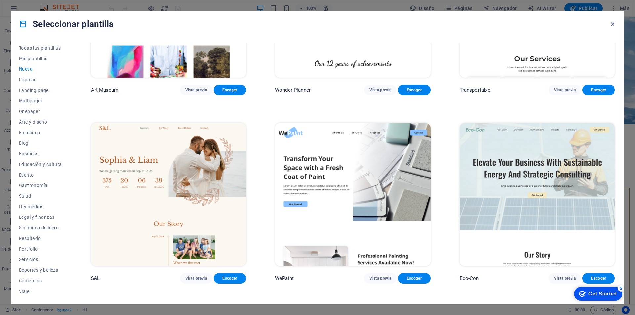
click at [615, 23] on icon "button" at bounding box center [613, 25] width 8 height 8
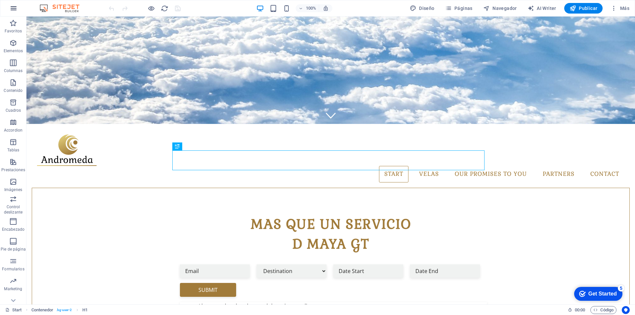
click at [16, 9] on icon "button" at bounding box center [14, 8] width 8 height 8
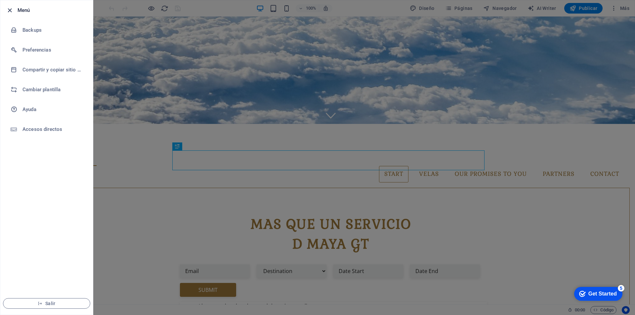
click at [7, 11] on icon "button" at bounding box center [10, 11] width 8 height 8
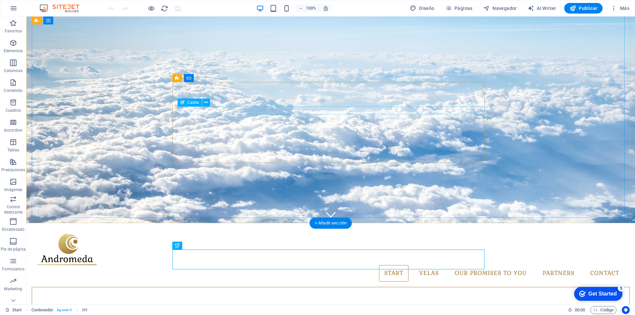
scroll to position [48, 0]
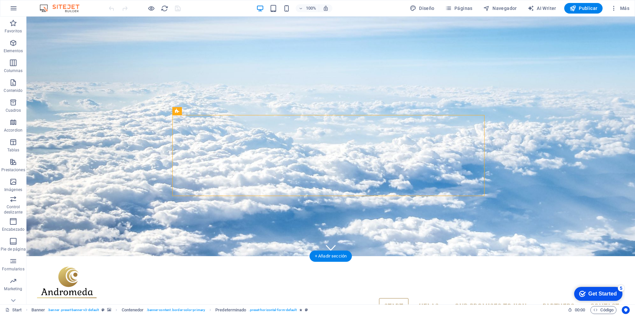
drag, startPoint x: 224, startPoint y: 128, endPoint x: 184, endPoint y: 117, distance: 40.9
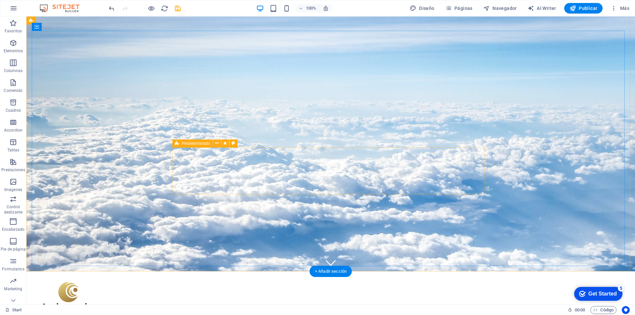
scroll to position [165, 0]
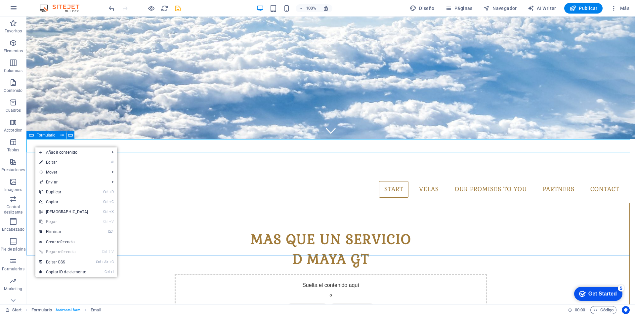
click at [50, 135] on span "Formulario" at bounding box center [45, 135] width 19 height 4
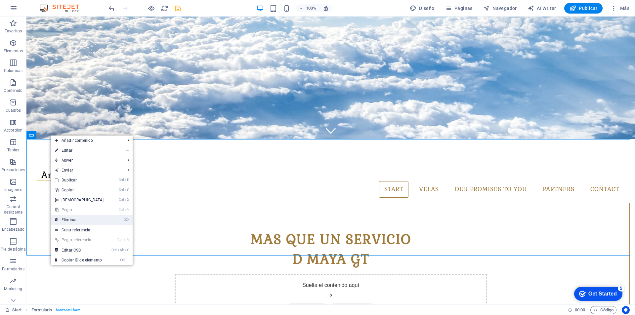
click at [92, 222] on link "⌦ Eliminar" at bounding box center [79, 220] width 57 height 10
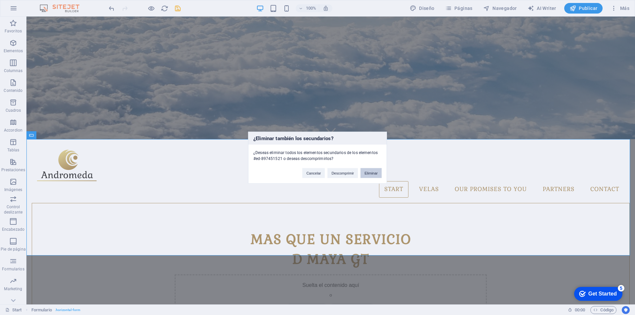
click at [373, 174] on button "Eliminar" at bounding box center [371, 173] width 21 height 10
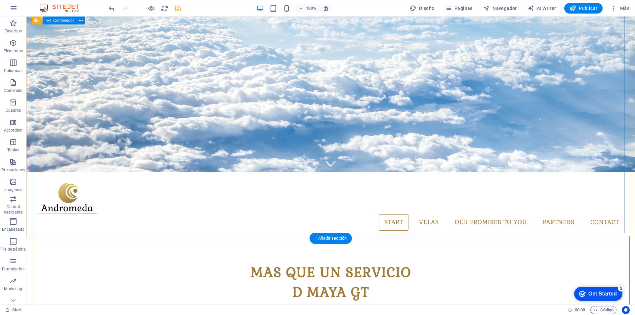
scroll to position [0, 0]
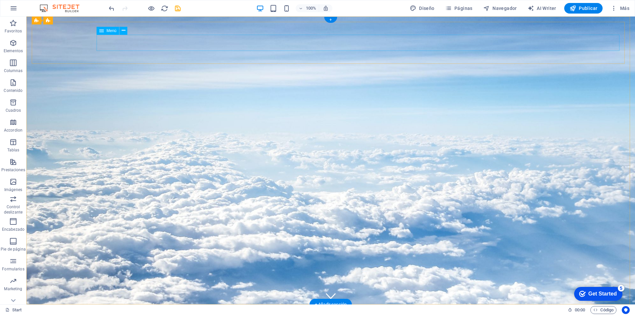
select select "1"
select select
select select "1"
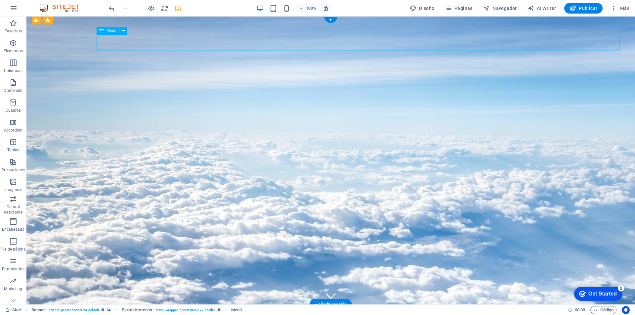
select select
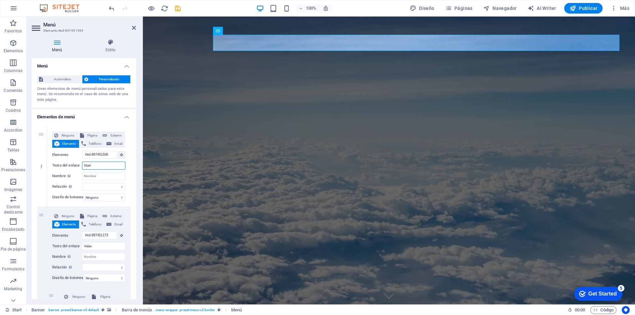
drag, startPoint x: 102, startPoint y: 165, endPoint x: 26, endPoint y: 147, distance: 77.5
click at [41, 152] on div "1 Ninguno Página Externo Elemento Teléfono Email Página Start All Destinations …" at bounding box center [84, 166] width 94 height 81
click at [27, 147] on div "Menú Estilo Menú Automático Personalizado Crear elementos de menú personalizado…" at bounding box center [83, 169] width 115 height 271
click at [100, 166] on input "Start" at bounding box center [103, 166] width 43 height 8
drag, startPoint x: 101, startPoint y: 167, endPoint x: 54, endPoint y: 164, distance: 47.1
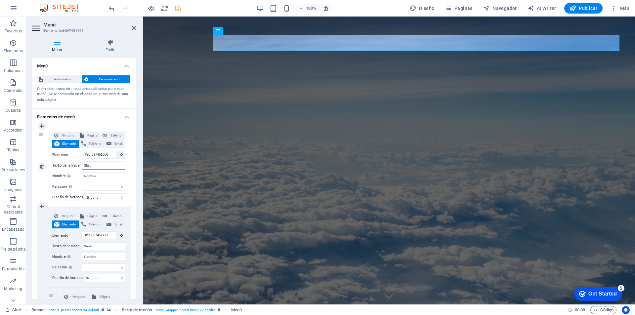
click at [54, 164] on div "Texto del enlace Start" at bounding box center [88, 166] width 73 height 8
type input "Inicio"
select select
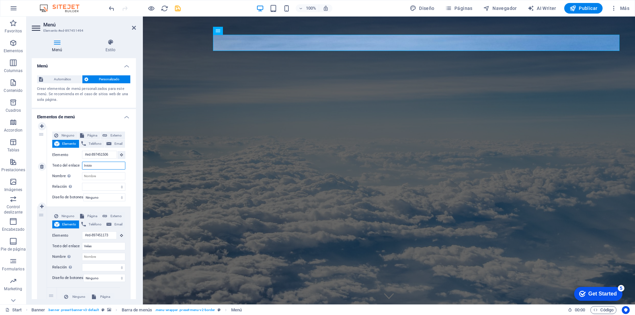
select select
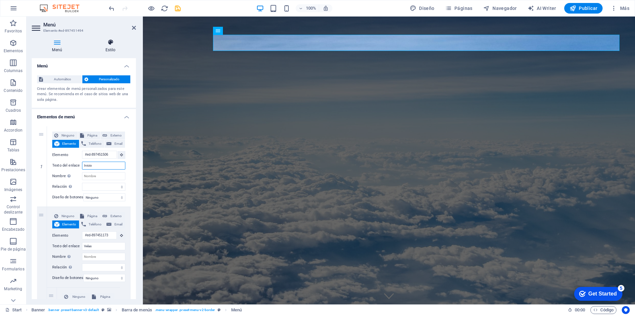
type input "Inicio"
click at [115, 47] on h4 "Estilo" at bounding box center [110, 46] width 51 height 14
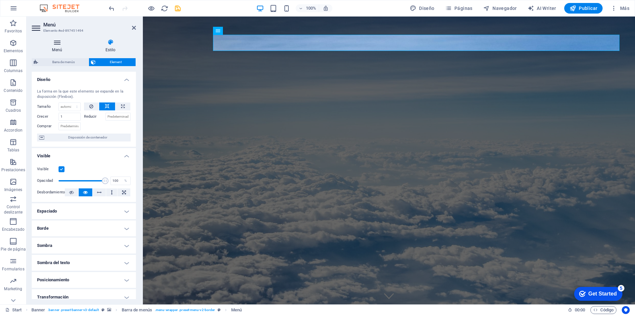
click at [56, 45] on icon at bounding box center [57, 42] width 51 height 7
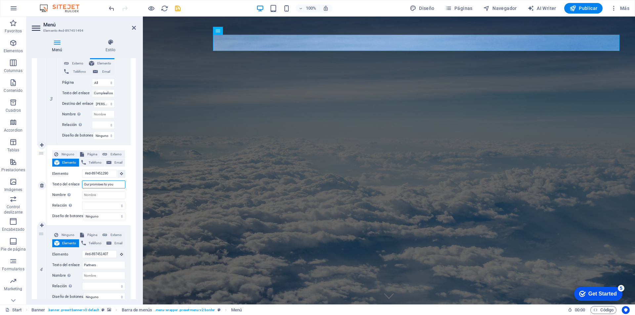
click at [108, 186] on input "Our promises to you" at bounding box center [103, 185] width 43 height 8
type input "Ropa"
select select
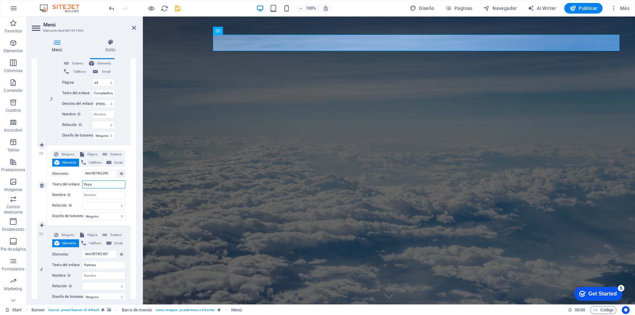
select select
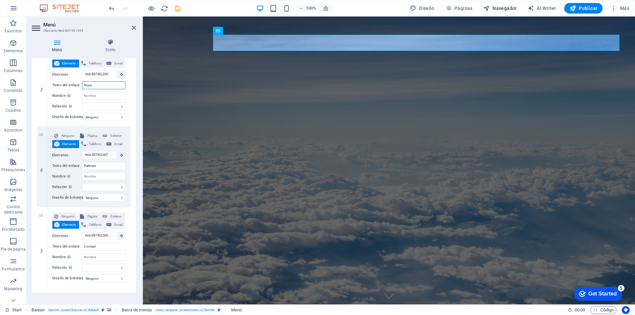
type input "Ropa"
click at [504, 11] on span "Navegador" at bounding box center [500, 8] width 34 height 7
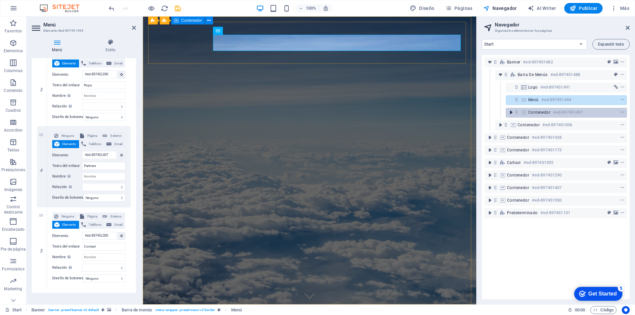
click at [510, 112] on icon "toggle-expand" at bounding box center [511, 112] width 7 height 7
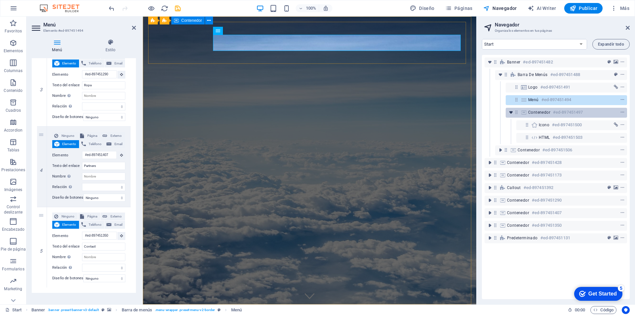
click at [510, 112] on icon "toggle-expand" at bounding box center [511, 112] width 7 height 7
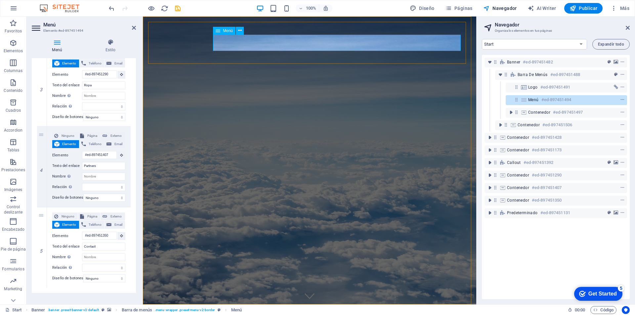
click at [533, 99] on span "Menú" at bounding box center [533, 99] width 11 height 5
click at [626, 27] on icon at bounding box center [628, 27] width 4 height 5
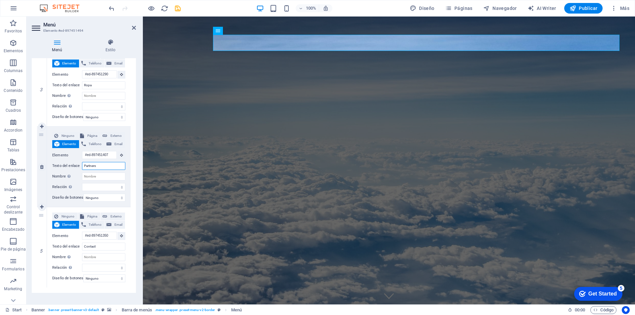
click at [111, 167] on input "Partners" at bounding box center [103, 166] width 43 height 8
drag, startPoint x: 112, startPoint y: 166, endPoint x: 72, endPoint y: 163, distance: 39.8
click at [72, 163] on div "Texto del enlace Partners" at bounding box center [88, 166] width 73 height 8
click at [109, 245] on input "Contact" at bounding box center [103, 247] width 43 height 8
type input "Contacto"
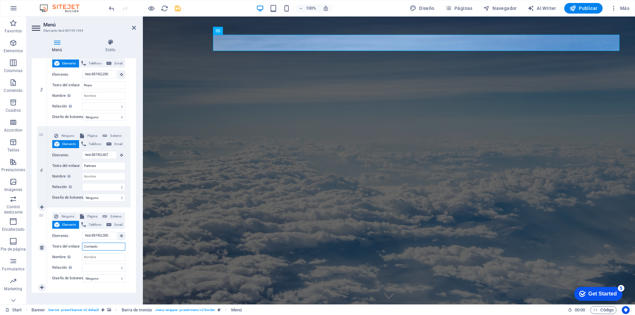
select select
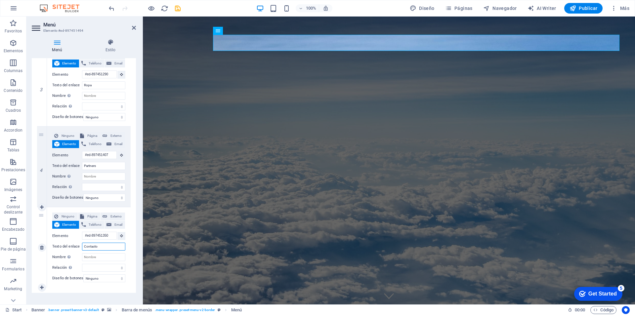
select select
type input "Contacto"
click at [106, 167] on input "Partners" at bounding box center [103, 166] width 43 height 8
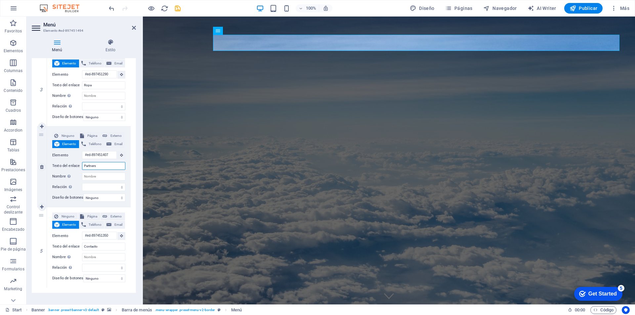
drag, startPoint x: 109, startPoint y: 166, endPoint x: 51, endPoint y: 153, distance: 59.3
click at [51, 153] on div "Ninguno Página Externo Elemento Teléfono Email Página Start All Destinations Le…" at bounding box center [89, 167] width 84 height 80
type input "Joyeria"
select select
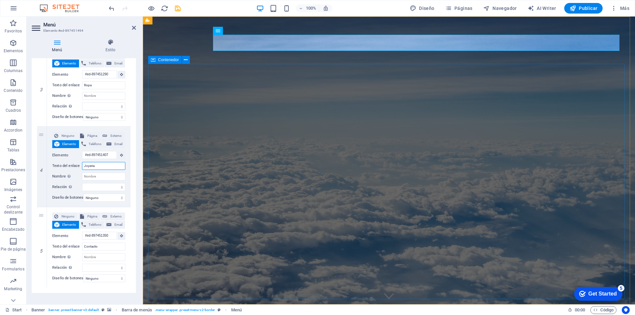
select select
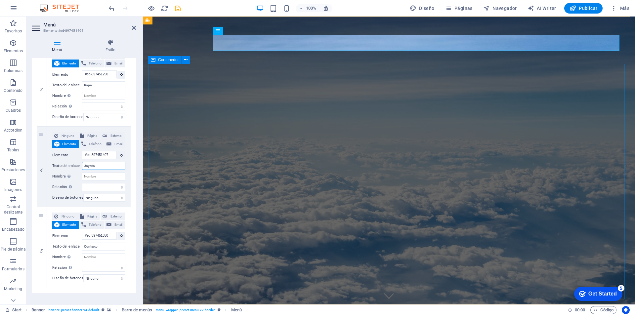
select select
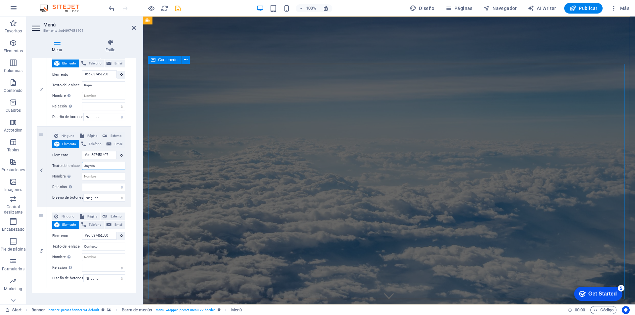
type input "Joyeria"
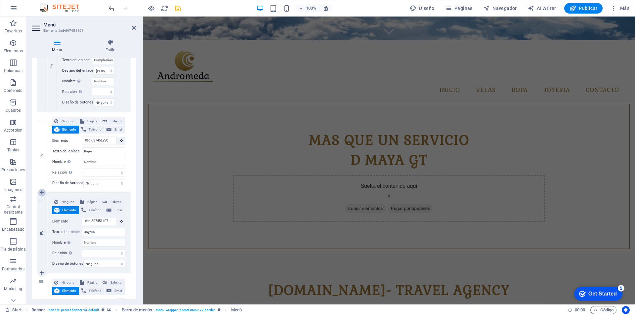
click at [42, 191] on icon at bounding box center [42, 193] width 4 height 5
select select
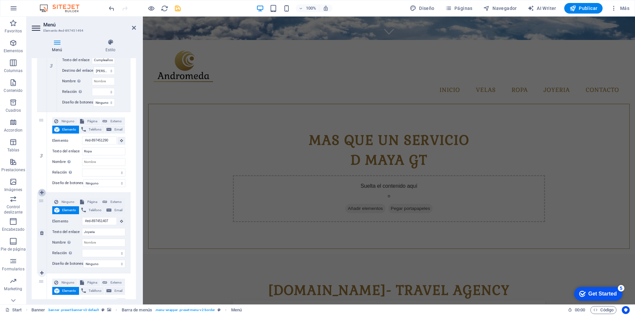
select select
type input "#ed-897451407"
type input "Joyeria"
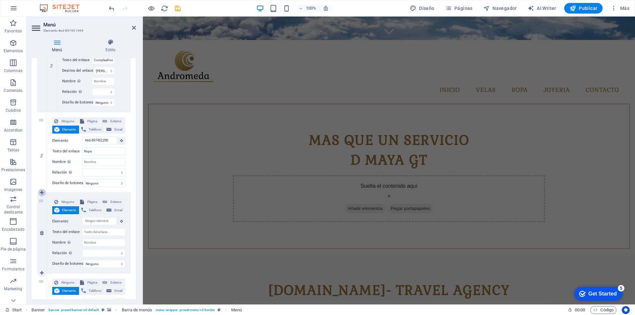
select select
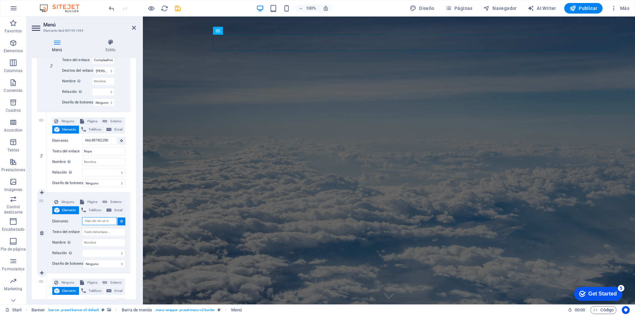
click at [103, 223] on input "Elemento" at bounding box center [99, 221] width 35 height 8
type input "Camisas"
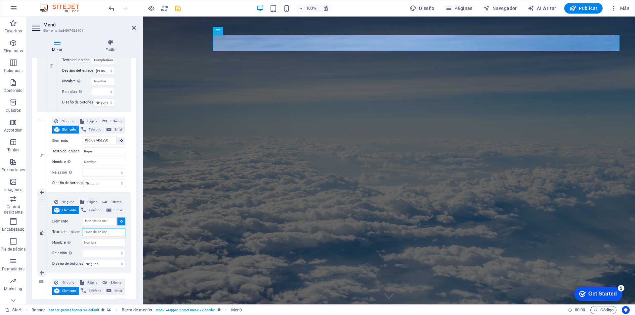
click at [107, 235] on input "Texto del enlace" at bounding box center [103, 232] width 43 height 8
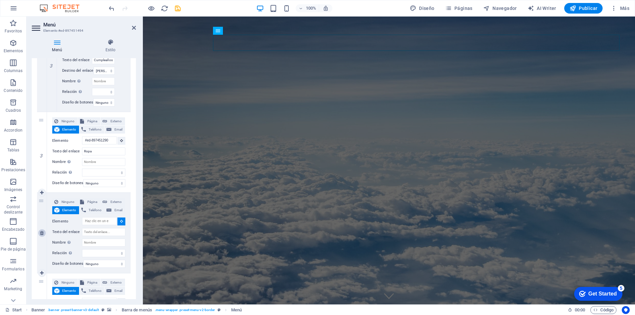
click at [42, 234] on icon at bounding box center [42, 233] width 4 height 5
select select
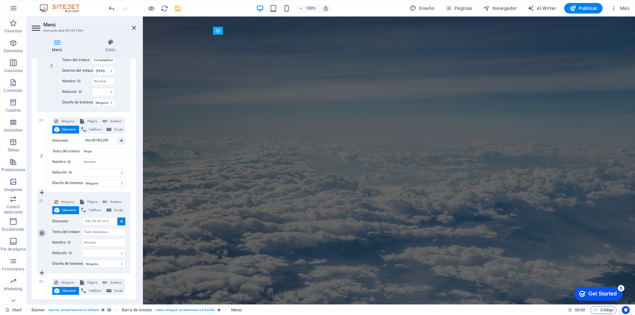
select select
type input "#ed-897451407"
type input "Joyeria"
select select
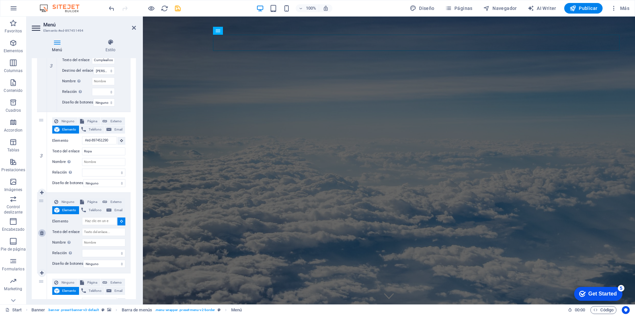
type input "#ed-897451350"
type input "Contacto"
select select
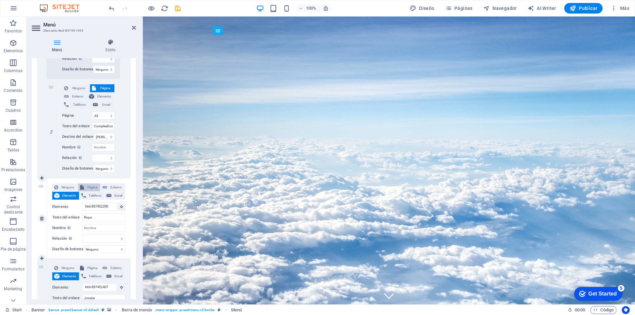
click at [95, 187] on span "Página" at bounding box center [92, 188] width 13 height 8
select select
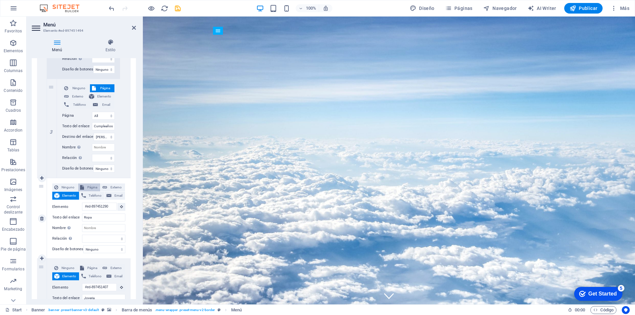
select select
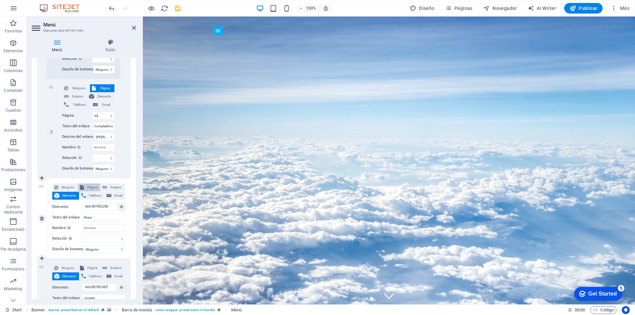
select select
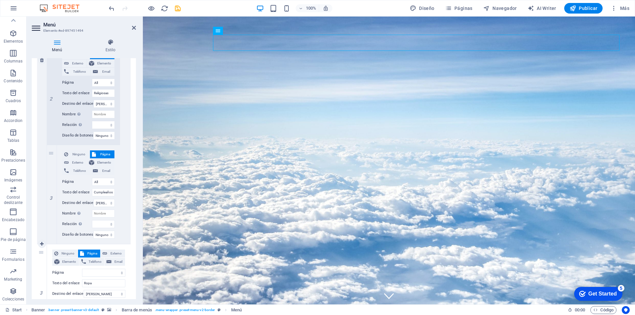
scroll to position [397, 0]
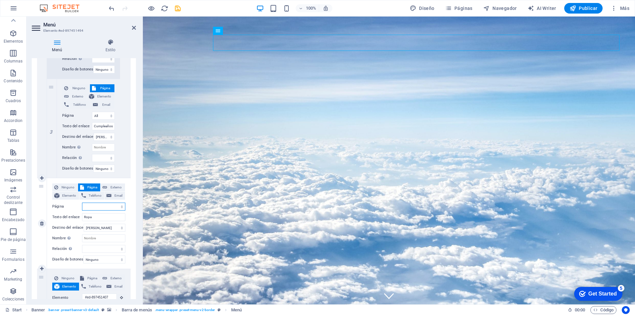
click at [119, 205] on select "Start All Destinations Legal Notice Privacy" at bounding box center [103, 207] width 43 height 8
select select "1"
click at [82, 203] on select "Start All Destinations Legal Notice Privacy" at bounding box center [103, 207] width 43 height 8
select select
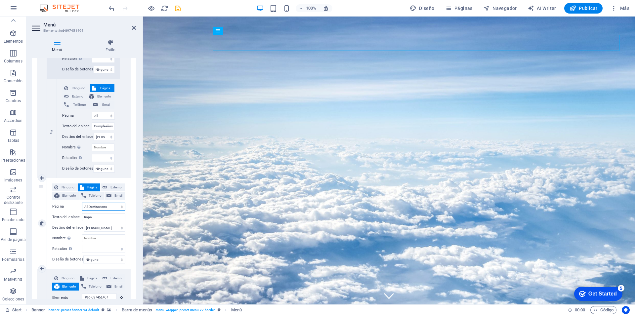
select select
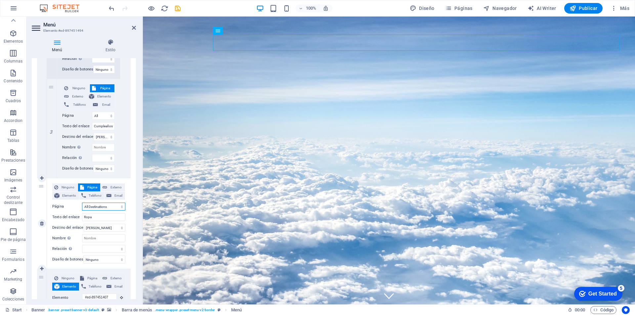
select select
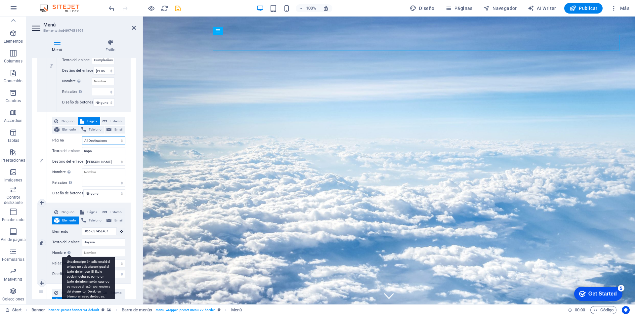
scroll to position [496, 0]
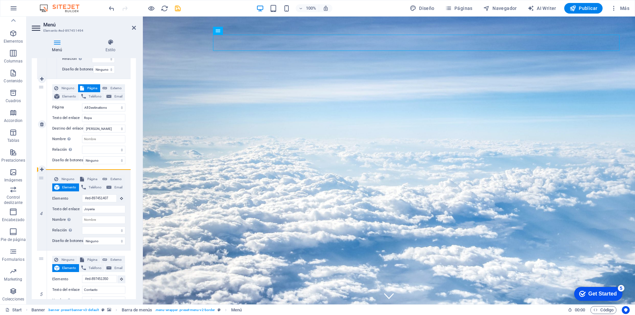
drag, startPoint x: 44, startPoint y: 199, endPoint x: 71, endPoint y: 168, distance: 40.8
select select
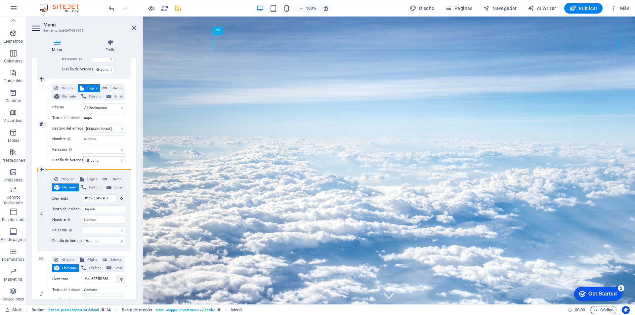
select select
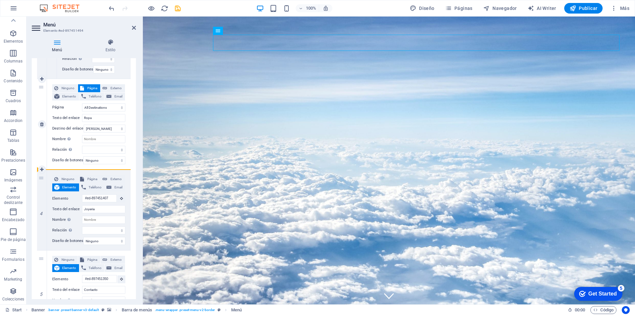
drag, startPoint x: 41, startPoint y: 179, endPoint x: 75, endPoint y: 169, distance: 35.7
select select
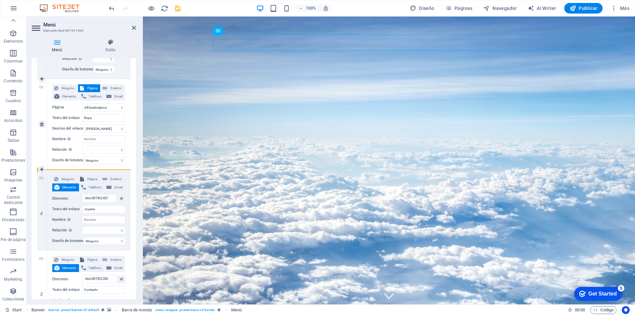
select select
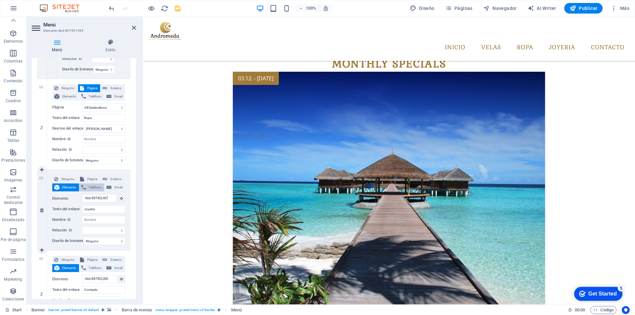
scroll to position [0, 0]
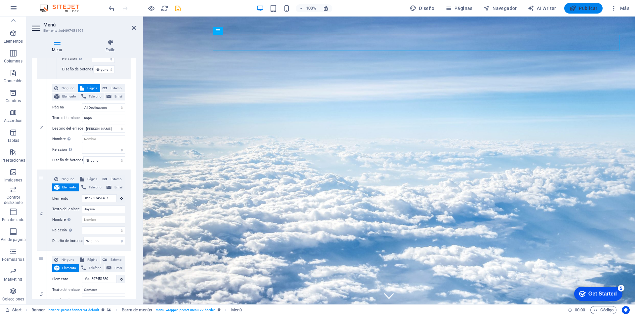
click at [588, 12] on button "Publicar" at bounding box center [583, 8] width 39 height 11
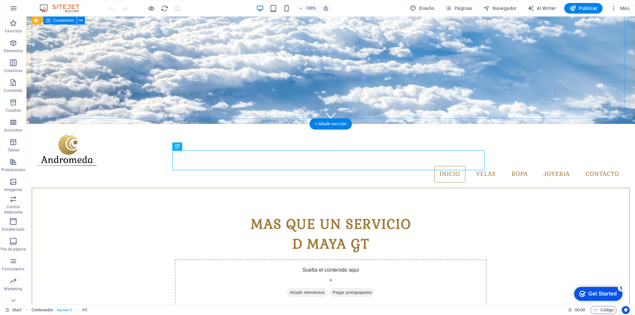
scroll to position [15, 0]
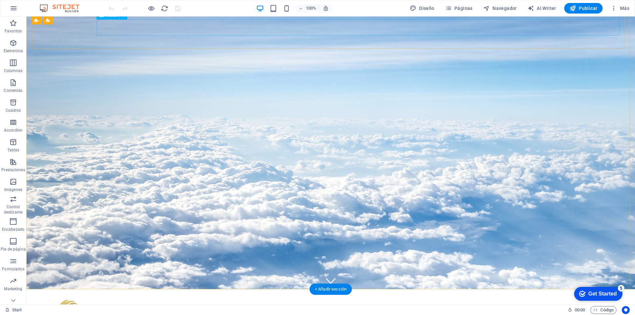
select select "1"
select select
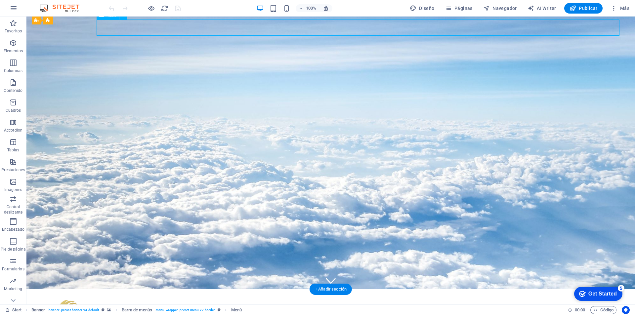
select select "1"
select select
select select "1"
select select
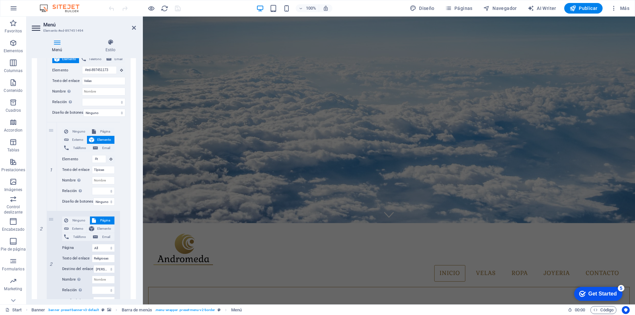
scroll to position [132, 0]
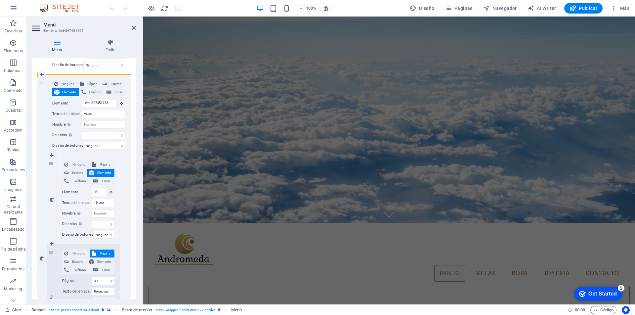
drag, startPoint x: 51, startPoint y: 163, endPoint x: 54, endPoint y: 161, distance: 4.0
select select
type input "Típicas"
select select
type input "#ed-897451173"
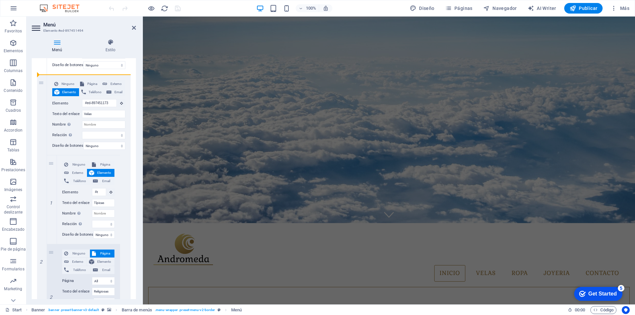
type input "Velas"
select select
select select "1"
type input "Ropa"
select select
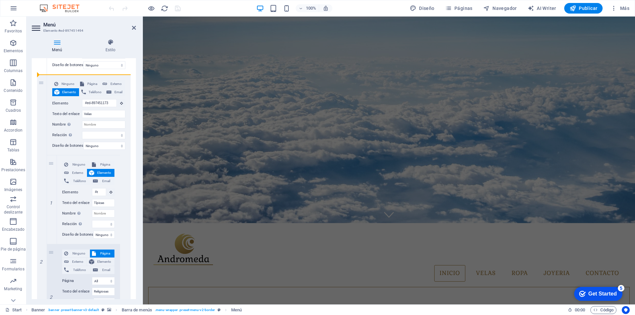
type input "#ed-897451407"
type input "Joyeria"
select select
select select "1"
select select
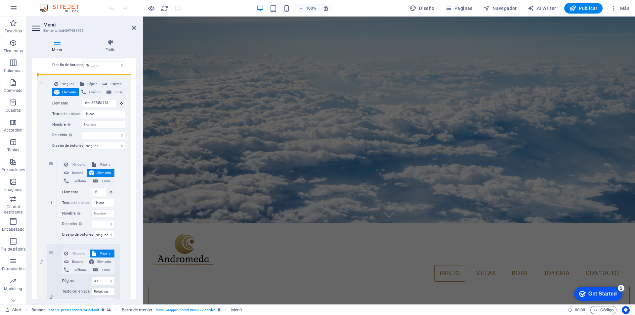
select select "1"
select select
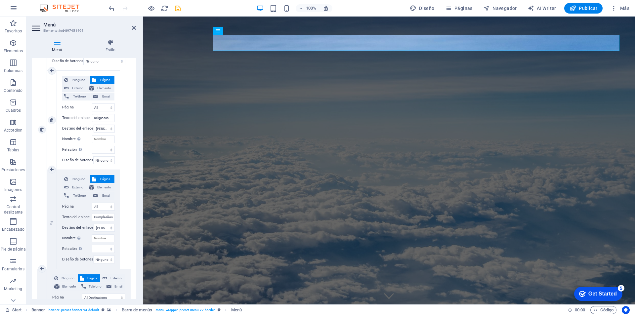
scroll to position [232, 0]
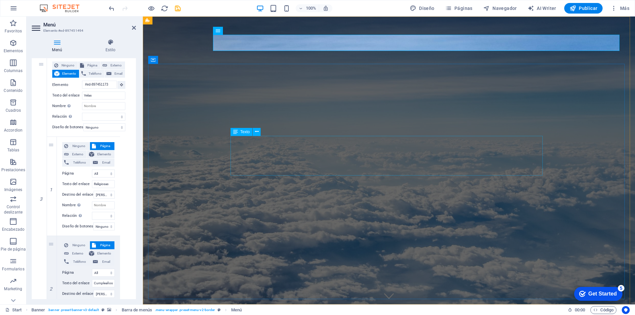
select select
type input "Velas"
select select
select select "1"
type input "Ropa"
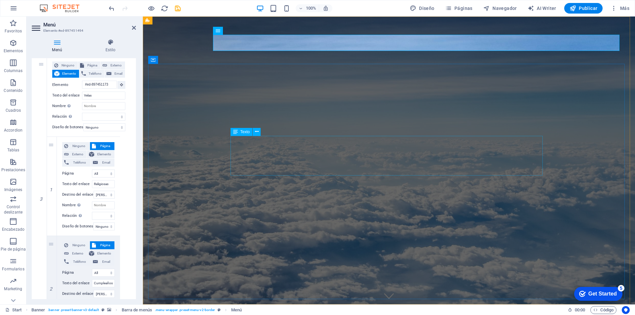
select select
type input "#ed-897451407"
type input "Joyeria"
select select
type input "#ed-897451350"
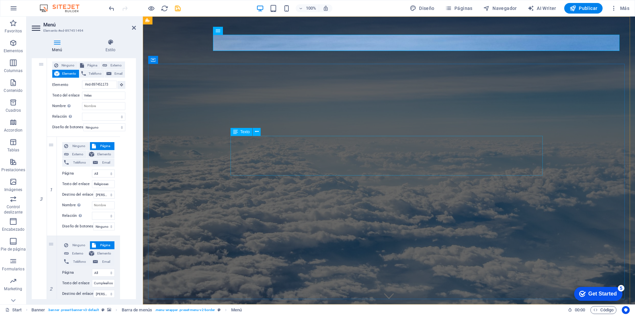
type input "Contacto"
select select
select select "1"
select select
select select "1"
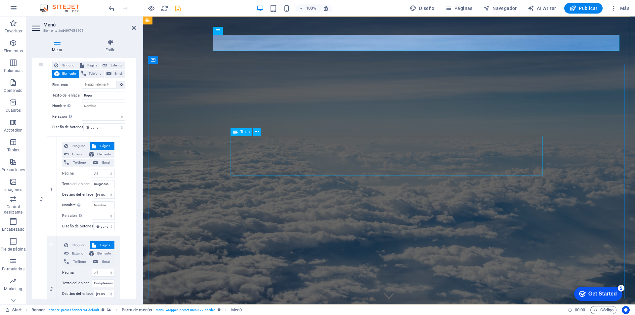
select select
